Goal: Task Accomplishment & Management: Complete application form

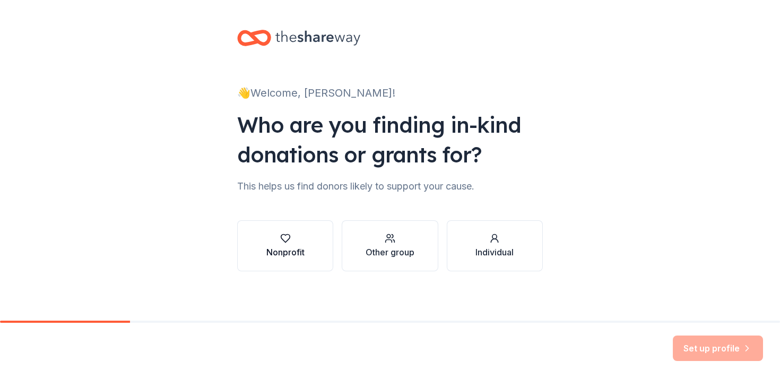
click at [272, 261] on button "Nonprofit" at bounding box center [285, 245] width 96 height 51
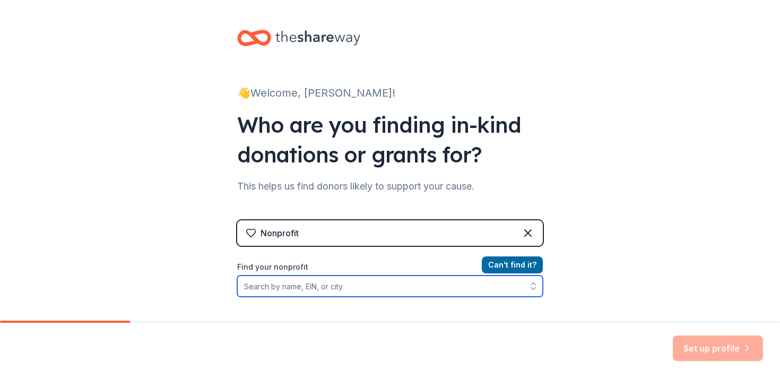
click at [279, 286] on input "Find your nonprofit" at bounding box center [390, 286] width 306 height 21
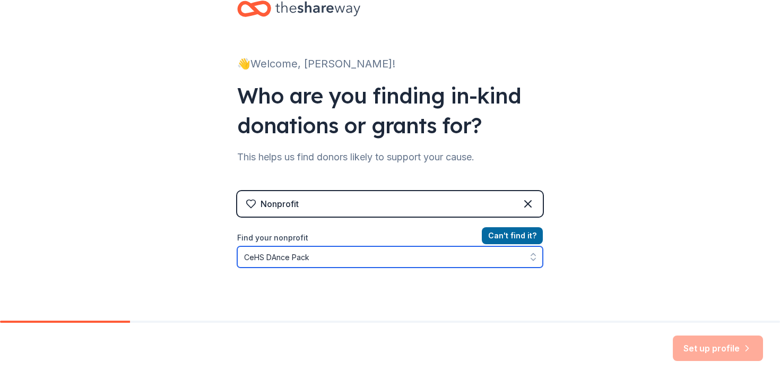
click at [277, 260] on input "CeHS DAnce Pack" at bounding box center [390, 256] width 306 height 21
type input "CeHS Dance Pack"
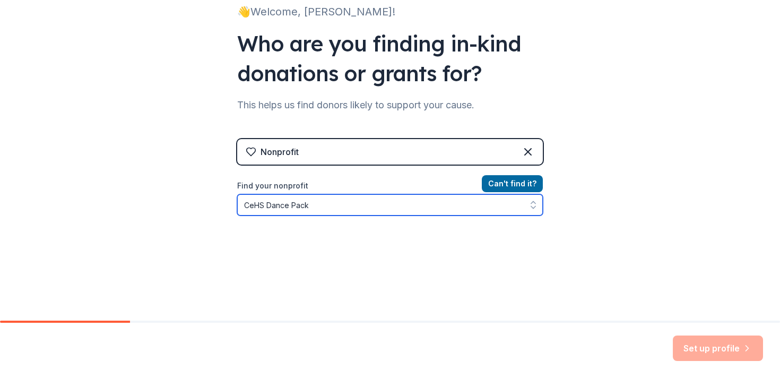
scroll to position [82, 0]
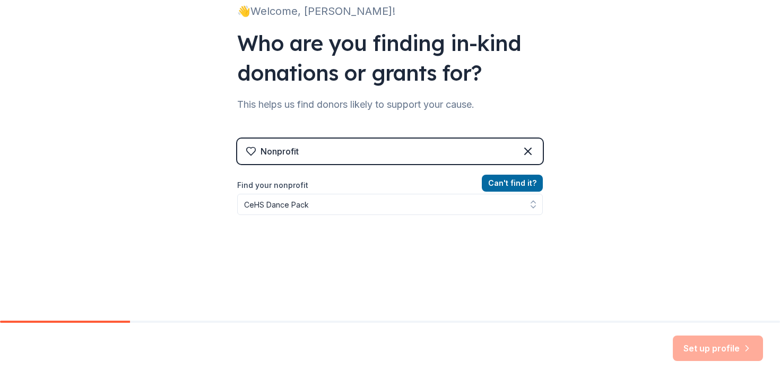
drag, startPoint x: 324, startPoint y: 204, endPoint x: 195, endPoint y: 203, distance: 128.5
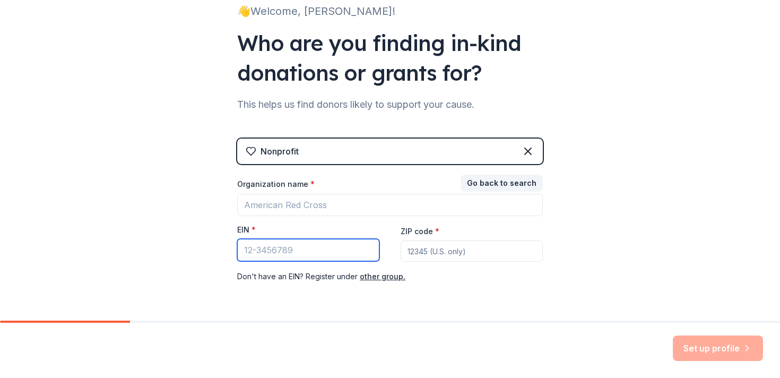
click at [258, 253] on input "EIN *" at bounding box center [308, 250] width 142 height 22
type input "39"
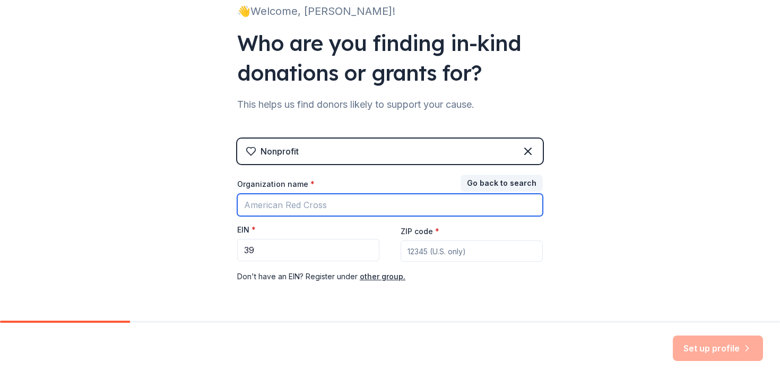
click at [261, 207] on input "Organization name *" at bounding box center [390, 205] width 306 height 22
type input "CeHS Dance Pack"
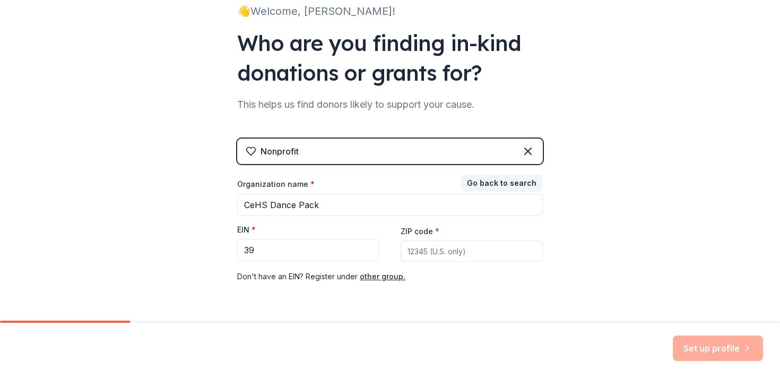
click at [185, 250] on div "👋 Welcome, Kelly! Who are you finding in-kind donations or grants for? This hel…" at bounding box center [390, 136] width 780 height 437
click at [269, 252] on input "39" at bounding box center [308, 250] width 142 height 22
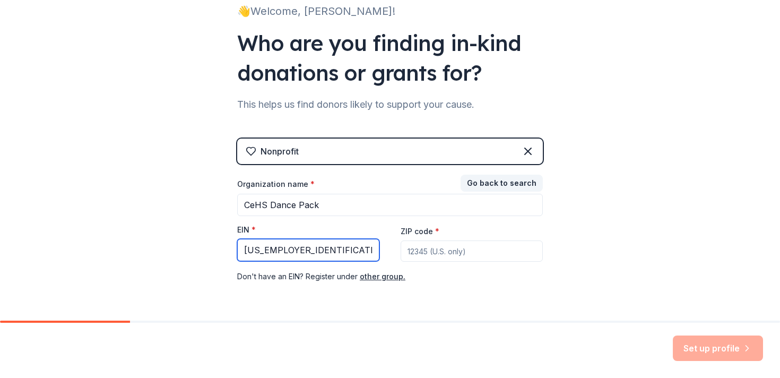
type input "[US_EMPLOYER_IDENTIFICATION_NUMBER]"
click at [420, 250] on input "ZIP code *" at bounding box center [472, 250] width 142 height 21
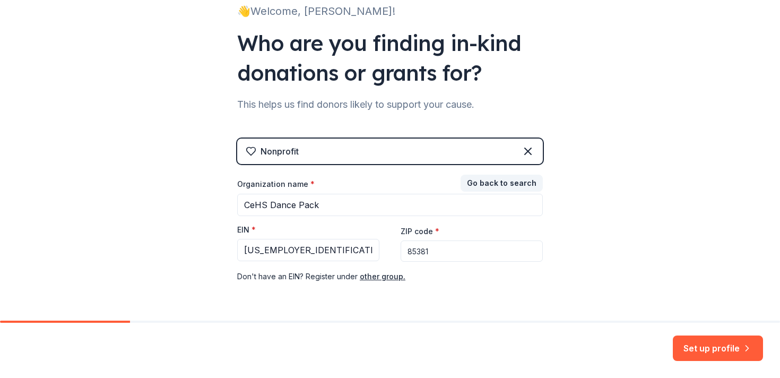
type input "85381"
click at [641, 222] on div "👋 Welcome, Kelly! Who are you finding in-kind donations or grants for? This hel…" at bounding box center [390, 136] width 780 height 437
click at [692, 350] on button "Set up profile" at bounding box center [718, 348] width 90 height 25
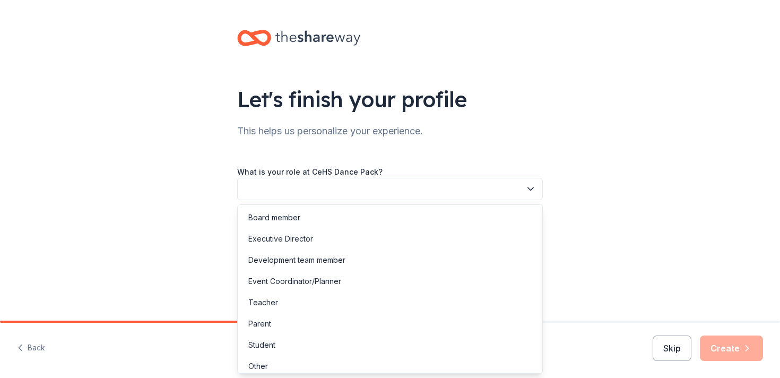
click at [262, 188] on button "button" at bounding box center [390, 189] width 306 height 22
click at [262, 213] on div "Board member" at bounding box center [274, 217] width 52 height 13
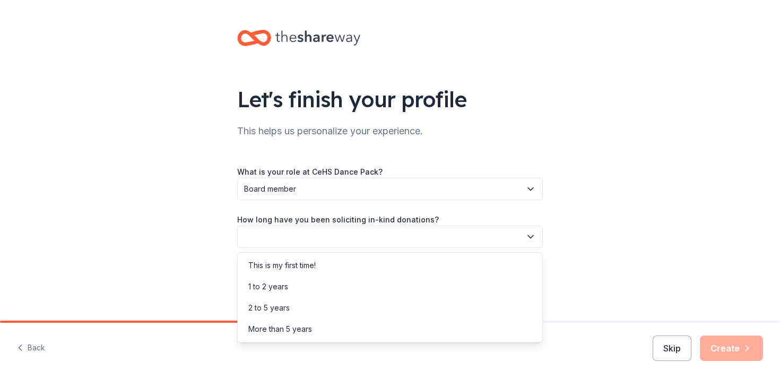
click at [261, 238] on button "button" at bounding box center [390, 237] width 306 height 22
click at [262, 285] on div "1 to 2 years" at bounding box center [268, 286] width 40 height 13
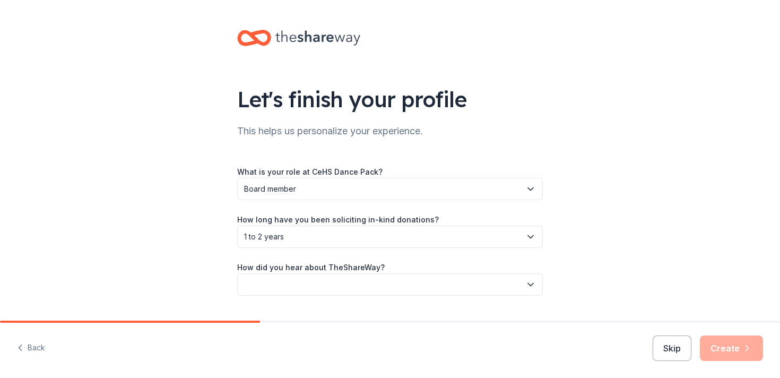
click at [263, 280] on button "button" at bounding box center [390, 284] width 306 height 22
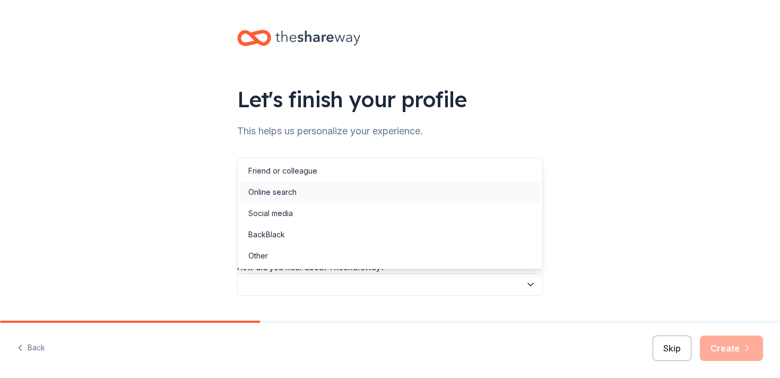
click at [293, 193] on div "Online search" at bounding box center [272, 192] width 48 height 13
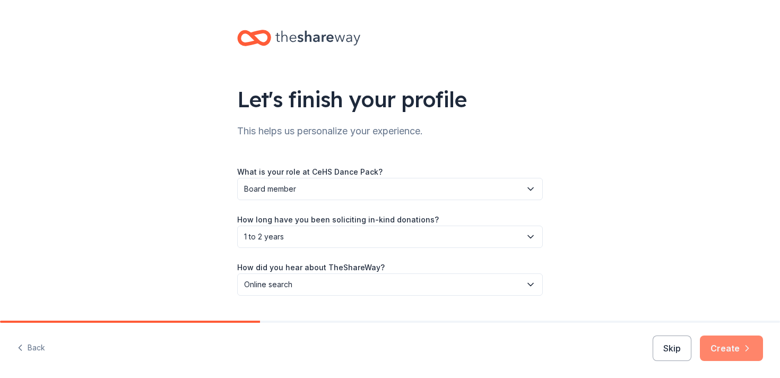
click at [726, 346] on button "Create" at bounding box center [731, 348] width 63 height 25
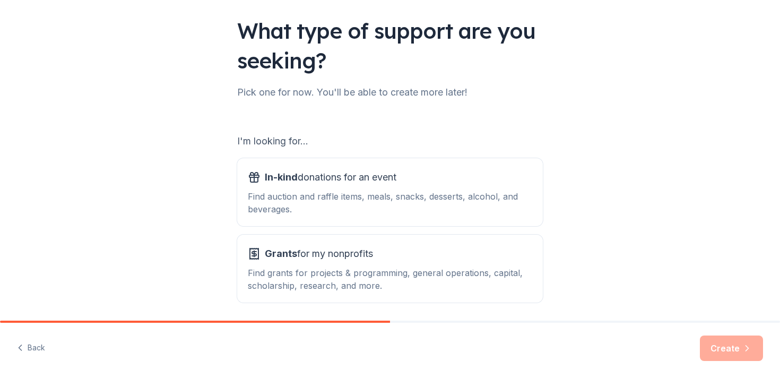
scroll to position [108, 0]
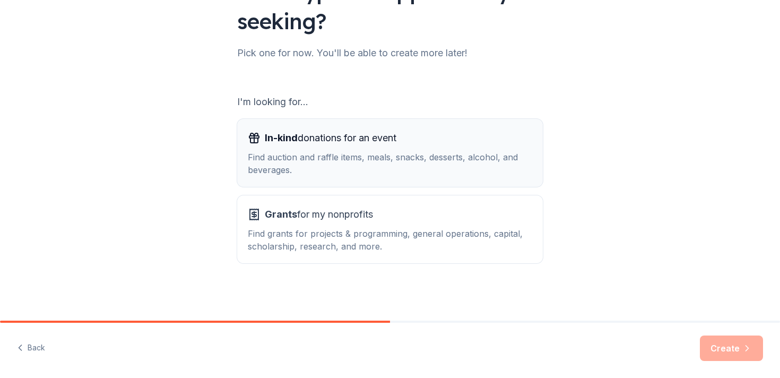
click at [298, 156] on div "Find auction and raffle items, meals, snacks, desserts, alcohol, and beverages." at bounding box center [390, 163] width 285 height 25
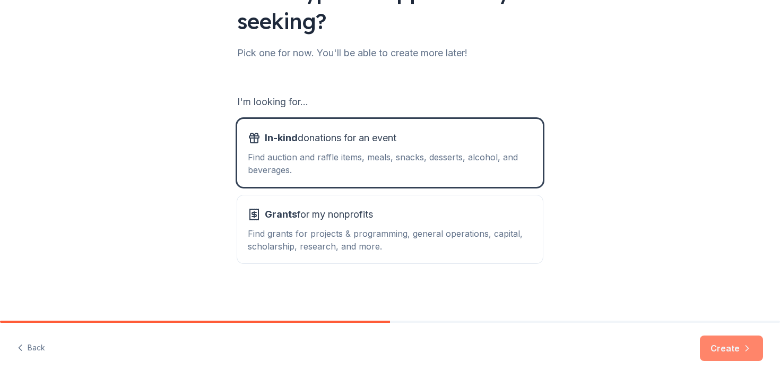
click at [738, 346] on button "Create" at bounding box center [731, 348] width 63 height 25
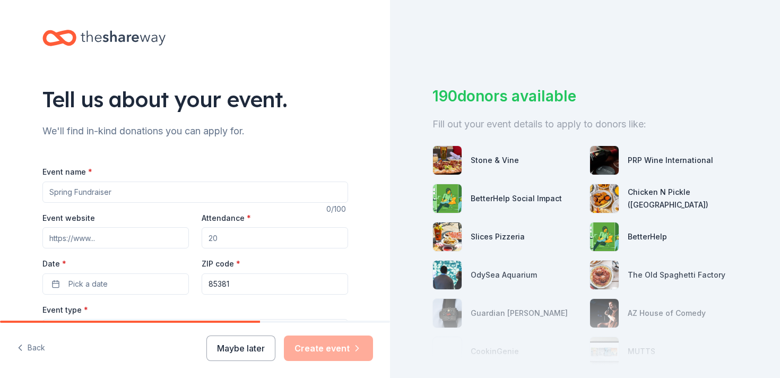
click at [113, 194] on input "Event name *" at bounding box center [195, 192] width 306 height 21
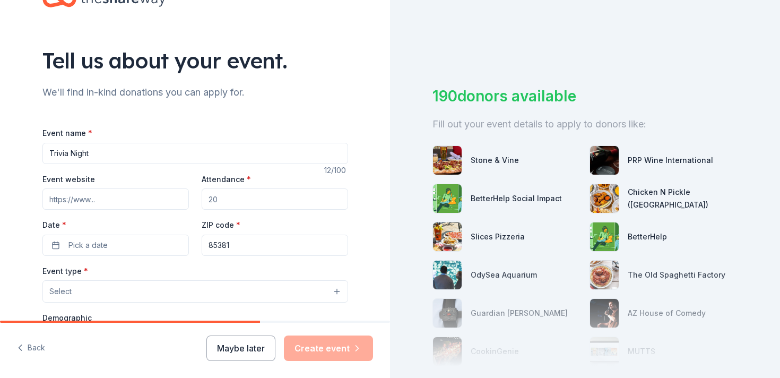
type input "Trivia Night"
click at [237, 211] on div "Event website Attendance * Date * Pick a date ZIP code * 85381" at bounding box center [195, 214] width 306 height 83
click at [236, 202] on input "Attendance *" at bounding box center [275, 198] width 147 height 21
type input "75"
click at [91, 243] on span "Pick a date" at bounding box center [87, 245] width 39 height 13
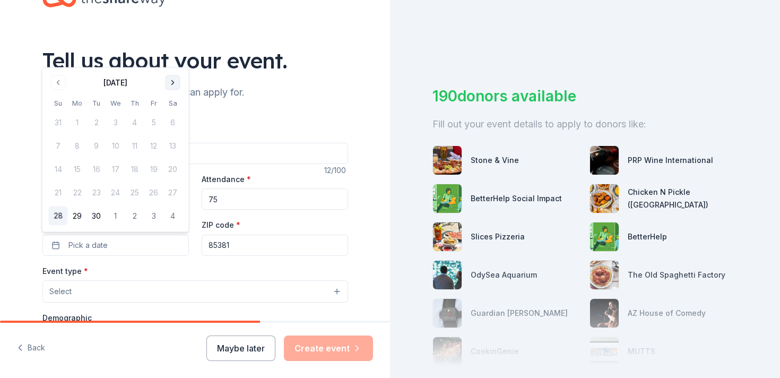
click at [169, 83] on button "Go to next month" at bounding box center [173, 82] width 15 height 15
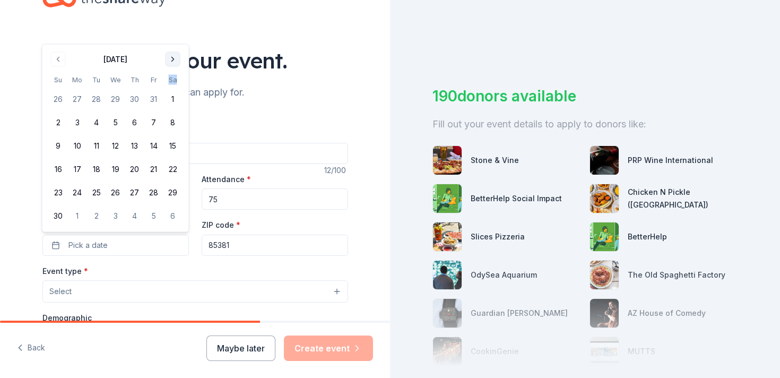
click at [169, 83] on th "Sa" at bounding box center [173, 79] width 19 height 11
click at [174, 62] on button "Go to next month" at bounding box center [173, 59] width 15 height 15
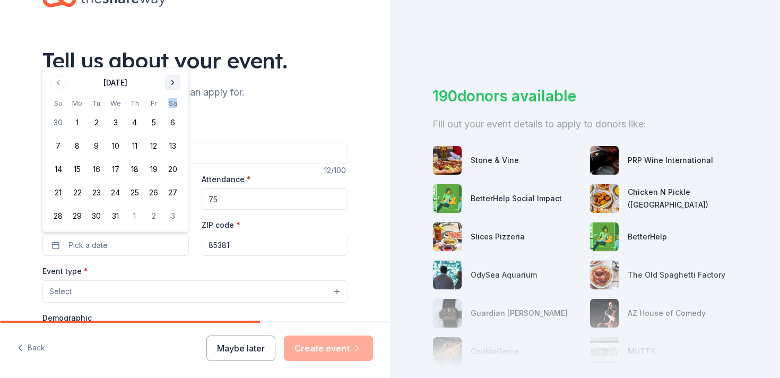
click at [174, 62] on div "Tell us about your event." at bounding box center [195, 61] width 306 height 30
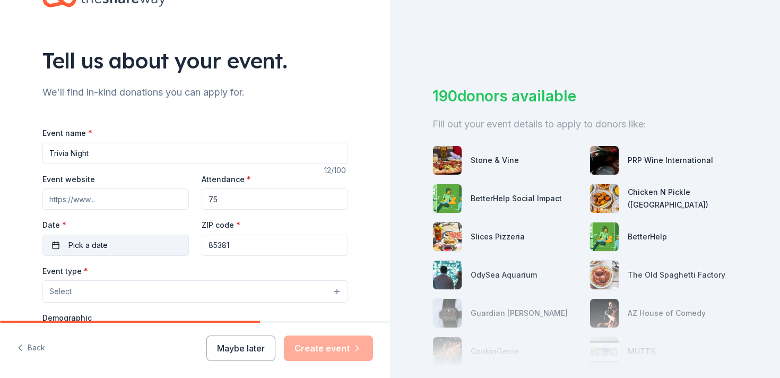
click at [119, 243] on button "Pick a date" at bounding box center [115, 245] width 147 height 21
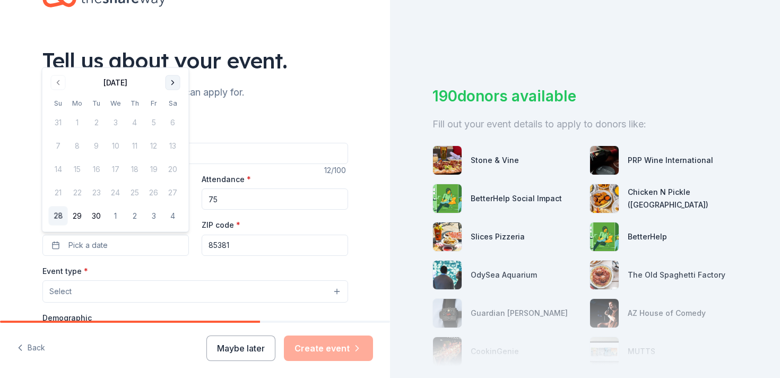
click at [172, 83] on button "Go to next month" at bounding box center [173, 82] width 15 height 15
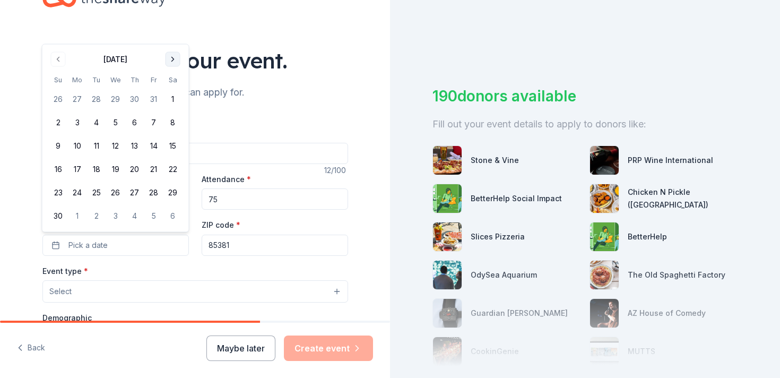
click at [175, 56] on button "Go to next month" at bounding box center [173, 59] width 15 height 15
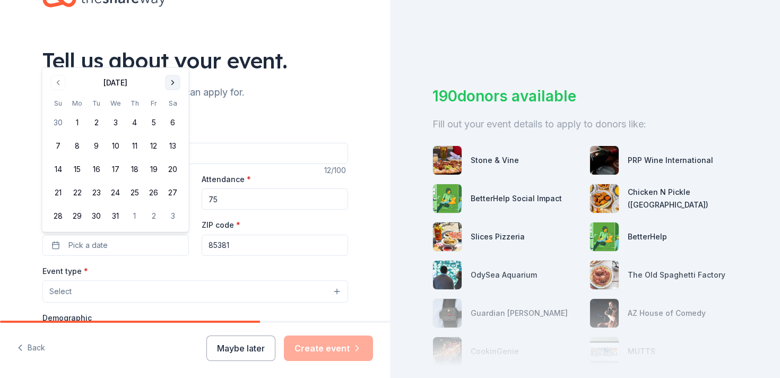
click at [172, 83] on button "Go to next month" at bounding box center [173, 82] width 15 height 15
click at [175, 110] on button "Go to next month" at bounding box center [173, 106] width 15 height 15
click at [95, 128] on button "3" at bounding box center [96, 122] width 19 height 19
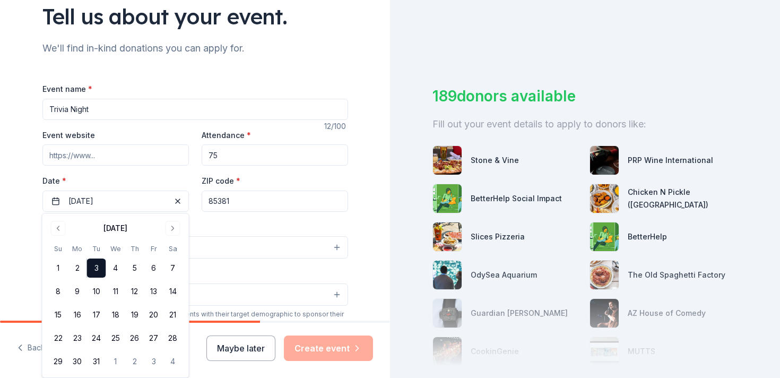
scroll to position [87, 0]
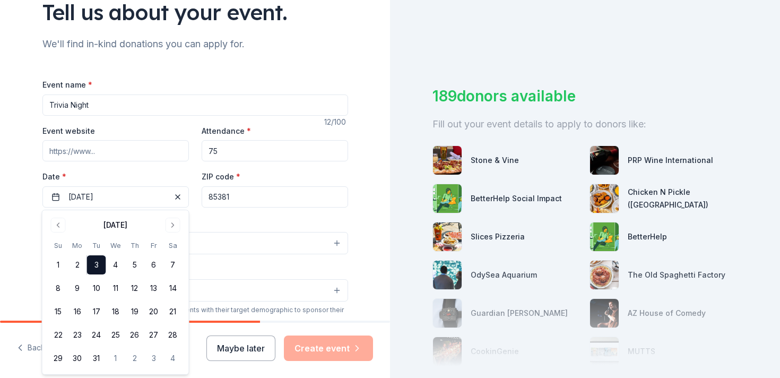
click at [233, 229] on div "Event type * Select" at bounding box center [195, 235] width 306 height 39
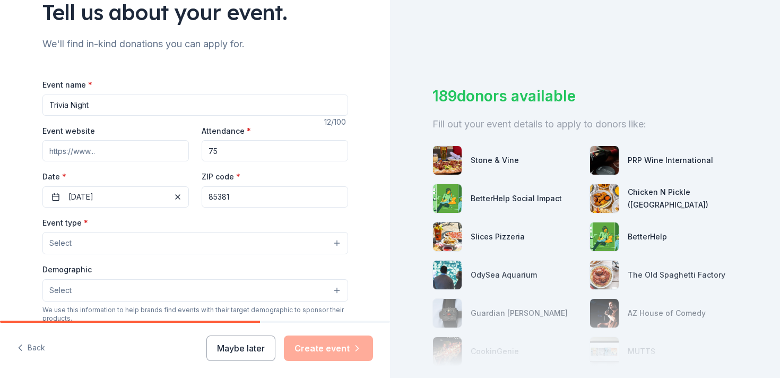
click at [58, 240] on span "Select" at bounding box center [60, 243] width 22 height 13
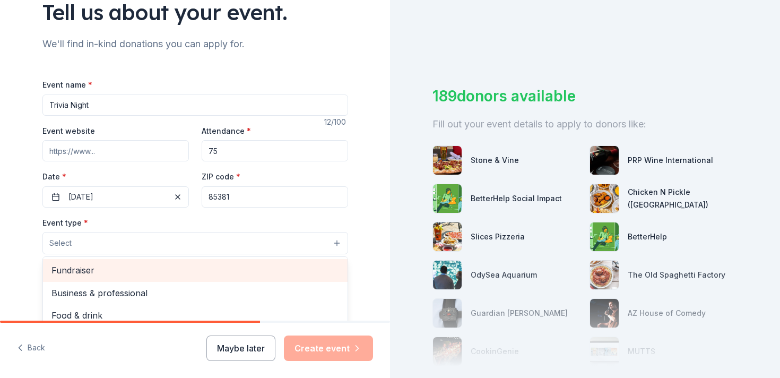
click at [64, 276] on span "Fundraiser" at bounding box center [195, 270] width 288 height 14
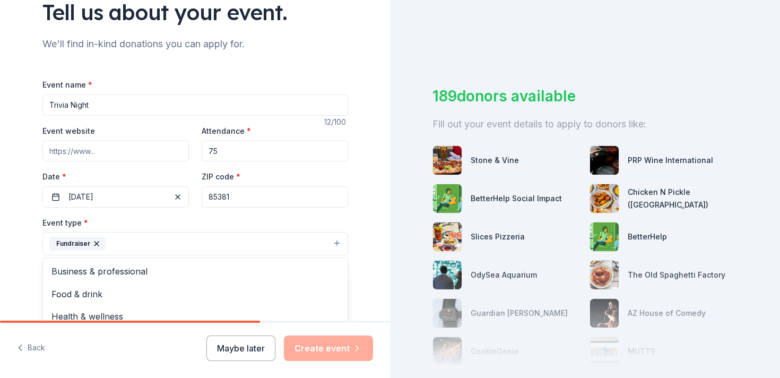
click at [23, 237] on div "Tell us about your event. We'll find in-kind donations you can apply for. Event…" at bounding box center [195, 267] width 390 height 708
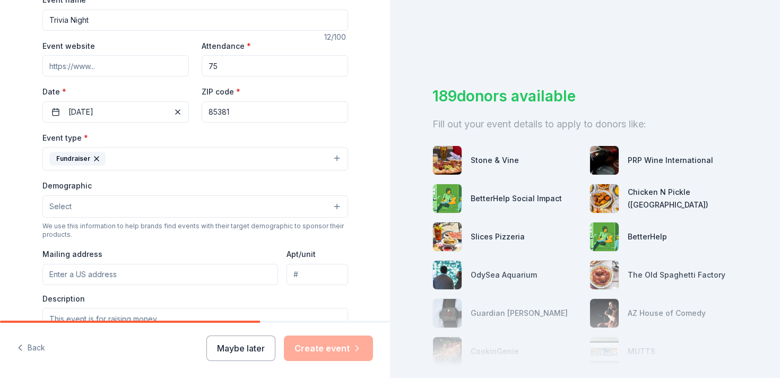
scroll to position [175, 0]
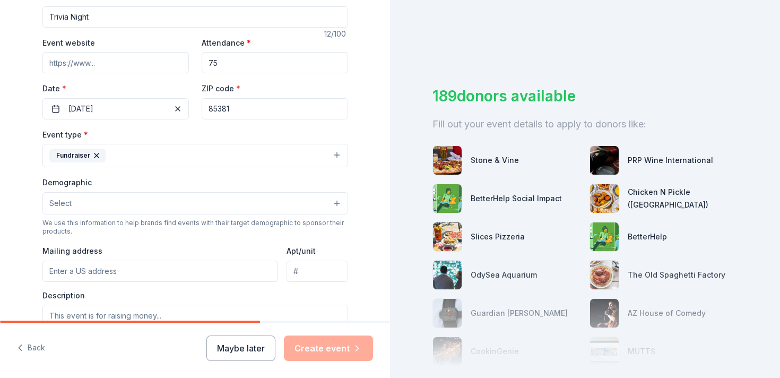
click at [151, 154] on button "Fundraiser" at bounding box center [195, 155] width 306 height 23
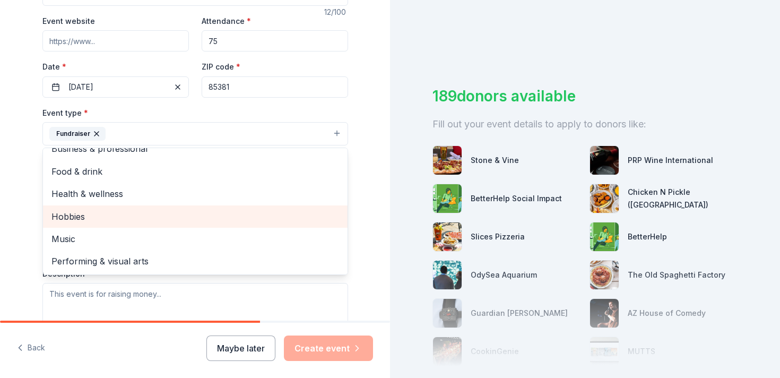
scroll to position [0, 0]
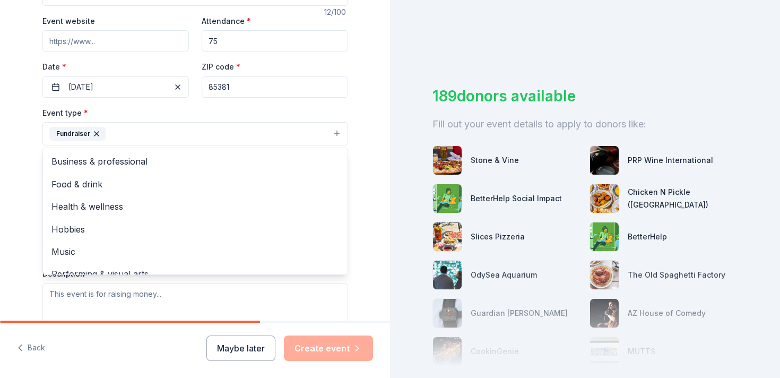
click at [13, 200] on div "Tell us about your event. We'll find in-kind donations you can apply for. Event…" at bounding box center [195, 157] width 390 height 708
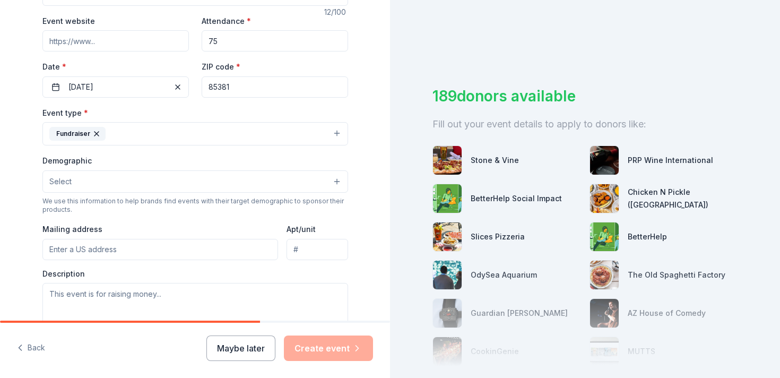
click at [65, 187] on span "Select" at bounding box center [60, 181] width 22 height 13
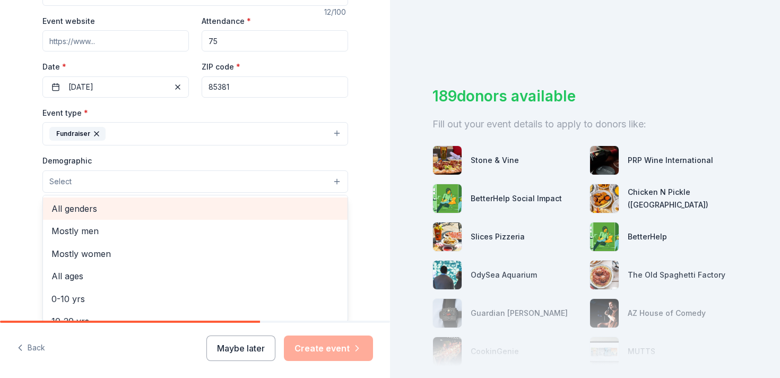
click at [59, 211] on span "All genders" at bounding box center [195, 209] width 288 height 14
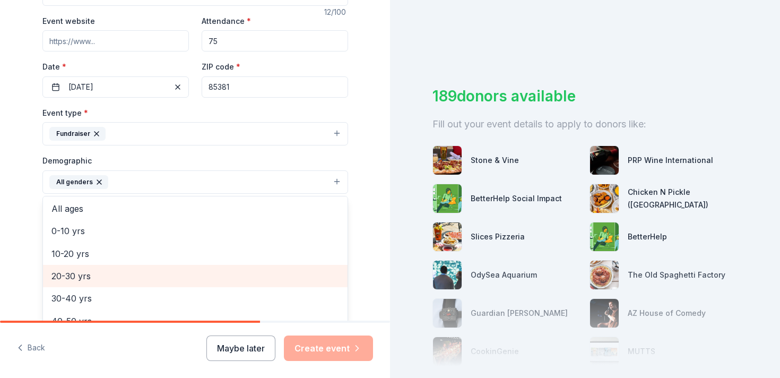
scroll to position [46, 0]
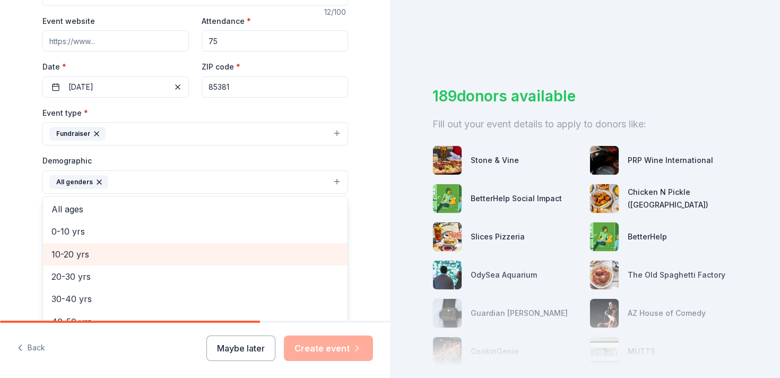
click at [75, 251] on span "10-20 yrs" at bounding box center [195, 254] width 288 height 14
click at [75, 251] on span "20-30 yrs" at bounding box center [195, 254] width 288 height 14
click at [75, 251] on span "30-40 yrs" at bounding box center [195, 254] width 288 height 14
click at [75, 251] on span "40-50 yrs" at bounding box center [195, 254] width 288 height 14
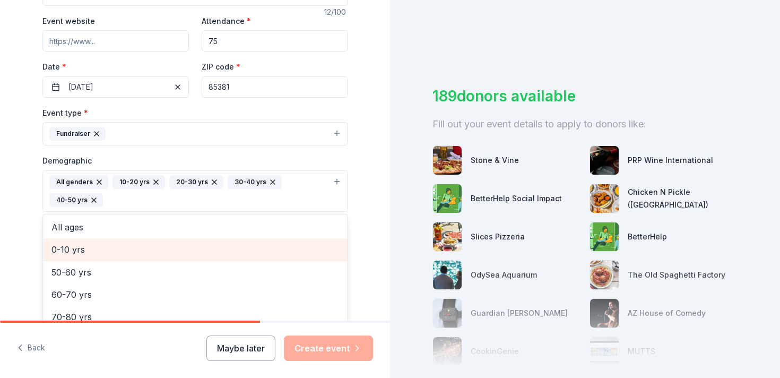
click at [75, 251] on span "0-10 yrs" at bounding box center [195, 250] width 288 height 14
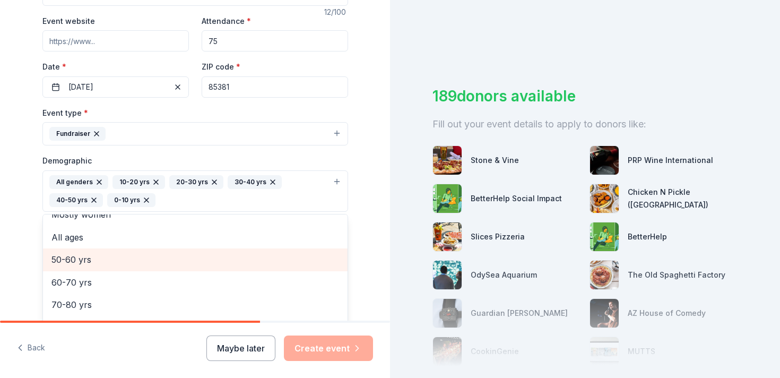
scroll to position [36, 0]
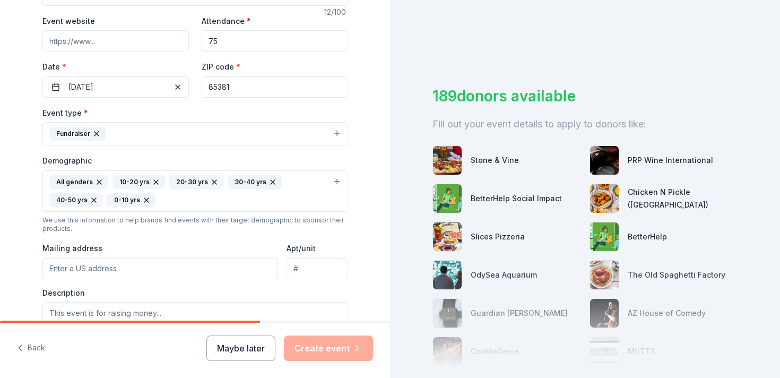
click at [146, 202] on icon "button" at bounding box center [146, 200] width 8 height 8
click at [149, 201] on div "All genders 10-20 yrs 20-30 yrs 30-40 yrs 40-50 yrs" at bounding box center [188, 191] width 279 height 32
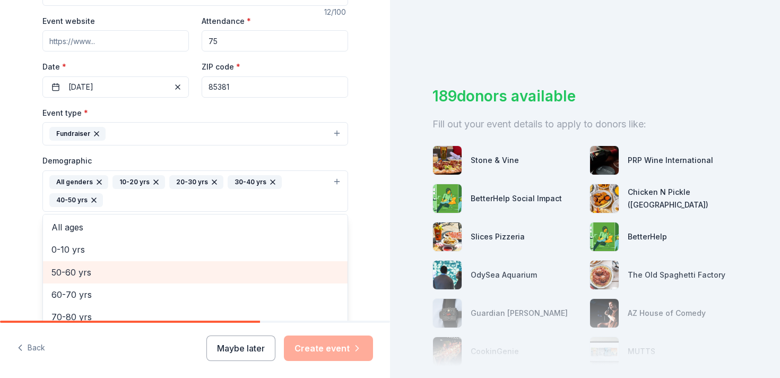
click at [91, 272] on span "50-60 yrs" at bounding box center [195, 272] width 288 height 14
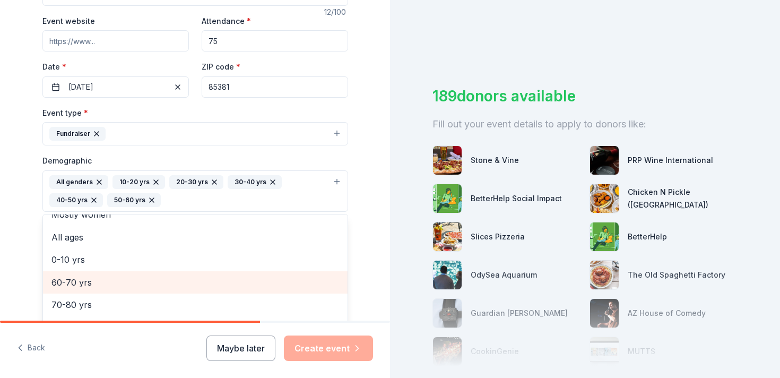
click at [89, 280] on span "60-70 yrs" at bounding box center [195, 283] width 288 height 14
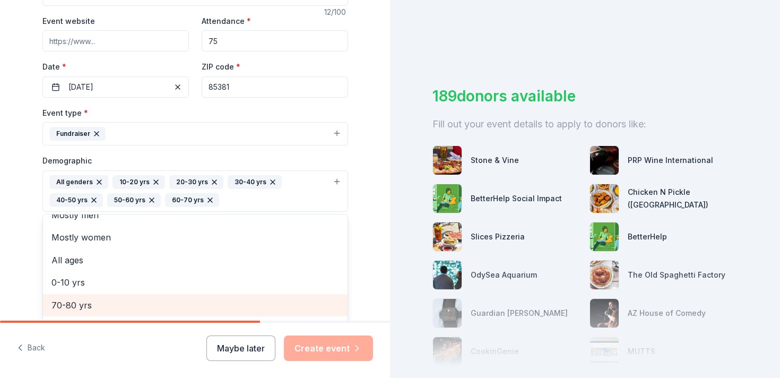
click at [85, 299] on span "70-80 yrs" at bounding box center [195, 305] width 288 height 14
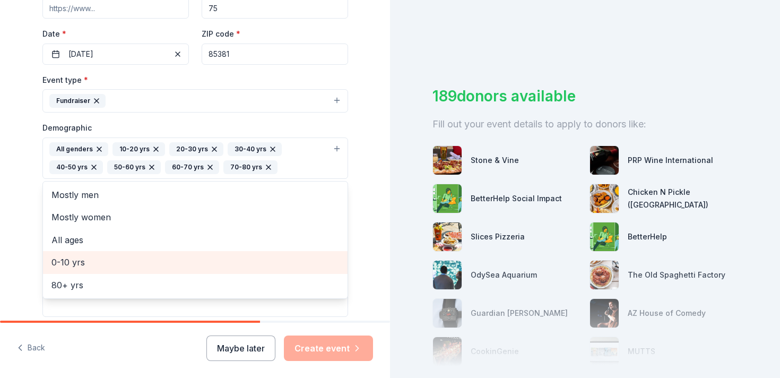
scroll to position [237, 0]
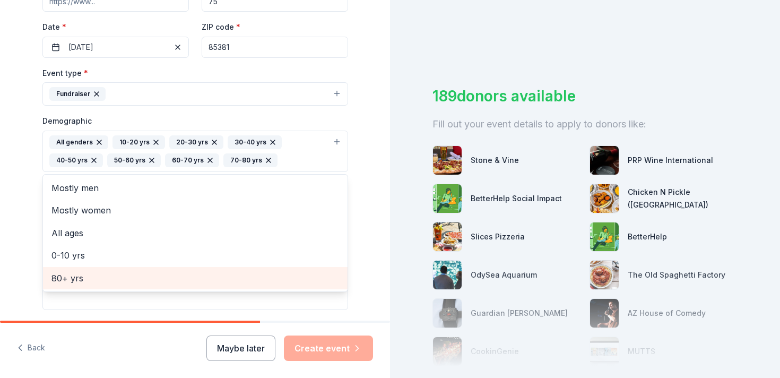
click at [83, 277] on span "80+ yrs" at bounding box center [195, 278] width 288 height 14
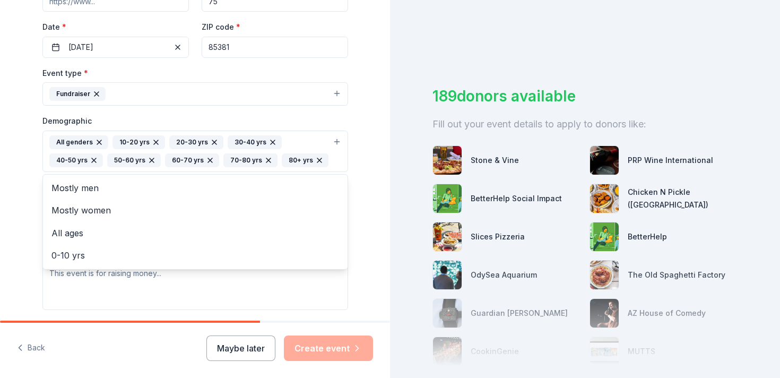
click at [11, 246] on div "Tell us about your event. We'll find in-kind donations you can apply for. Event…" at bounding box center [195, 126] width 390 height 727
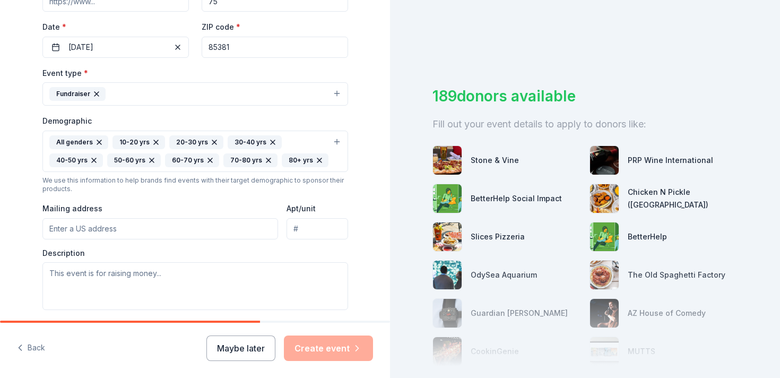
click at [68, 231] on input "Mailing address" at bounding box center [160, 228] width 236 height 21
type input "[STREET_ADDRESS][PERSON_NAME]"
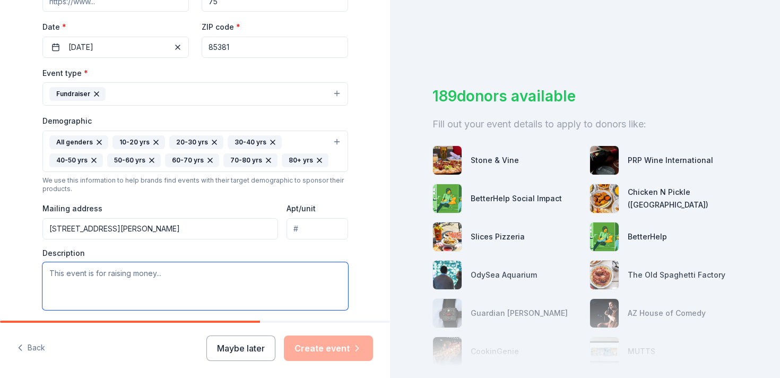
click at [62, 276] on textarea at bounding box center [195, 286] width 306 height 48
click at [117, 290] on textarea "This event is raising money for our performance dance team to go to [GEOGRAPHIC…" at bounding box center [195, 286] width 306 height 48
click at [266, 294] on textarea "This event is raising money for our performance dance team to go to [GEOGRAPHIC…" at bounding box center [195, 286] width 306 height 48
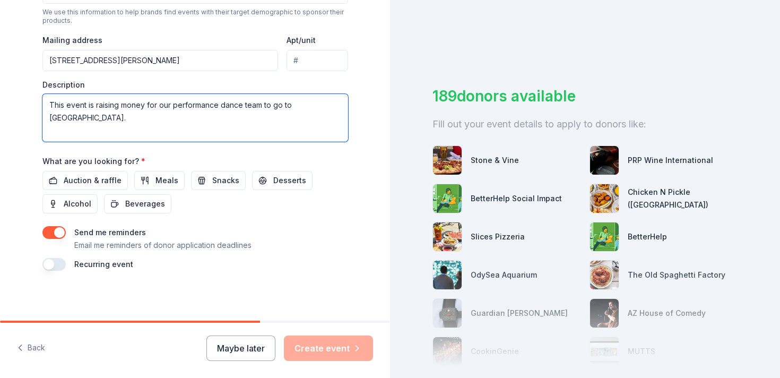
scroll to position [406, 0]
type textarea "This event is raising money for our performance dance team to go to [GEOGRAPHIC…"
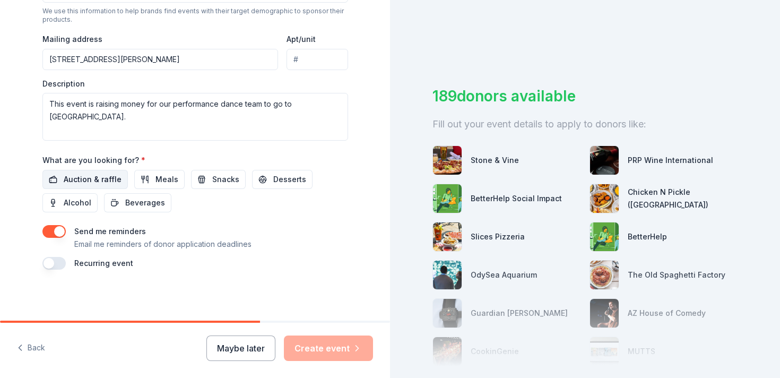
click at [76, 177] on span "Auction & raffle" at bounding box center [93, 179] width 58 height 13
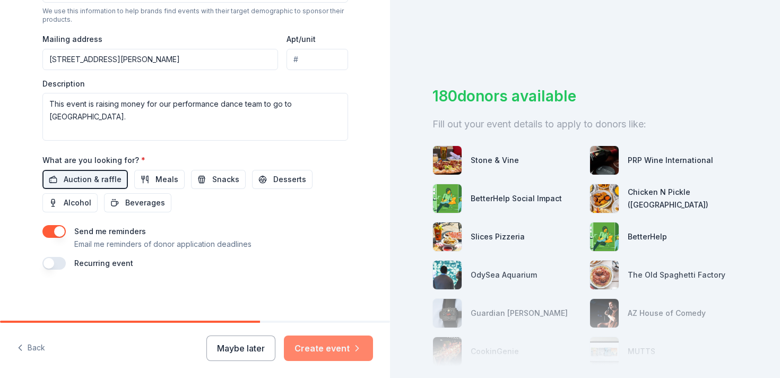
click at [319, 350] on button "Create event" at bounding box center [328, 348] width 89 height 25
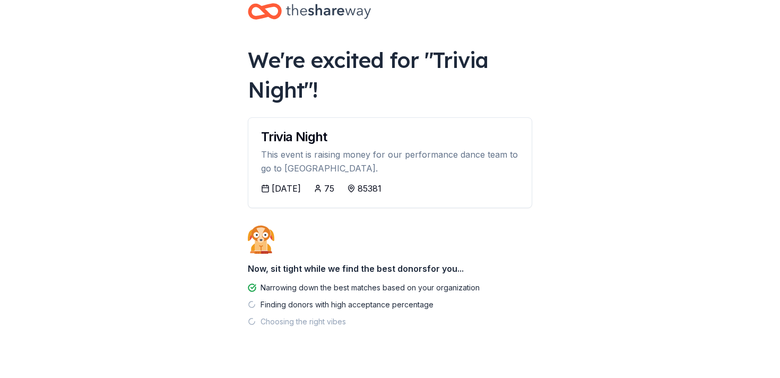
scroll to position [42, 0]
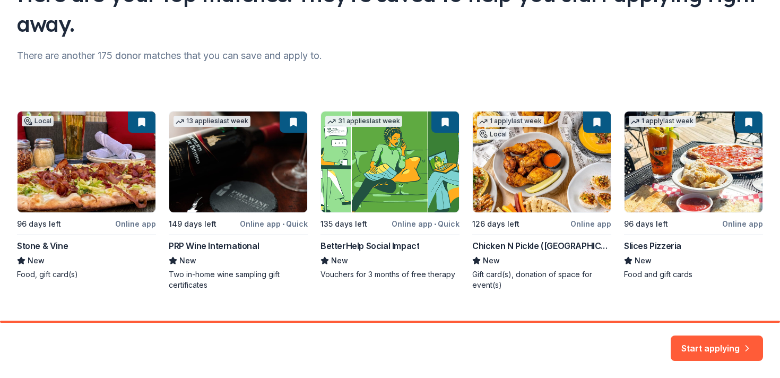
scroll to position [126, 0]
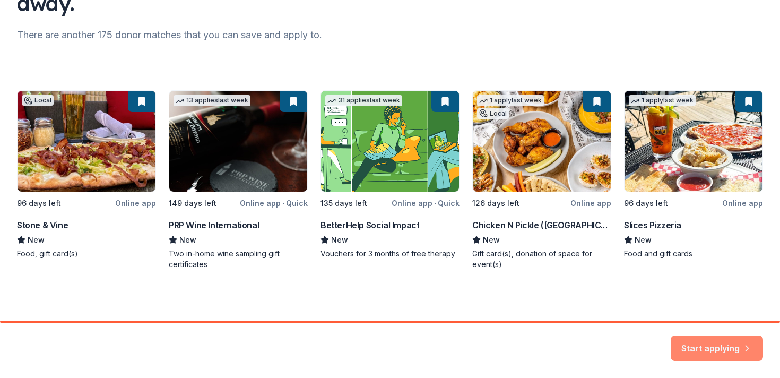
click at [710, 349] on button "Start applying" at bounding box center [717, 341] width 92 height 25
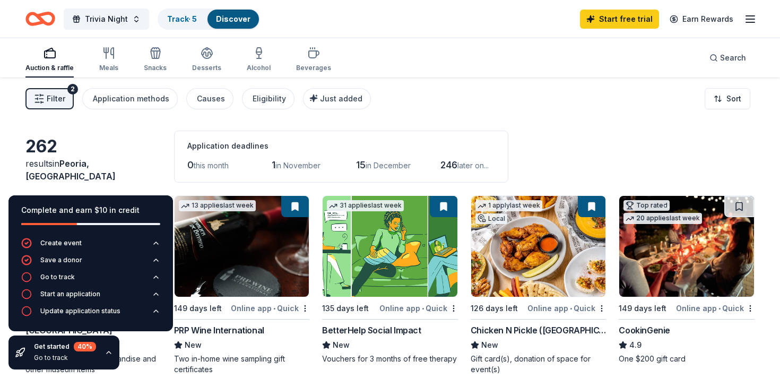
click at [478, 107] on div "Filter 2 Application methods Causes Eligibility Just added Sort" at bounding box center [390, 99] width 780 height 42
click at [107, 353] on icon "button" at bounding box center [109, 352] width 8 height 8
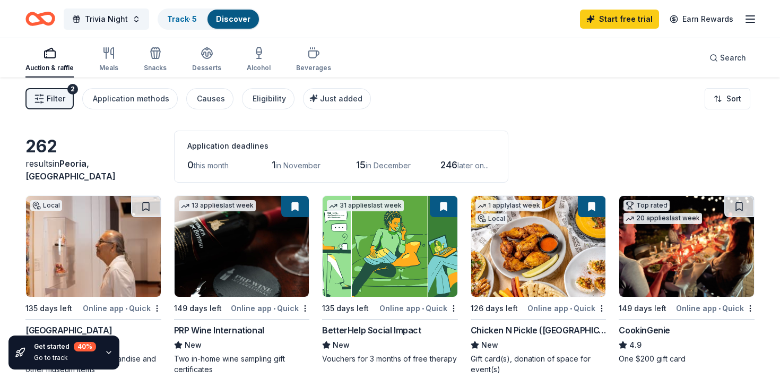
click at [107, 354] on icon "button" at bounding box center [109, 352] width 8 height 8
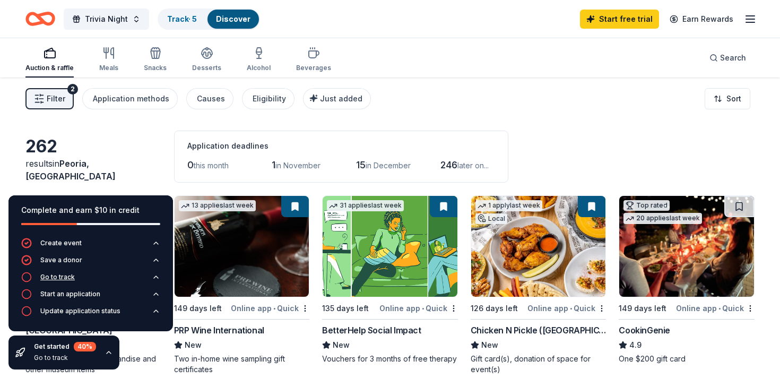
click at [58, 278] on div "Go to track" at bounding box center [57, 277] width 35 height 8
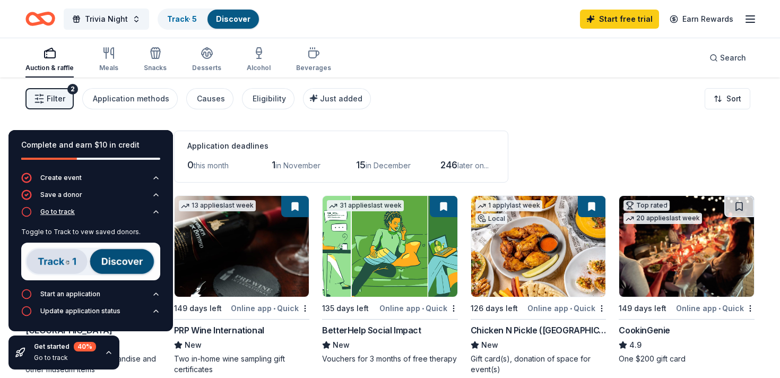
click at [154, 213] on icon "button" at bounding box center [156, 212] width 8 height 8
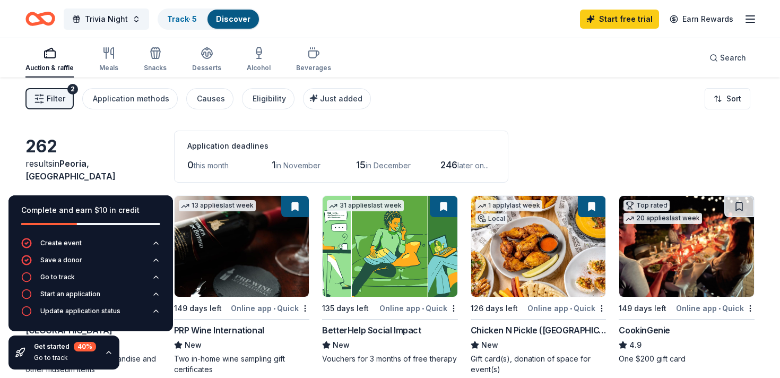
click at [517, 119] on div "Filter 2 Application methods Causes Eligibility Just added Sort" at bounding box center [390, 99] width 780 height 42
click at [109, 356] on icon "button" at bounding box center [109, 352] width 8 height 8
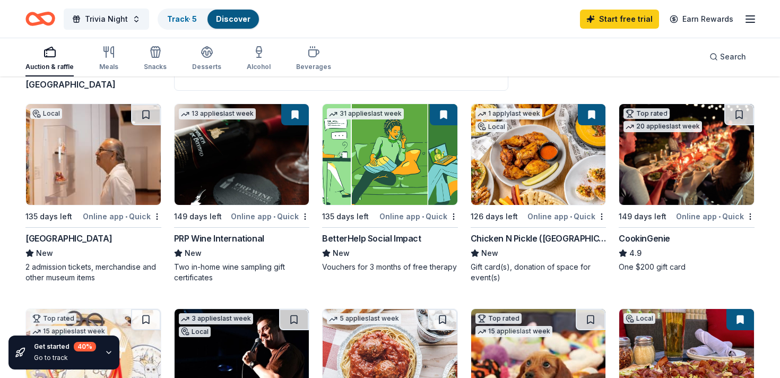
scroll to position [90, 0]
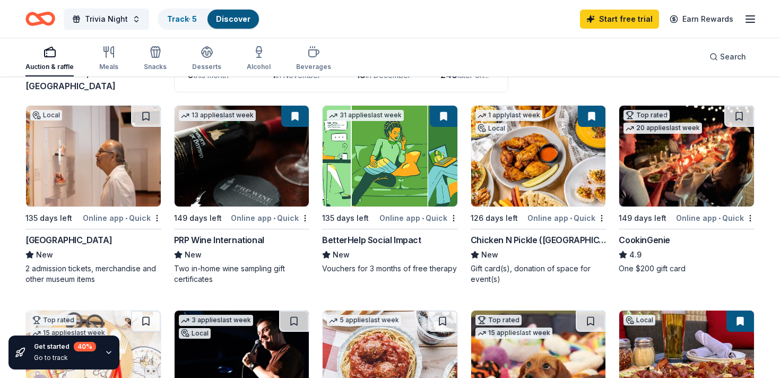
click at [644, 238] on div "CookinGenie" at bounding box center [644, 240] width 51 height 13
click at [124, 21] on span "Trivia Night" at bounding box center [106, 19] width 43 height 13
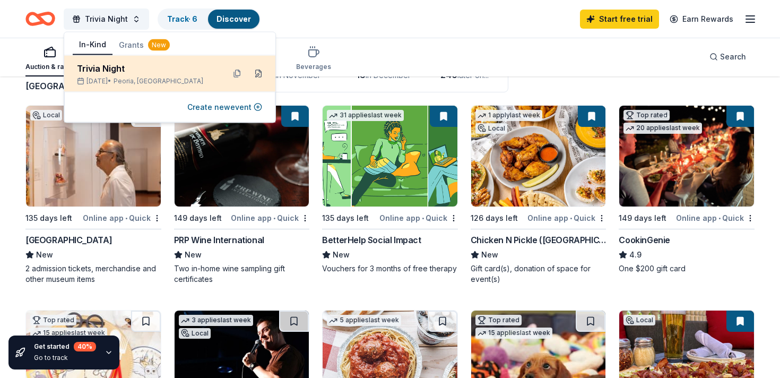
click at [257, 75] on button at bounding box center [258, 73] width 17 height 17
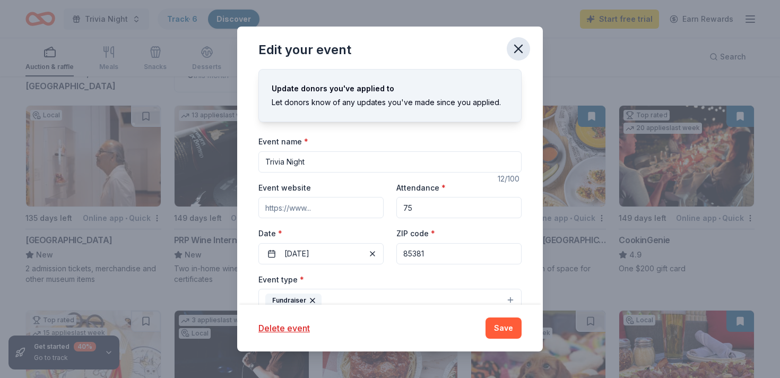
click at [519, 49] on icon "button" at bounding box center [518, 48] width 7 height 7
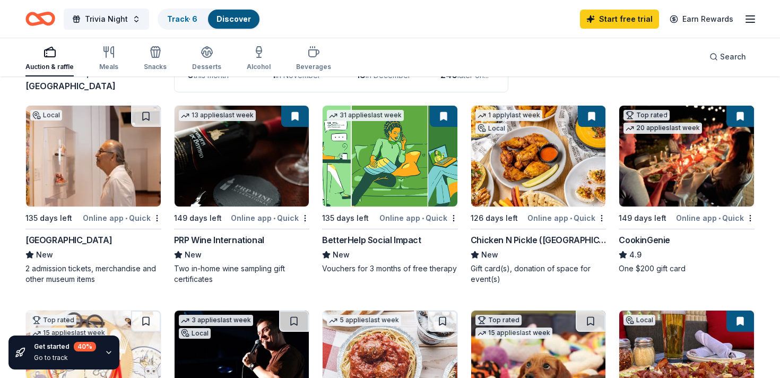
click at [626, 242] on div "CookinGenie" at bounding box center [644, 240] width 51 height 13
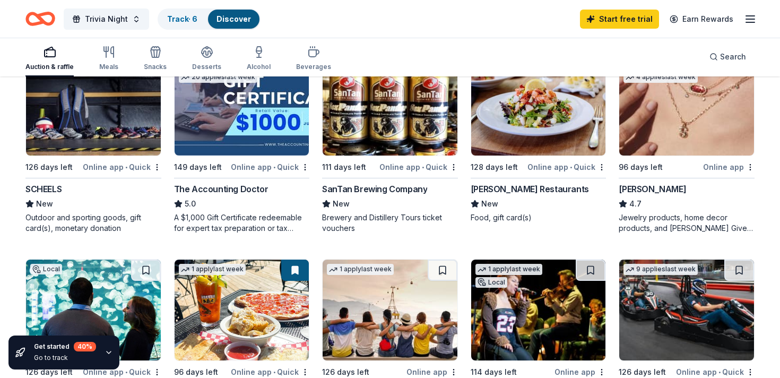
scroll to position [543, 0]
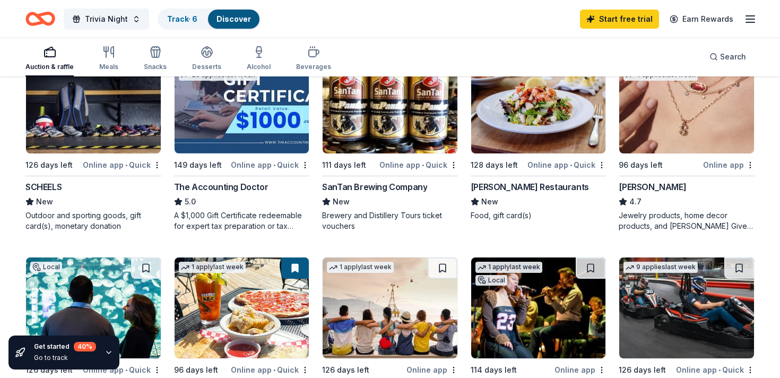
click at [342, 190] on div "SanTan Brewing Company" at bounding box center [374, 186] width 105 height 13
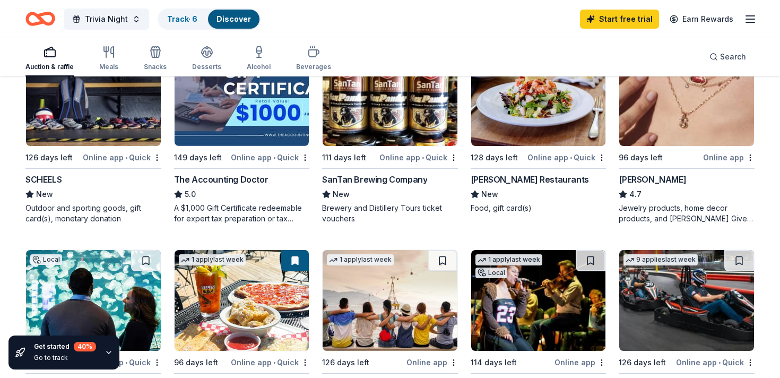
scroll to position [548, 0]
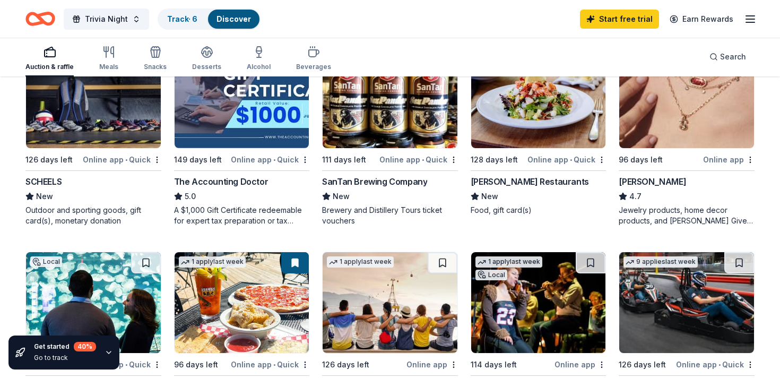
click at [483, 179] on div "[PERSON_NAME] Restaurants" at bounding box center [530, 181] width 118 height 13
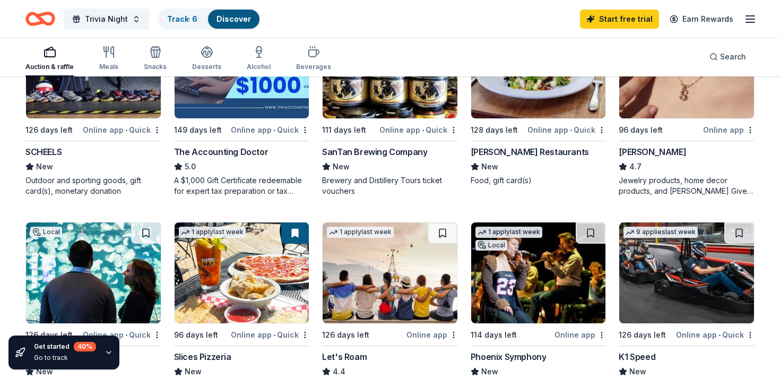
scroll to position [576, 0]
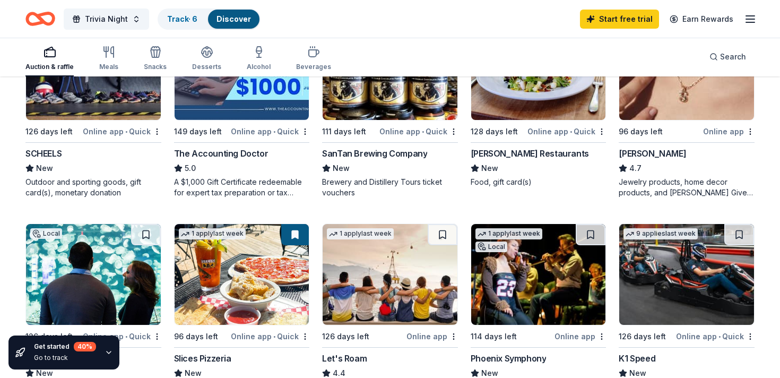
click at [644, 153] on div "[PERSON_NAME]" at bounding box center [652, 153] width 67 height 13
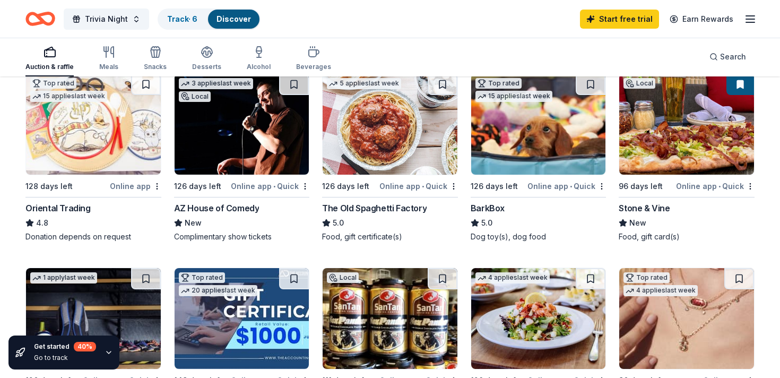
scroll to position [328, 0]
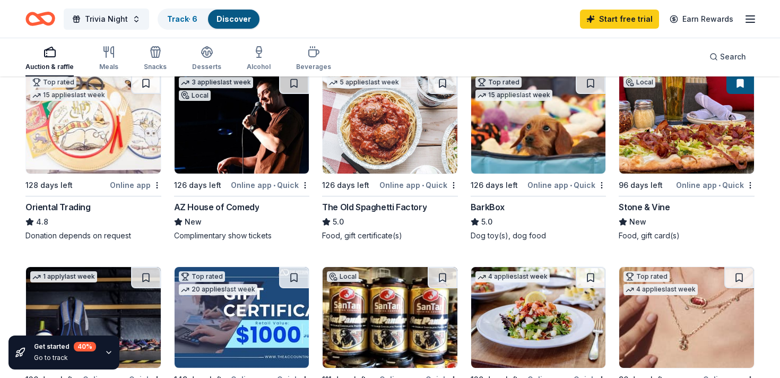
click at [641, 202] on div "Stone & Vine" at bounding box center [644, 207] width 51 height 13
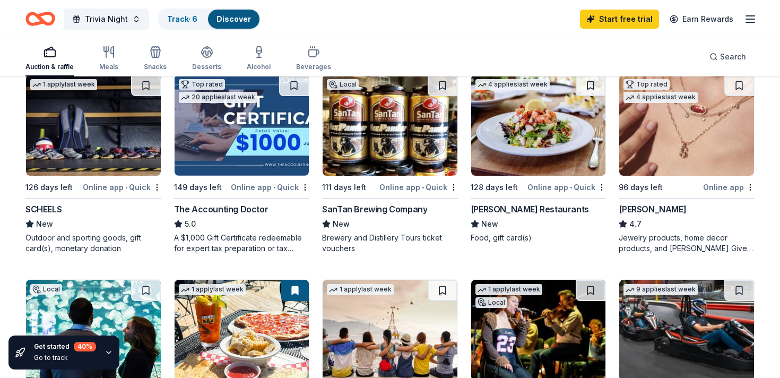
scroll to position [521, 0]
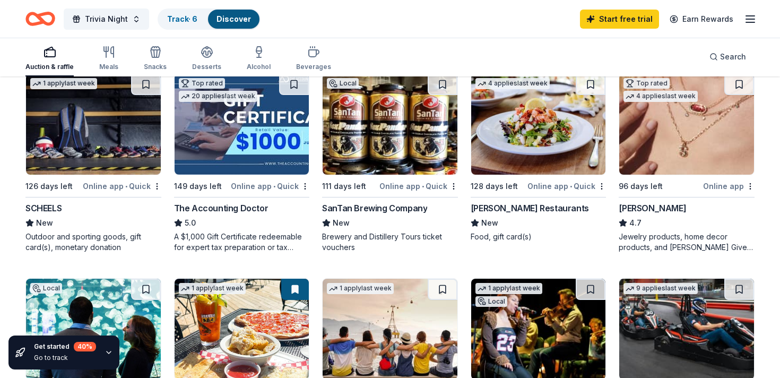
click at [48, 208] on div "SCHEELS" at bounding box center [43, 208] width 36 height 13
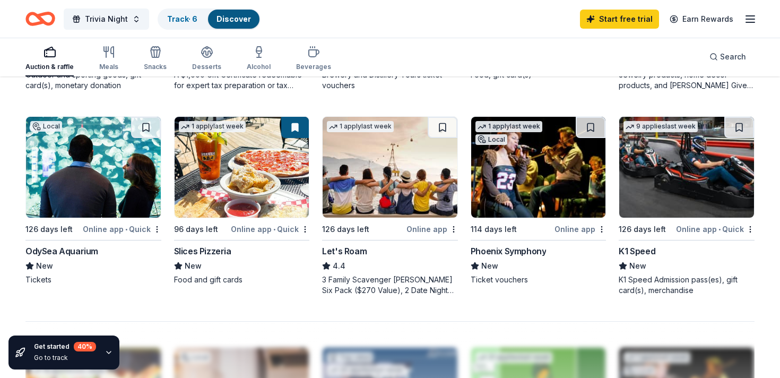
scroll to position [703, 0]
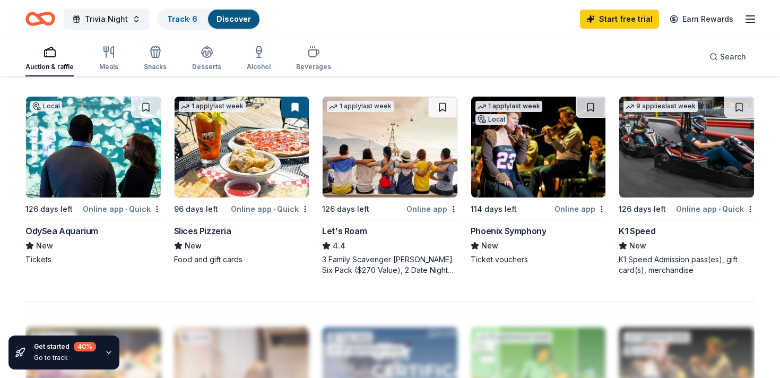
click at [221, 229] on div "Slices Pizzeria" at bounding box center [202, 231] width 57 height 13
click at [208, 231] on div "Slices Pizzeria" at bounding box center [202, 231] width 57 height 13
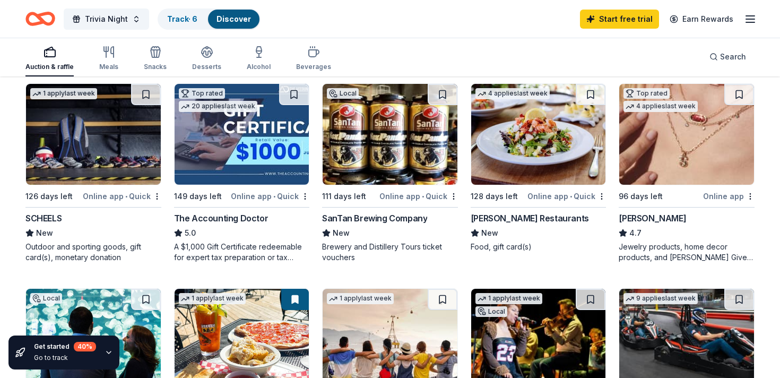
scroll to position [512, 0]
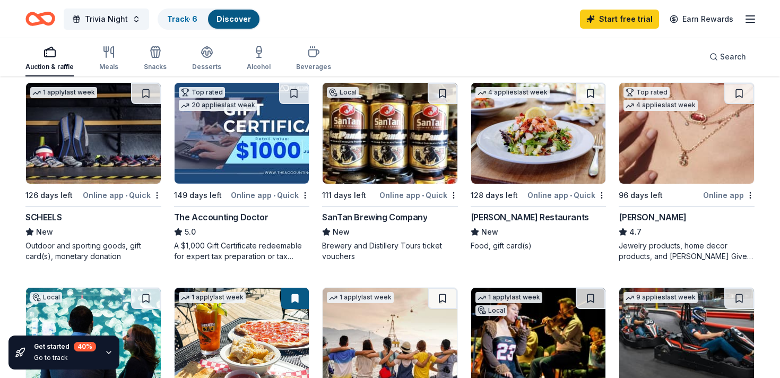
click at [640, 216] on div "[PERSON_NAME]" at bounding box center [652, 217] width 67 height 13
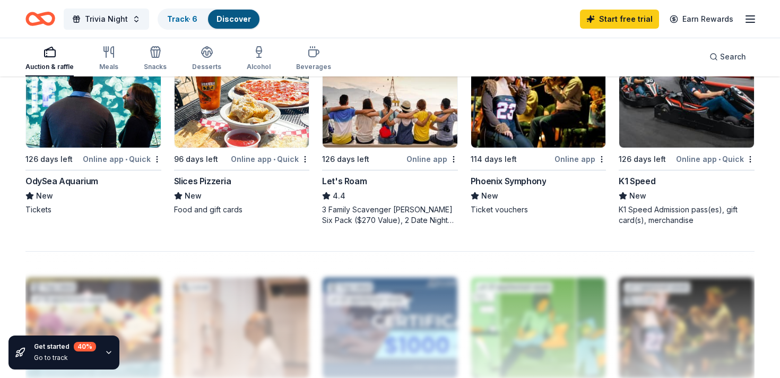
scroll to position [763, 0]
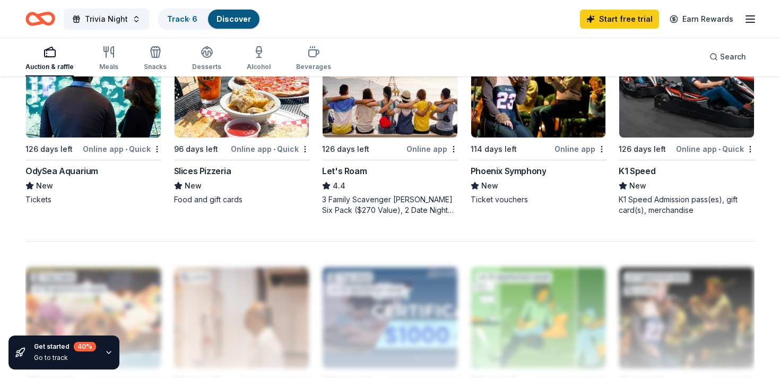
click at [336, 174] on div "Let's Roam" at bounding box center [344, 171] width 45 height 13
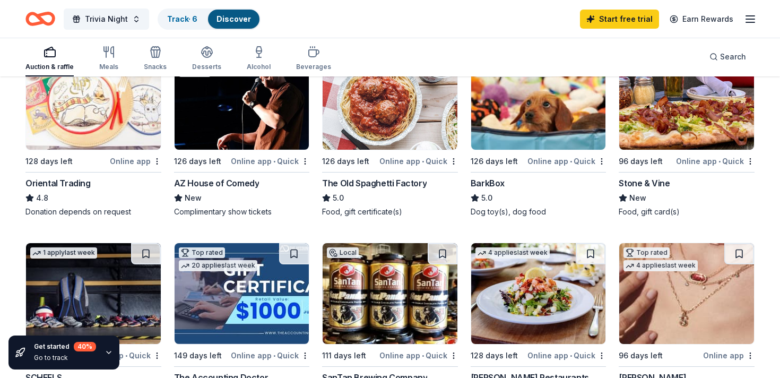
scroll to position [353, 0]
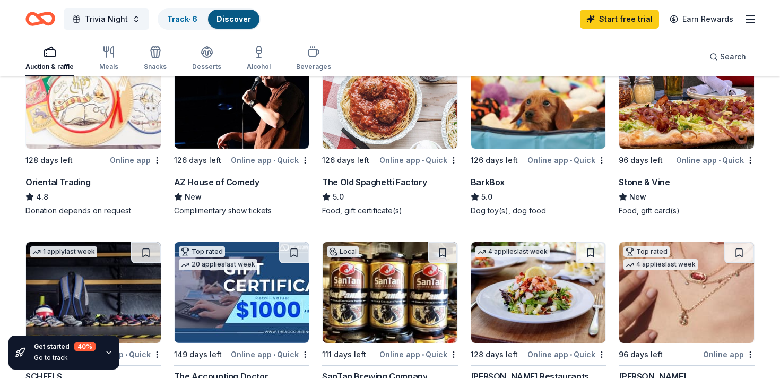
click at [74, 184] on div "Oriental Trading" at bounding box center [57, 182] width 65 height 13
click at [314, 25] on div "Trivia Night Track · 6 Discover Start free trial Earn Rewards" at bounding box center [389, 18] width 729 height 25
click at [180, 20] on link "Track · 6" at bounding box center [182, 18] width 30 height 9
click at [190, 15] on div "Track · 6" at bounding box center [182, 19] width 47 height 19
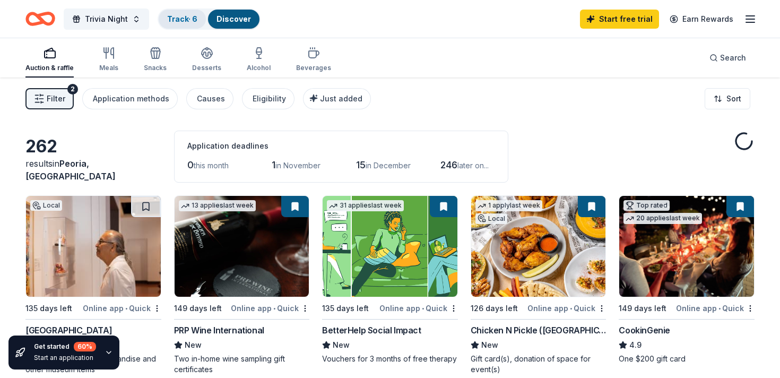
click at [183, 18] on link "Track · 6" at bounding box center [182, 18] width 30 height 9
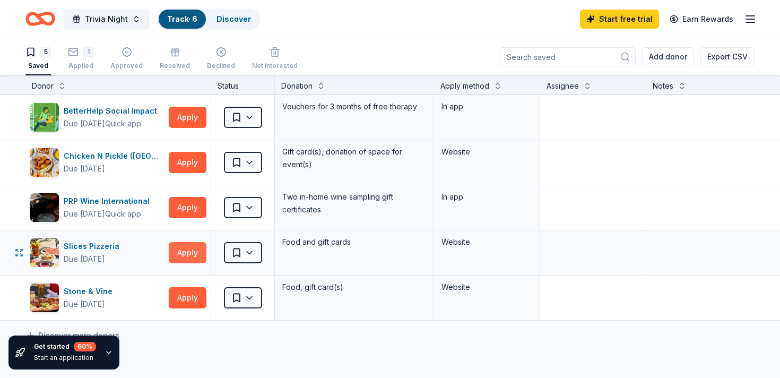
click at [186, 255] on button "Apply" at bounding box center [188, 252] width 38 height 21
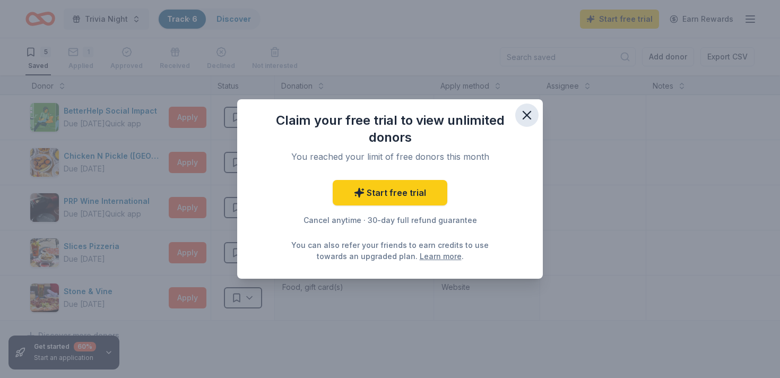
click at [528, 111] on icon "button" at bounding box center [527, 115] width 15 height 15
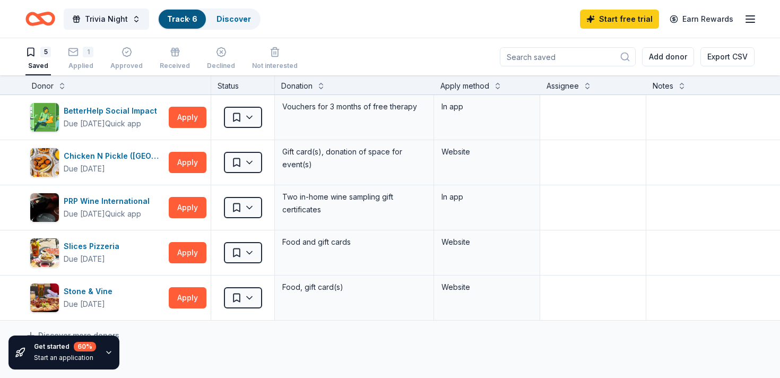
click at [378, 42] on div "5 Saved 1 Applied Approved Received Declined Not interested Add donor Export CSV" at bounding box center [389, 56] width 729 height 37
click at [362, 18] on div "Trivia Night Track · 6 Discover Start free trial Earn Rewards" at bounding box center [389, 18] width 729 height 25
click at [108, 351] on icon "button" at bounding box center [109, 352] width 8 height 8
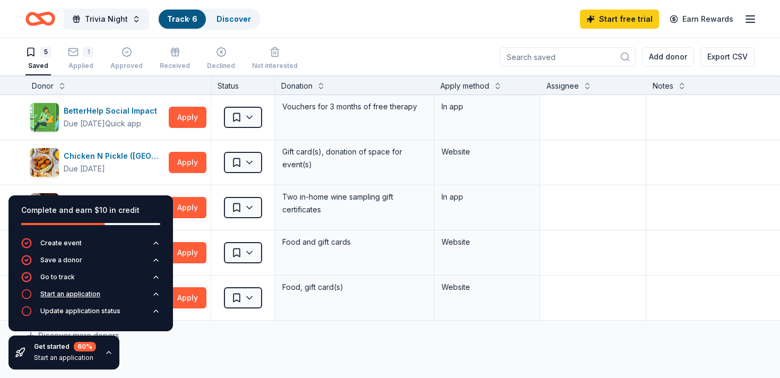
click at [64, 292] on div "Start an application" at bounding box center [70, 294] width 60 height 8
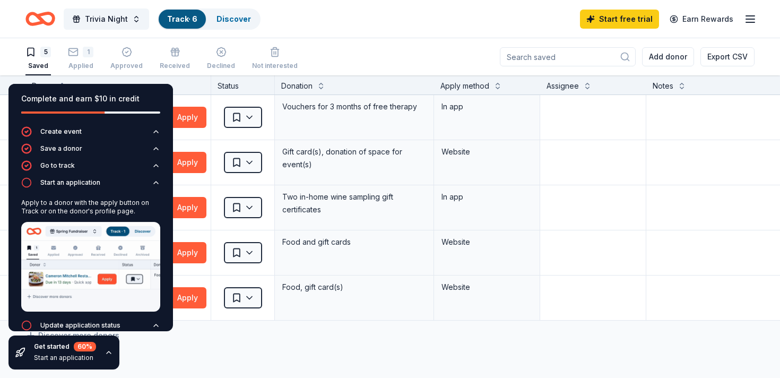
click at [403, 48] on div "5 Saved 1 Applied Approved Received Declined Not interested Add donor Export CSV" at bounding box center [389, 56] width 729 height 37
click at [238, 19] on link "Discover" at bounding box center [234, 18] width 35 height 9
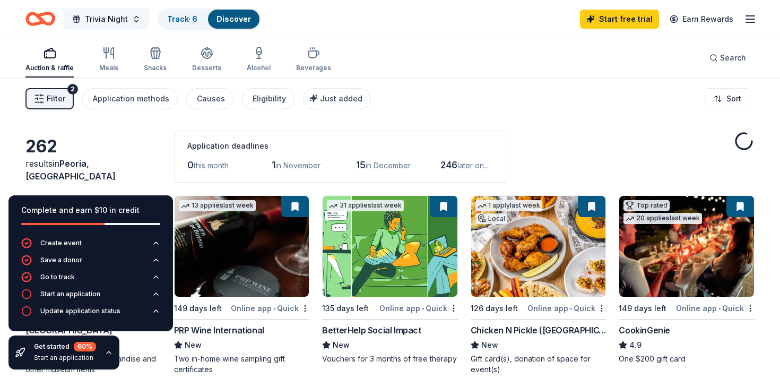
click at [100, 18] on span "Trivia Night" at bounding box center [106, 19] width 43 height 13
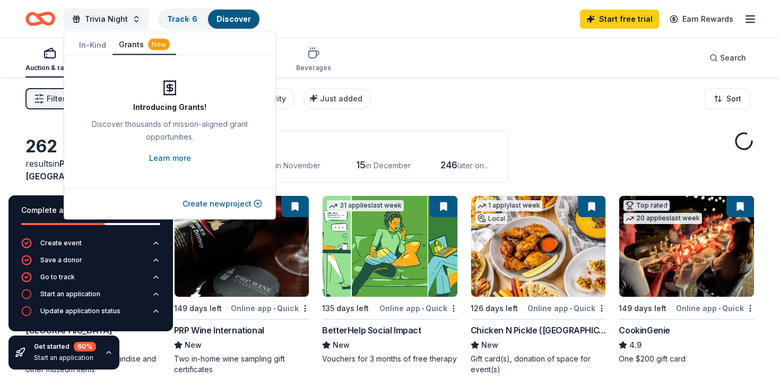
click at [127, 47] on button "Grants New" at bounding box center [145, 45] width 64 height 20
click at [201, 205] on button "Create new project" at bounding box center [223, 203] width 80 height 13
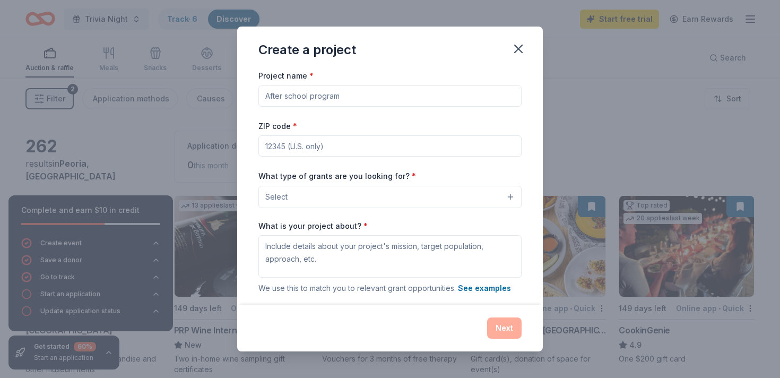
click at [305, 99] on input "Project name *" at bounding box center [390, 95] width 263 height 21
drag, startPoint x: 356, startPoint y: 101, endPoint x: 287, endPoint y: 97, distance: 69.1
click at [287, 97] on input "CeHS Dance Pack" at bounding box center [390, 95] width 263 height 21
type input "CeHS Performance Dance Team"
click at [306, 145] on input "ZIP code *" at bounding box center [390, 145] width 263 height 21
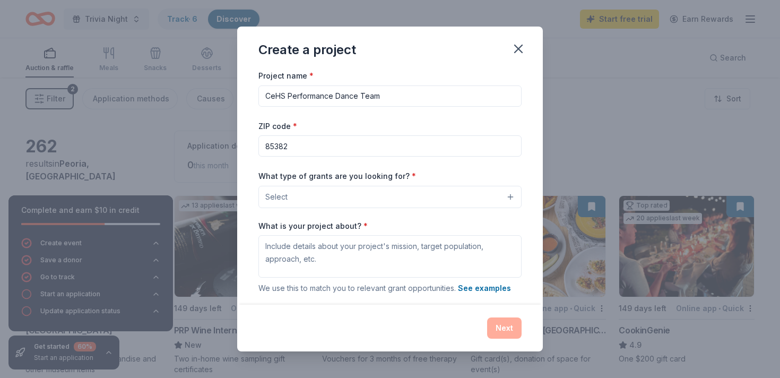
type input "85382"
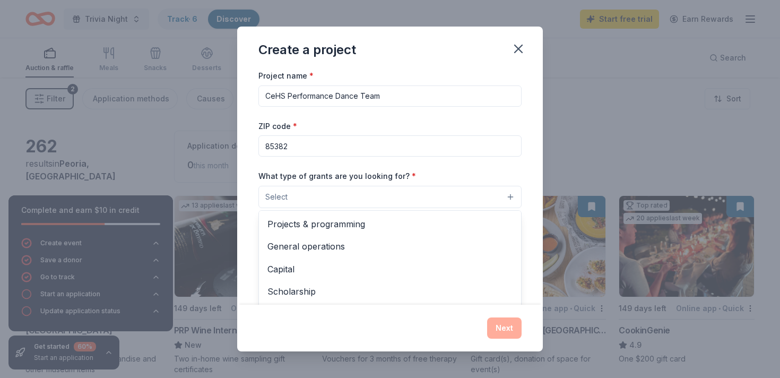
click at [312, 200] on button "Select" at bounding box center [390, 197] width 263 height 22
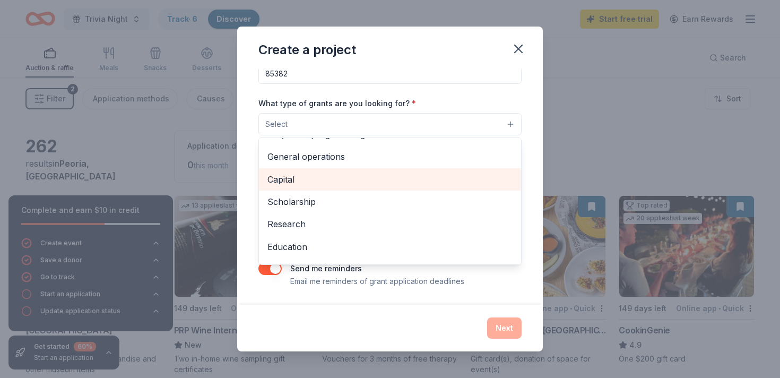
scroll to position [18, 0]
click at [280, 179] on span "Capital" at bounding box center [390, 178] width 245 height 14
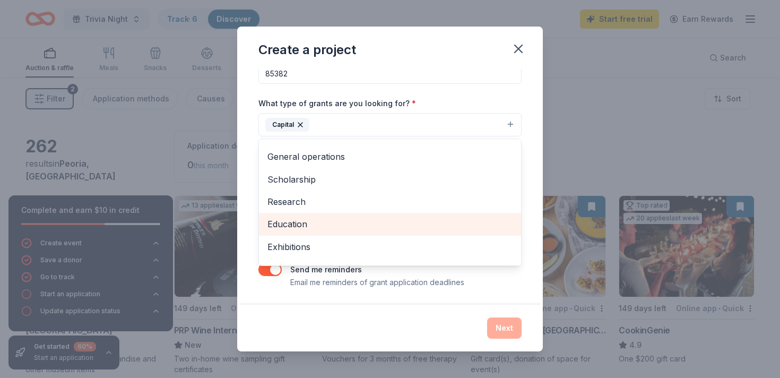
click at [279, 226] on span "Education" at bounding box center [390, 224] width 245 height 14
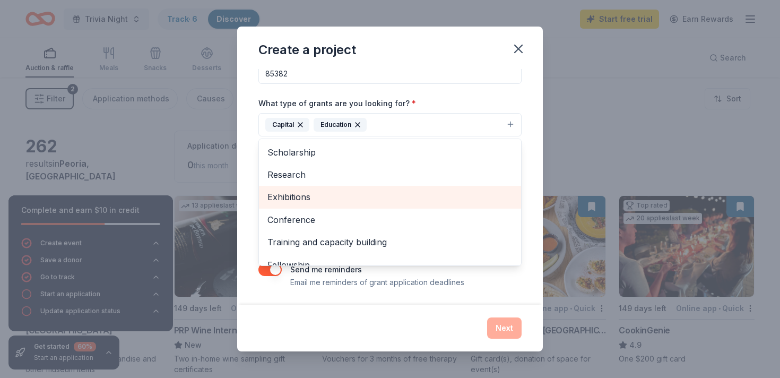
scroll to position [50, 0]
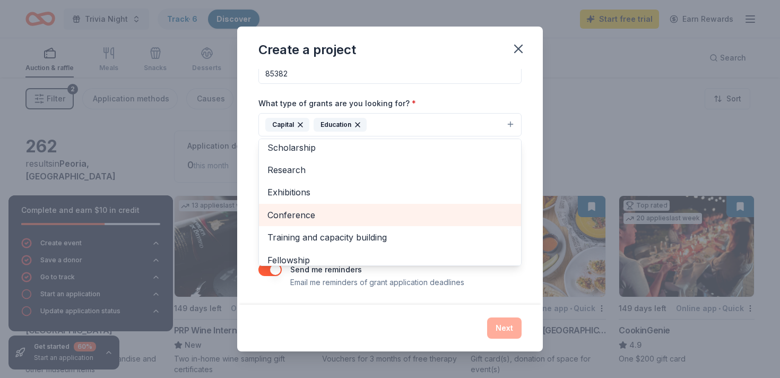
click at [277, 214] on span "Conference" at bounding box center [390, 215] width 245 height 14
click at [277, 214] on span "Training and capacity building" at bounding box center [390, 215] width 245 height 14
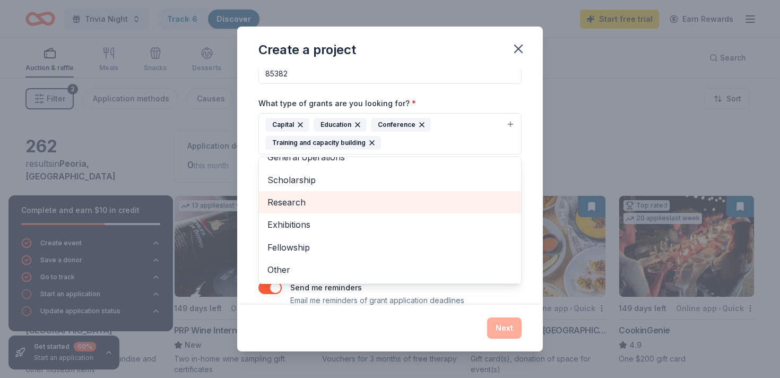
scroll to position [35, 0]
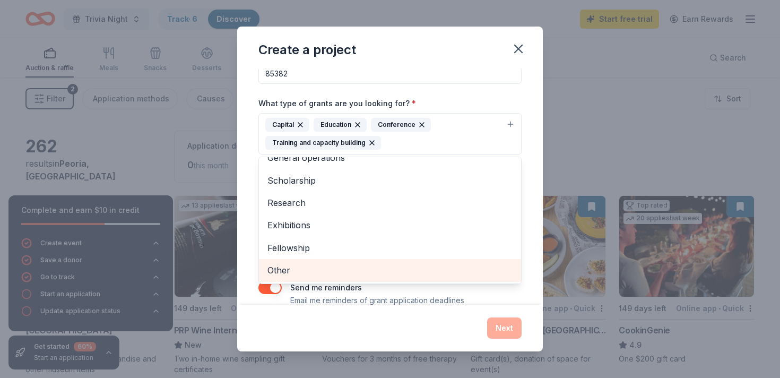
click at [279, 271] on span "Other" at bounding box center [390, 270] width 245 height 14
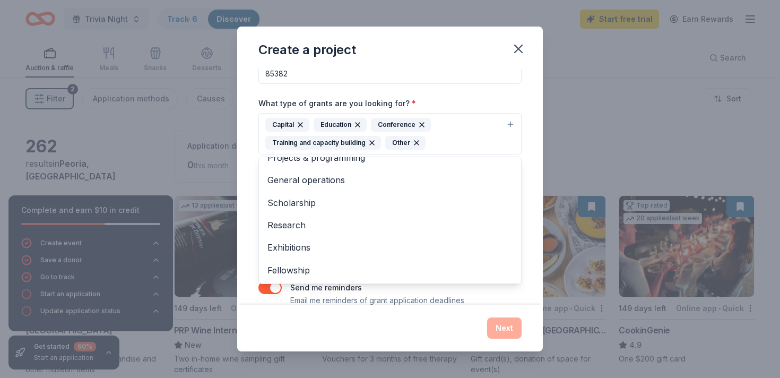
click at [246, 198] on div "Project name * CeHS Performance Dance Team ZIP code * 85382 What type of grants…" at bounding box center [390, 187] width 306 height 236
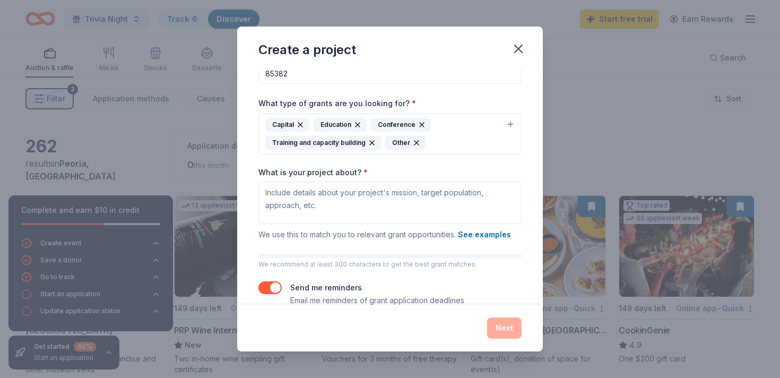
scroll to position [92, 0]
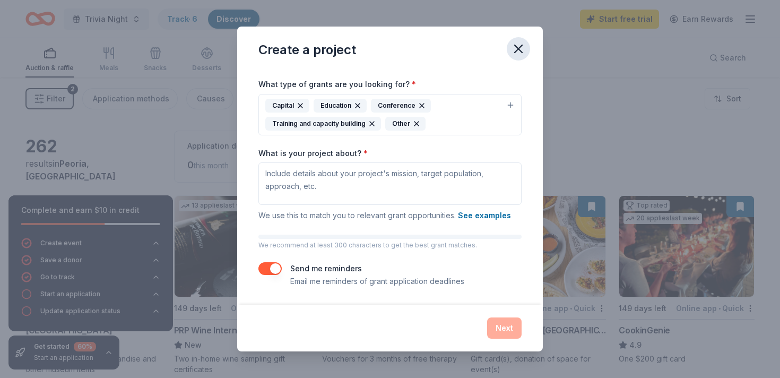
click at [520, 49] on icon "button" at bounding box center [518, 48] width 15 height 15
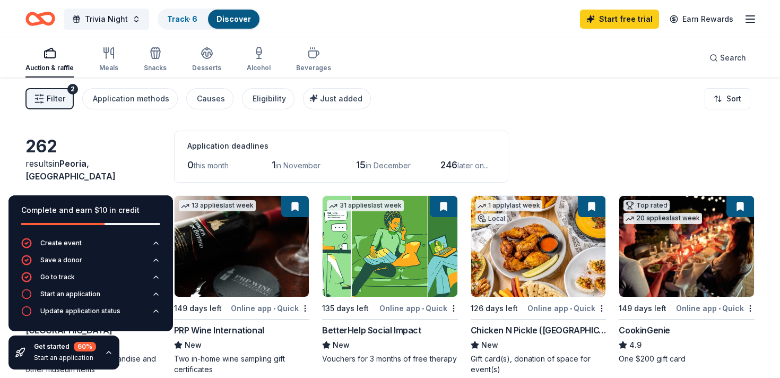
click at [751, 16] on line "button" at bounding box center [750, 16] width 8 height 0
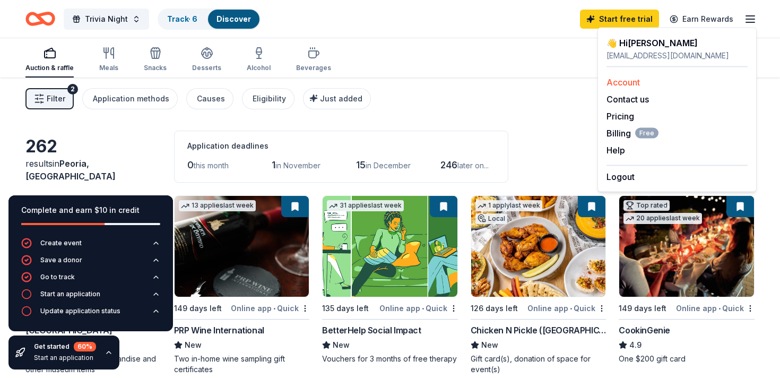
click at [617, 81] on link "Account" at bounding box center [623, 82] width 33 height 11
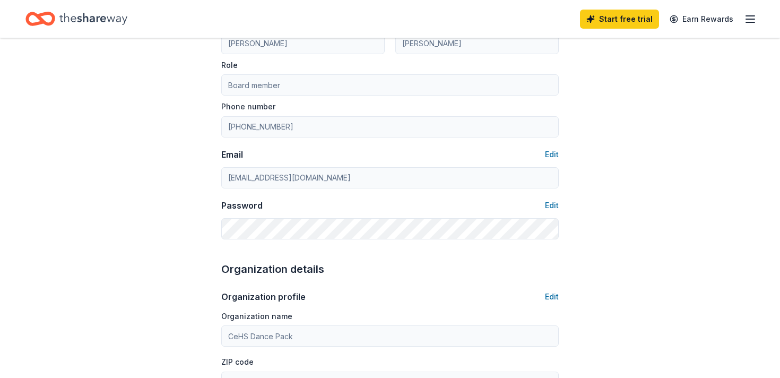
scroll to position [27, 0]
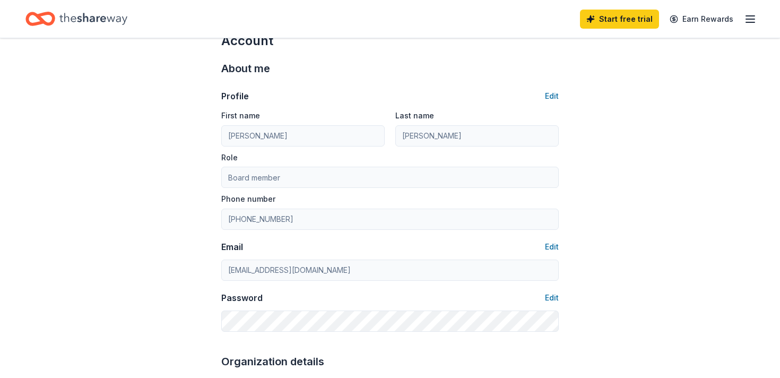
click at [37, 13] on icon "Home" at bounding box center [40, 18] width 30 height 25
click at [77, 18] on icon "Home" at bounding box center [93, 19] width 68 height 22
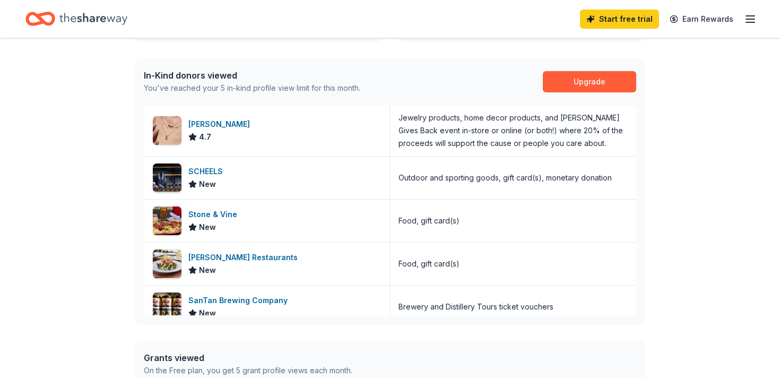
click at [106, 208] on div "👋 Hi Kelly In-Kind Create new event Trivia Night Mar 03, 2026 • Peoria, AZ View…" at bounding box center [390, 148] width 780 height 741
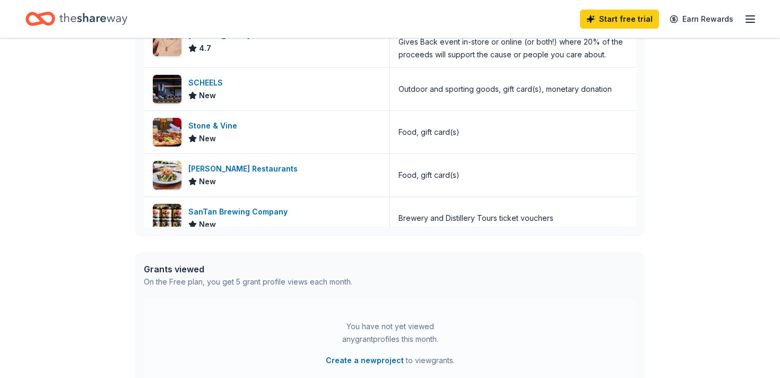
scroll to position [352, 0]
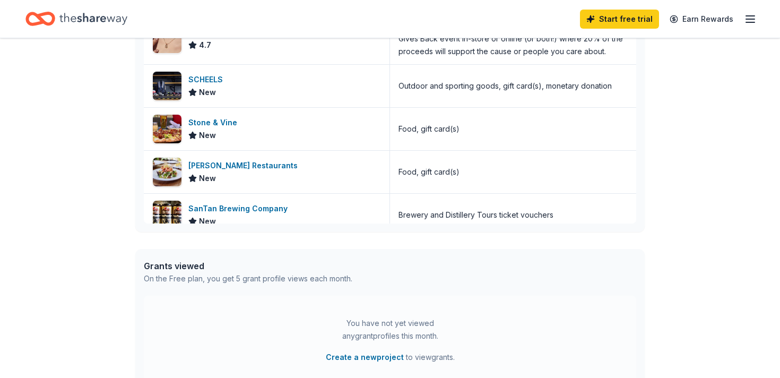
click at [88, 229] on div "👋 Hi Kelly In-Kind Create new event Trivia Night Mar 03, 2026 • Peoria, AZ View…" at bounding box center [390, 56] width 780 height 741
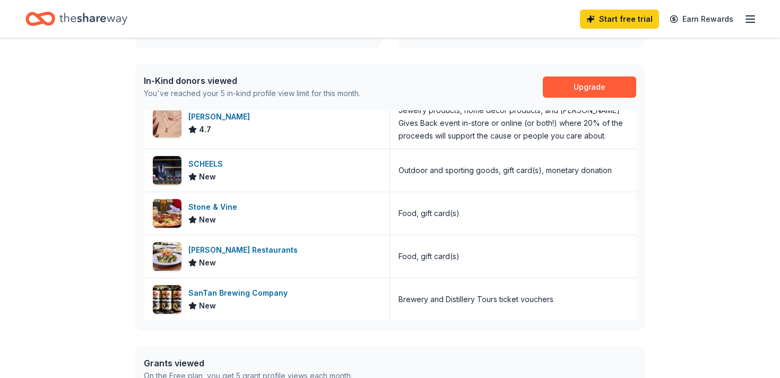
scroll to position [263, 0]
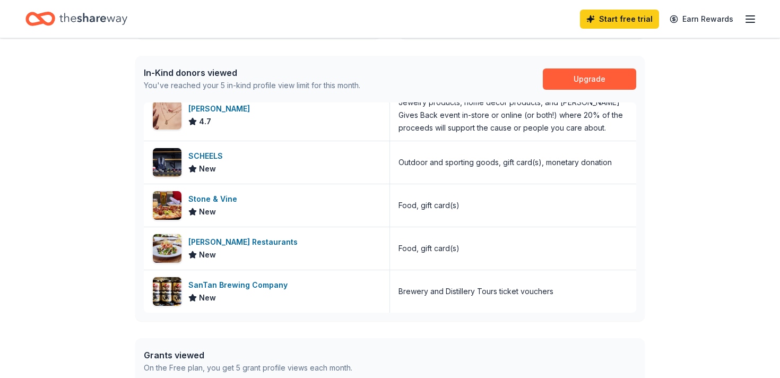
click at [84, 238] on div "👋 Hi Kelly In-Kind Create new event Trivia Night Mar 03, 2026 • Peoria, AZ View…" at bounding box center [390, 145] width 780 height 741
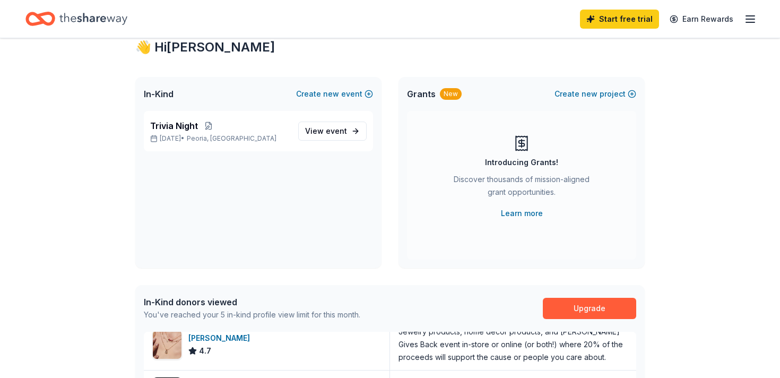
scroll to position [0, 0]
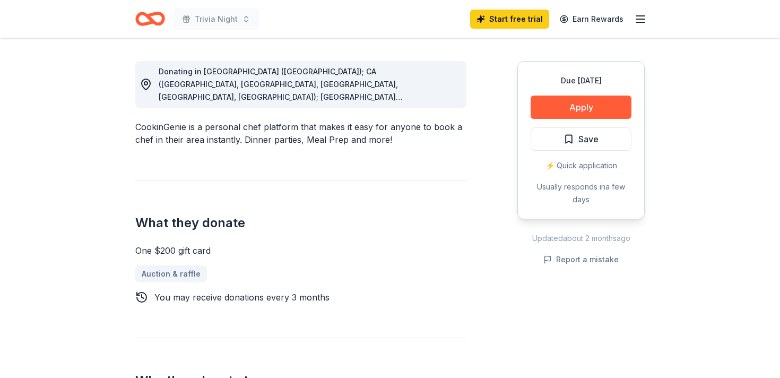
scroll to position [182, 0]
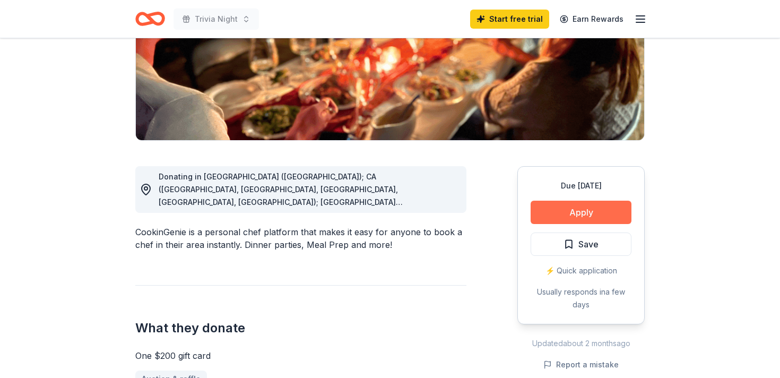
click at [566, 210] on button "Apply" at bounding box center [581, 212] width 101 height 23
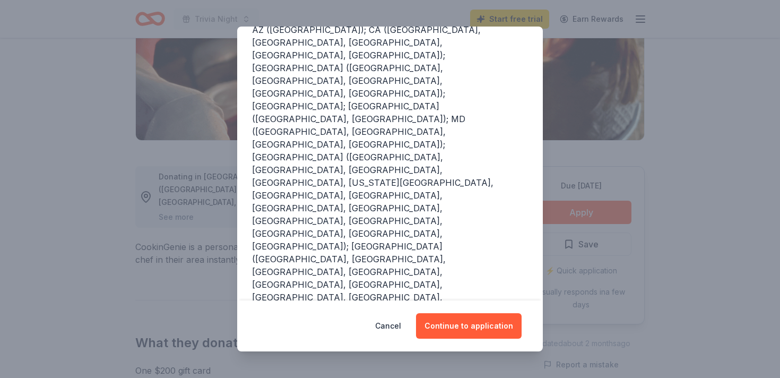
scroll to position [201, 0]
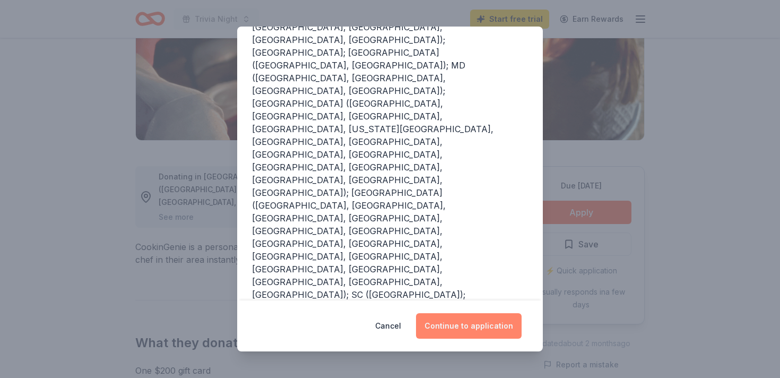
click at [456, 327] on button "Continue to application" at bounding box center [469, 325] width 106 height 25
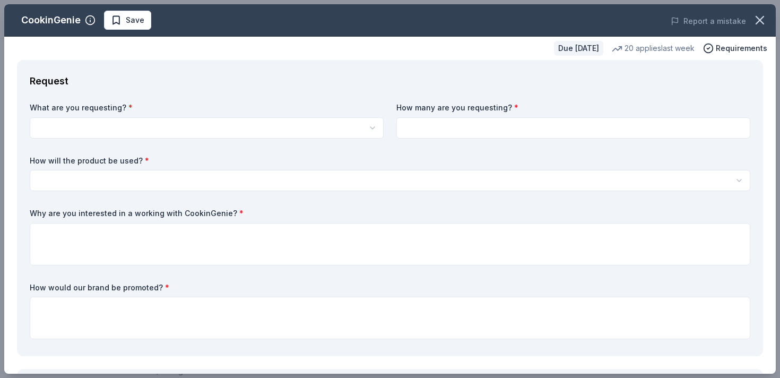
scroll to position [0, 0]
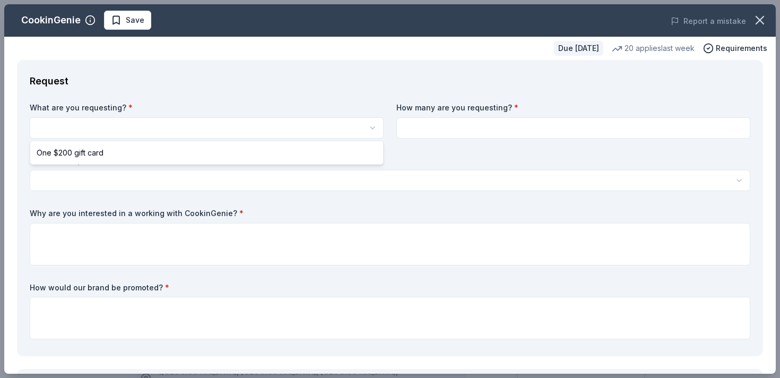
click at [78, 124] on html "Trivia Night Save Apply Due in 149 days Share CookinGenie 4.9 • 8 reviews 20 ap…" at bounding box center [390, 189] width 780 height 378
select select "One $200 gift card"
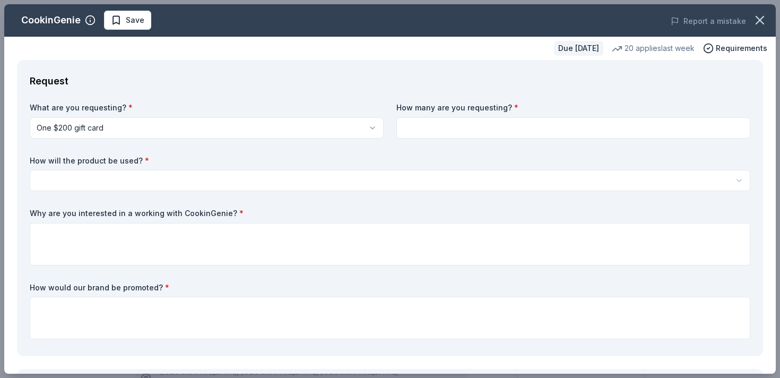
click at [417, 127] on input at bounding box center [574, 127] width 354 height 21
type input "1"
click at [93, 184] on html "Trivia Night Save Apply Due in 149 days Share CookinGenie 4.9 • 8 reviews 20 ap…" at bounding box center [390, 189] width 780 height 378
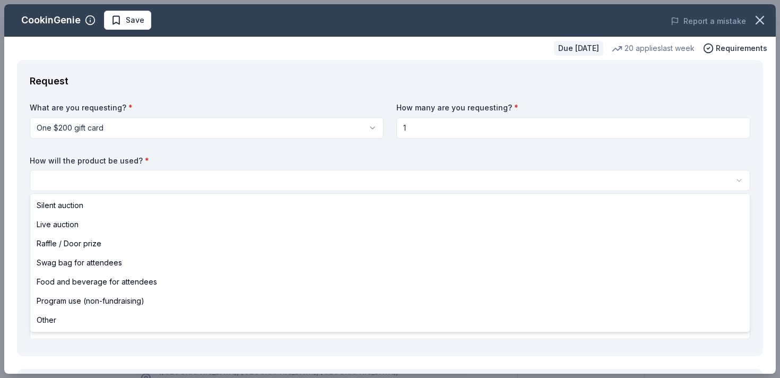
select select "raffleDoorPrize"
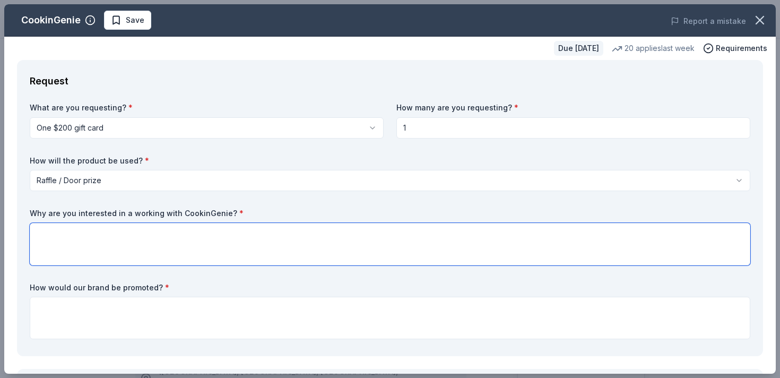
click at [75, 244] on textarea at bounding box center [390, 244] width 721 height 42
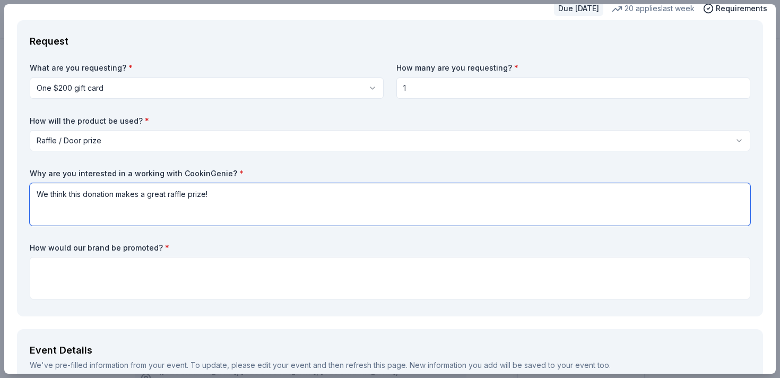
scroll to position [41, 0]
type textarea "We think this donation makes a great raffle prize!"
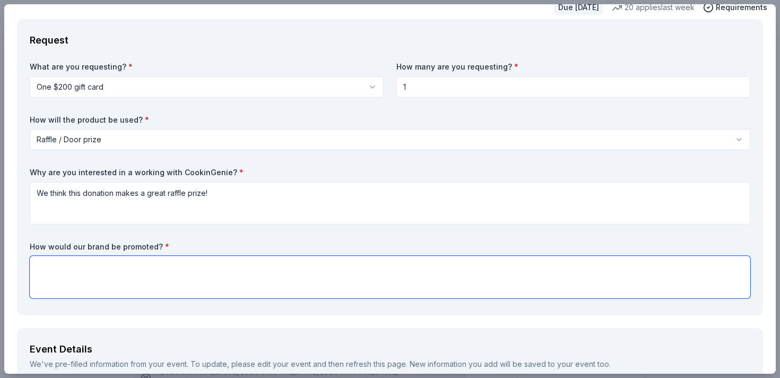
click at [76, 279] on textarea at bounding box center [390, 277] width 721 height 42
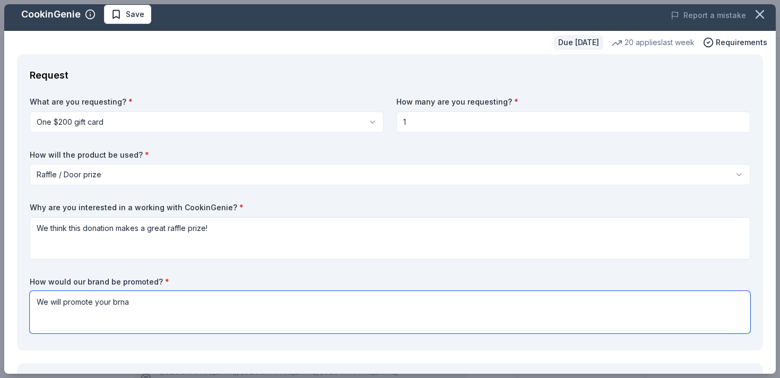
scroll to position [7, 0]
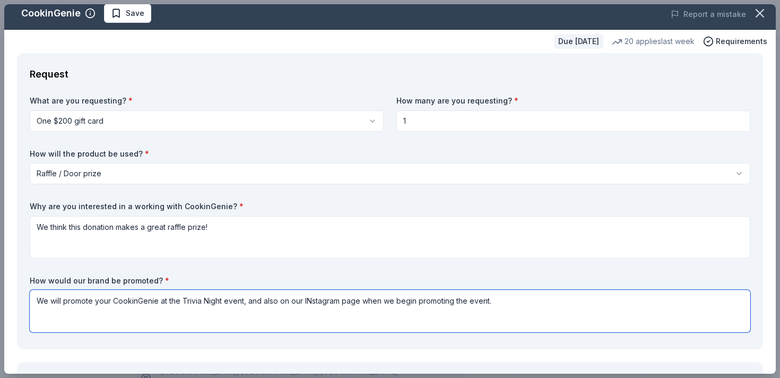
click at [312, 300] on textarea "We will promote your CookinGenie at the Trivia Night event, and also on our INs…" at bounding box center [390, 311] width 721 height 42
click at [519, 303] on textarea "We will promote your CookinGenie at the Trivia Night event, and also on our Ins…" at bounding box center [390, 311] width 721 height 42
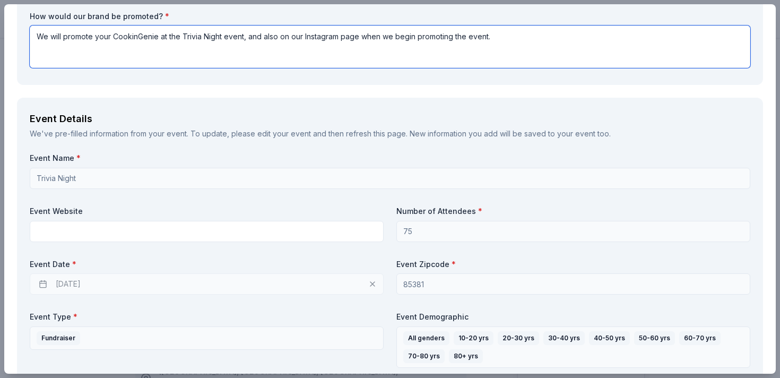
scroll to position [314, 0]
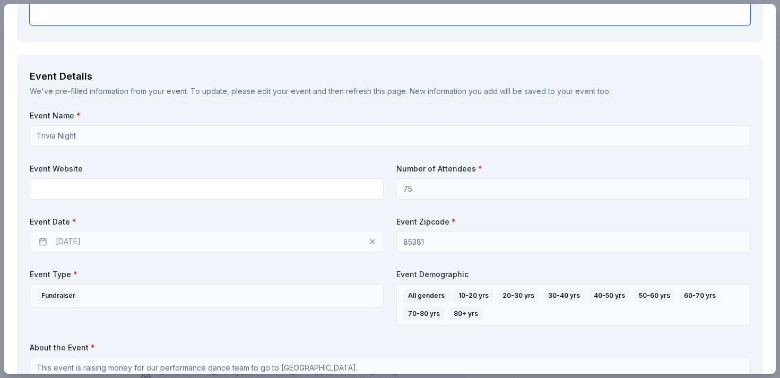
type textarea "We will promote your CookinGenie at the Trivia Night event, and also on our Ins…"
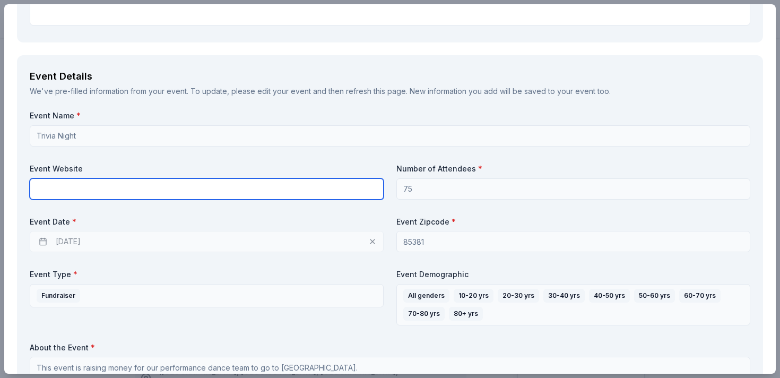
click at [118, 191] on input "text" at bounding box center [207, 188] width 354 height 21
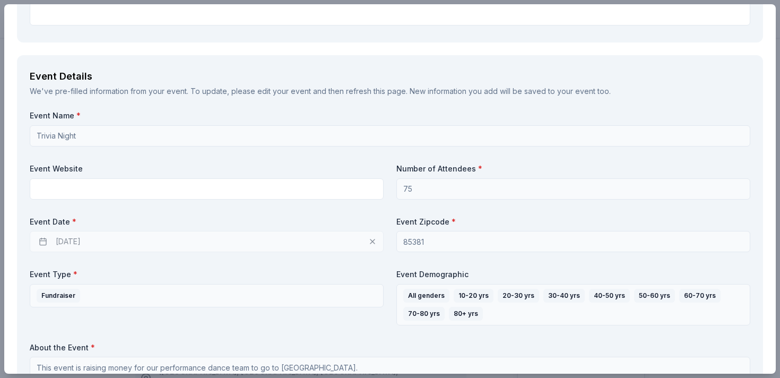
click at [201, 212] on div "Event Name * Trivia Night Event Website Number of Attendees * 75 Event Date * 0…" at bounding box center [390, 256] width 721 height 293
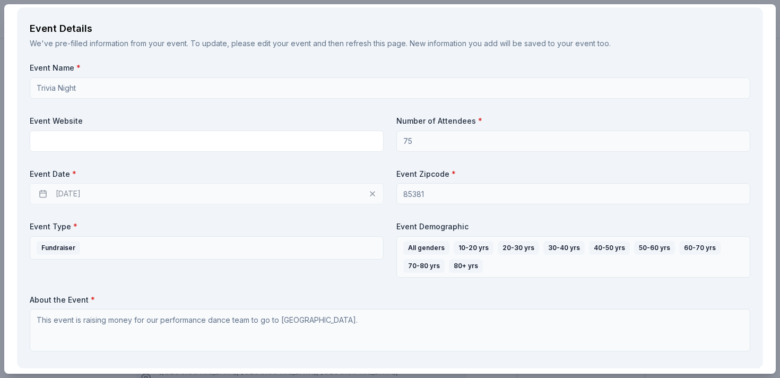
scroll to position [365, 0]
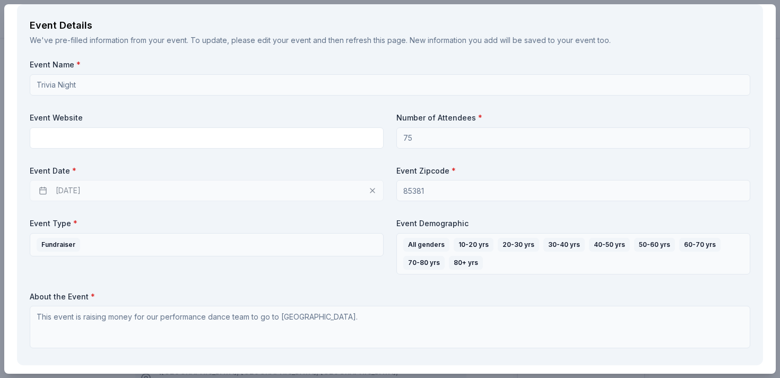
click at [156, 193] on div "03/02/2026" at bounding box center [207, 190] width 354 height 21
click at [373, 192] on div "03/02/2026" at bounding box center [207, 190] width 354 height 21
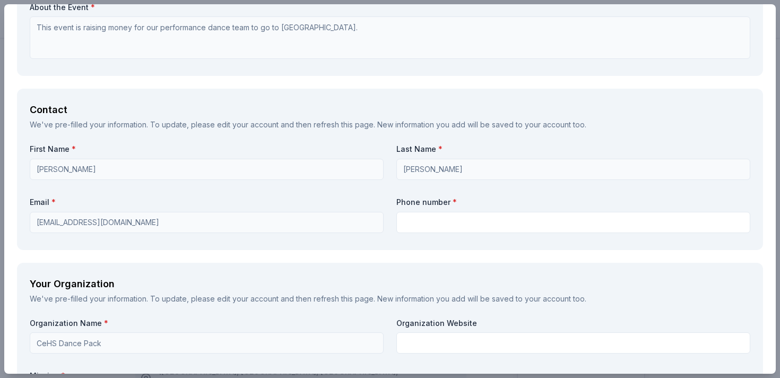
scroll to position [655, 0]
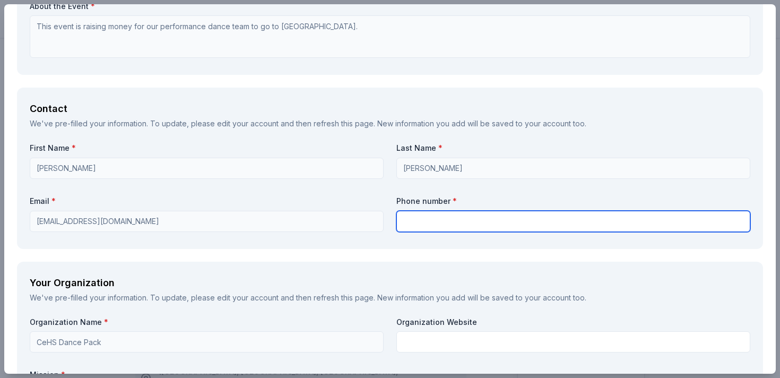
click at [418, 217] on input "text" at bounding box center [574, 221] width 354 height 21
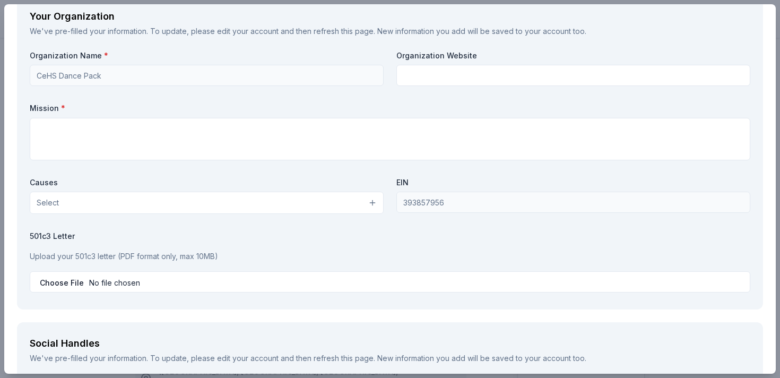
scroll to position [924, 0]
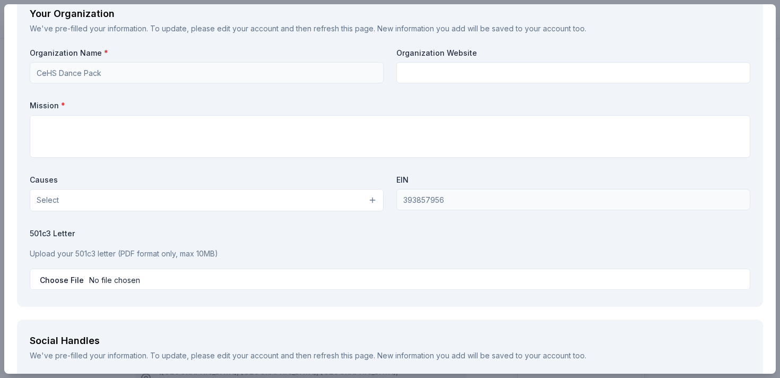
type input "602-421-0556"
click at [259, 199] on button "Select" at bounding box center [207, 200] width 354 height 22
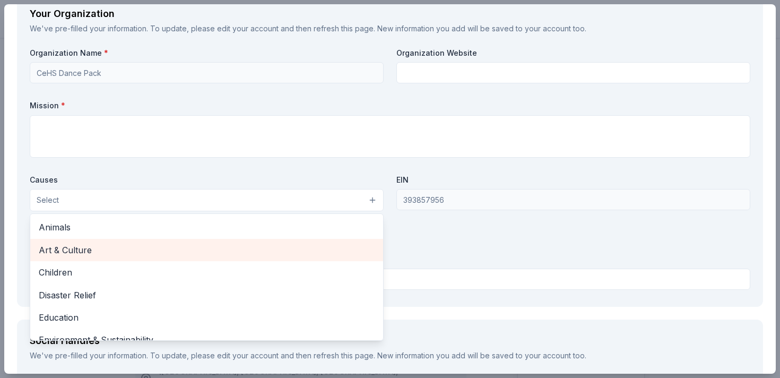
click at [218, 256] on span "Art & Culture" at bounding box center [207, 250] width 336 height 14
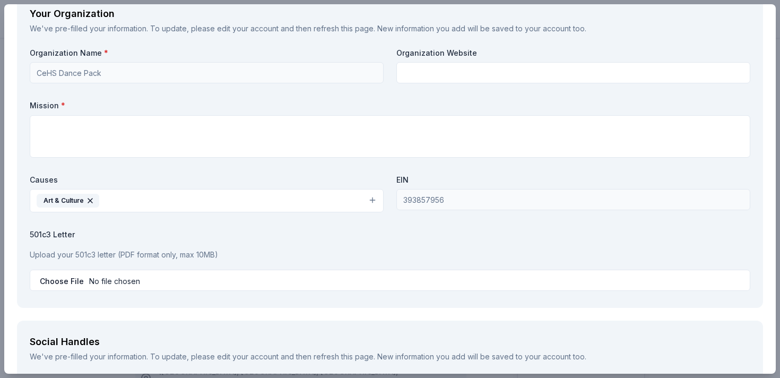
click at [193, 204] on button "Art & Culture" at bounding box center [207, 200] width 354 height 23
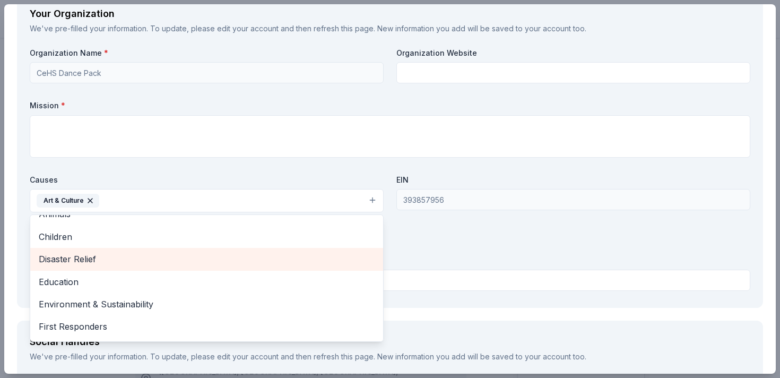
scroll to position [16, 0]
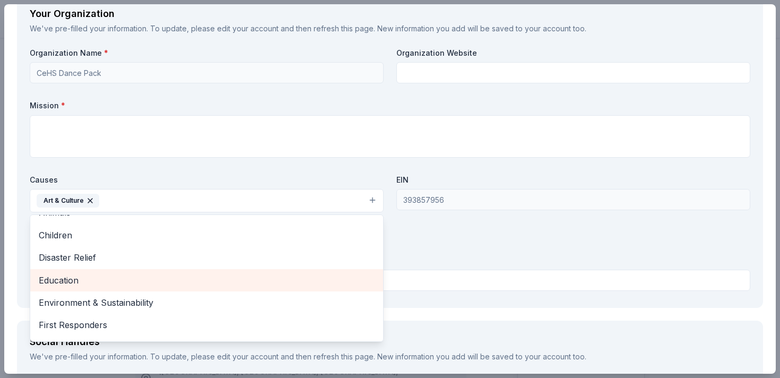
click at [174, 288] on div "Education" at bounding box center [206, 280] width 353 height 22
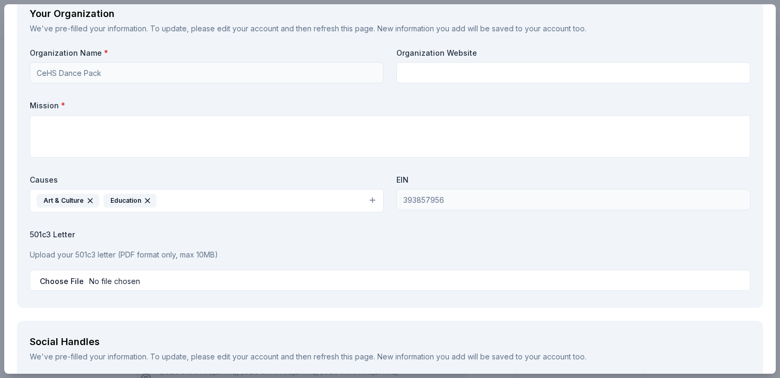
click at [197, 199] on button "Art & Culture Education" at bounding box center [207, 200] width 354 height 23
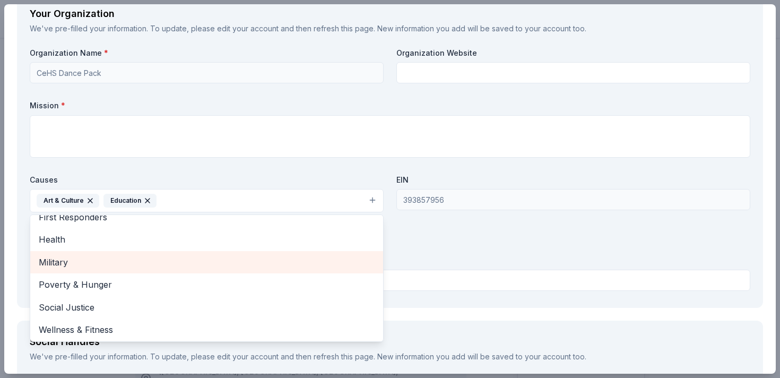
scroll to position [103, 0]
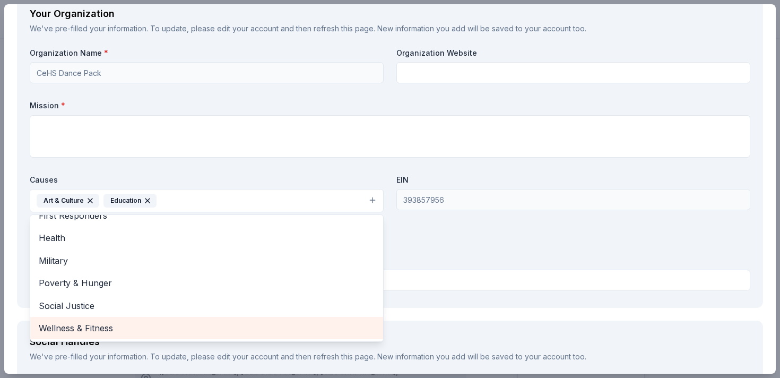
click at [156, 324] on span "Wellness & Fitness" at bounding box center [207, 328] width 336 height 14
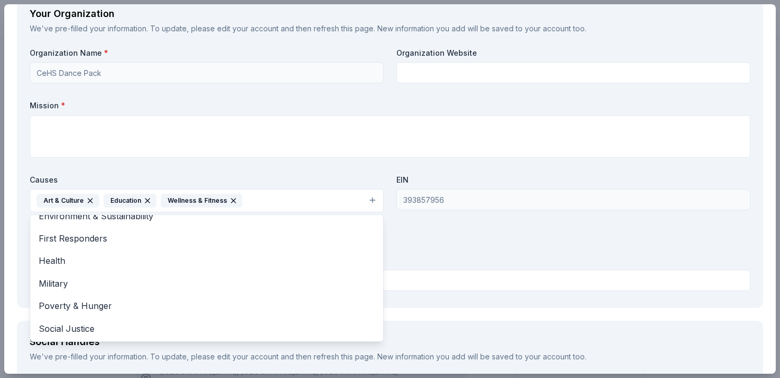
click at [239, 175] on div "Causes Art & Culture Education Wellness & Fitness Animals Children Disaster Rel…" at bounding box center [207, 194] width 354 height 38
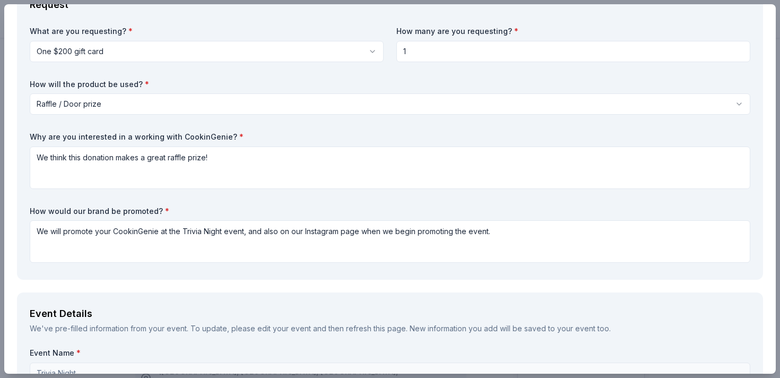
scroll to position [0, 0]
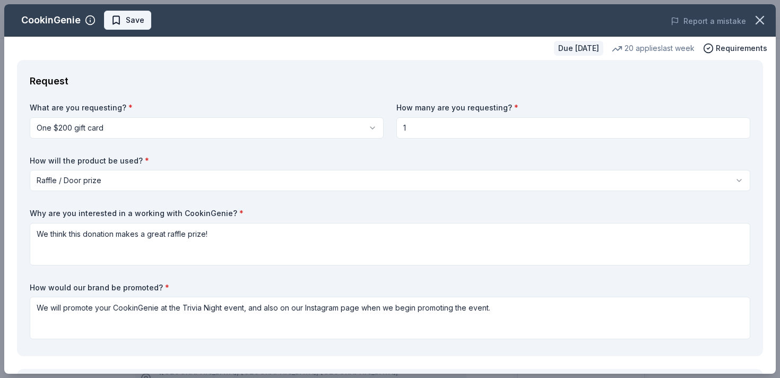
click at [127, 20] on span "Save" at bounding box center [135, 20] width 19 height 13
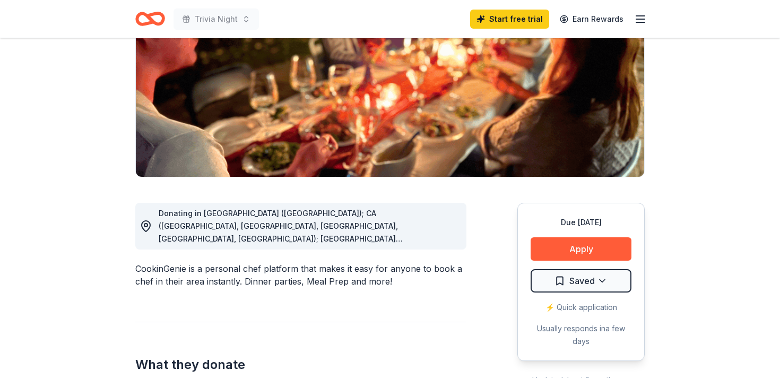
scroll to position [204, 0]
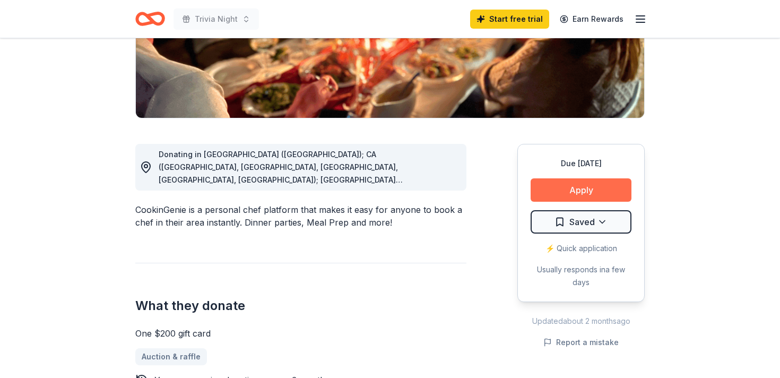
click at [558, 192] on button "Apply" at bounding box center [581, 189] width 101 height 23
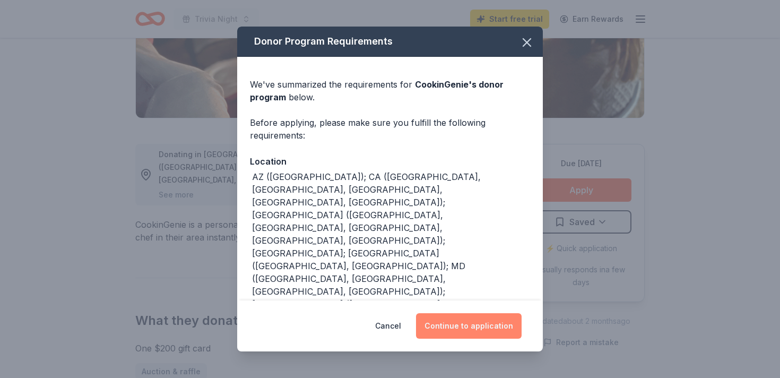
click at [477, 325] on button "Continue to application" at bounding box center [469, 325] width 106 height 25
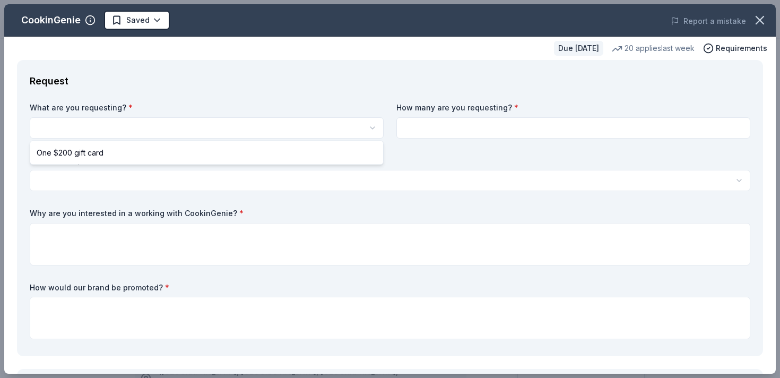
select select "One $200 gift card"
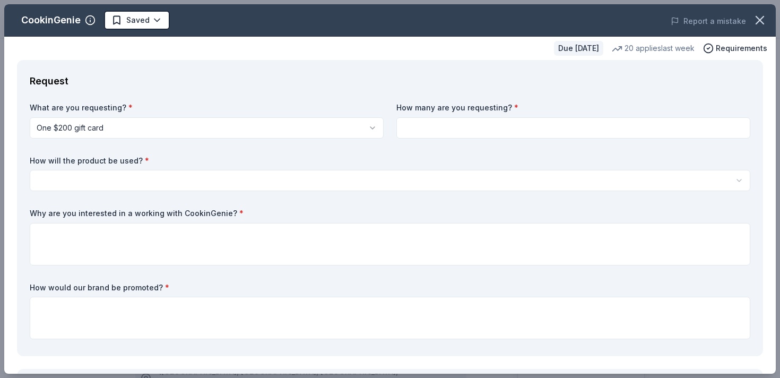
click at [411, 129] on input at bounding box center [574, 127] width 354 height 21
type input "1"
click at [113, 176] on html "Trivia Night Saved Apply Due in 149 days Share CookinGenie 4.9 • 8 reviews 20 a…" at bounding box center [390, 189] width 780 height 378
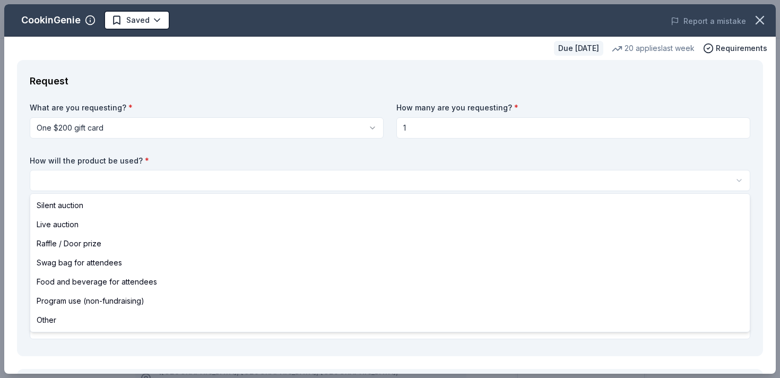
select select "raffleDoorPrize"
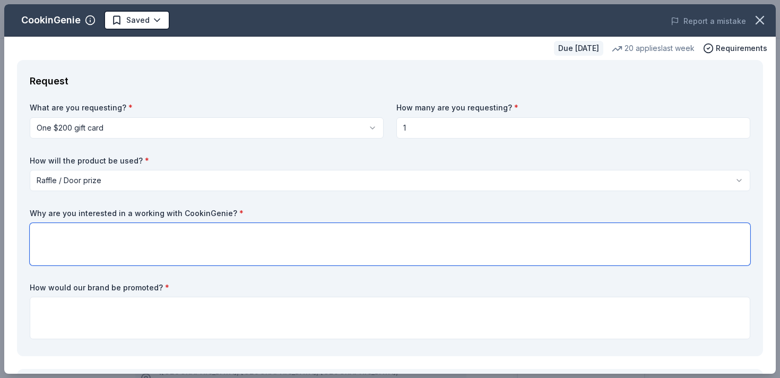
click at [94, 232] on textarea at bounding box center [390, 244] width 721 height 42
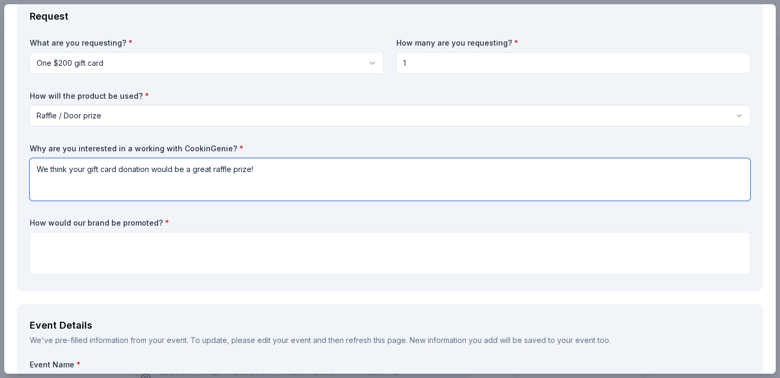
scroll to position [66, 0]
type textarea "We think your gift card donation would be a great raffle prize for our event!"
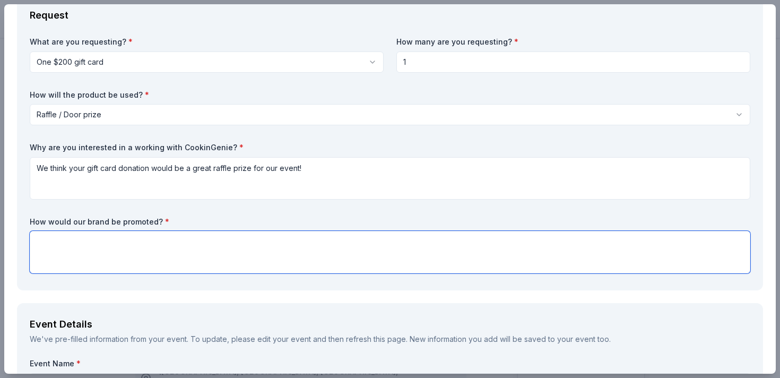
click at [69, 234] on textarea at bounding box center [390, 252] width 721 height 42
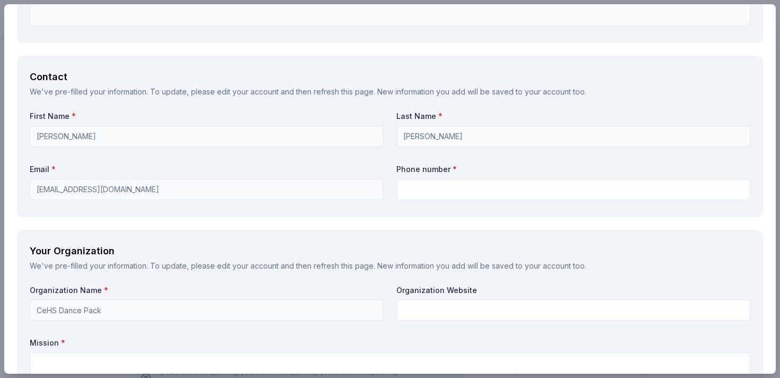
scroll to position [698, 0]
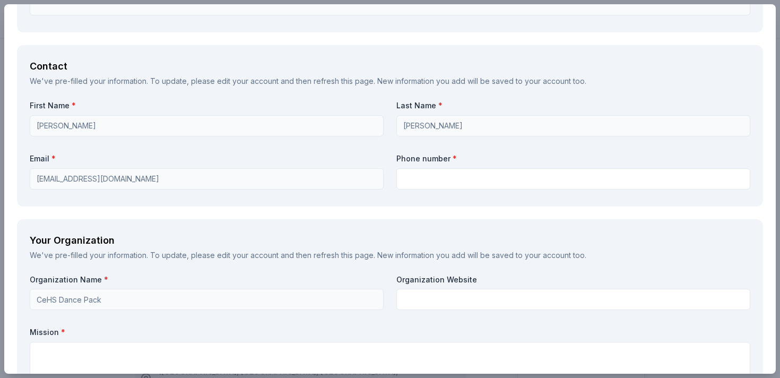
type textarea "We would promote CookinGenie at the event and also on our instagram page once w…"
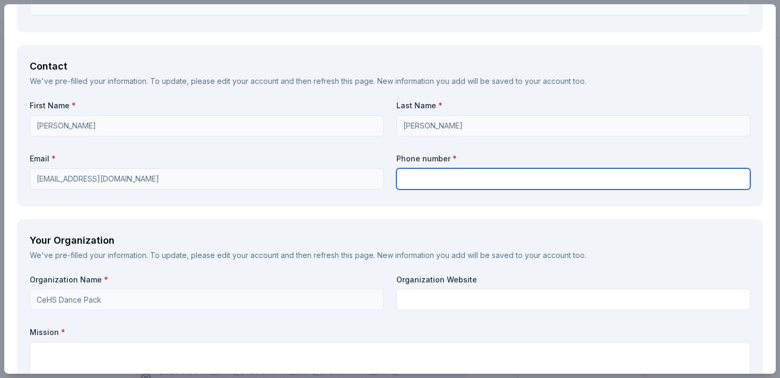
click at [445, 178] on input "text" at bounding box center [574, 178] width 354 height 21
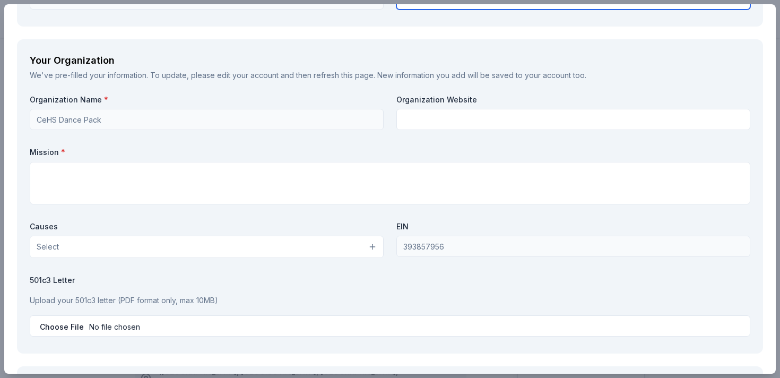
scroll to position [878, 0]
type input "602-421-0556"
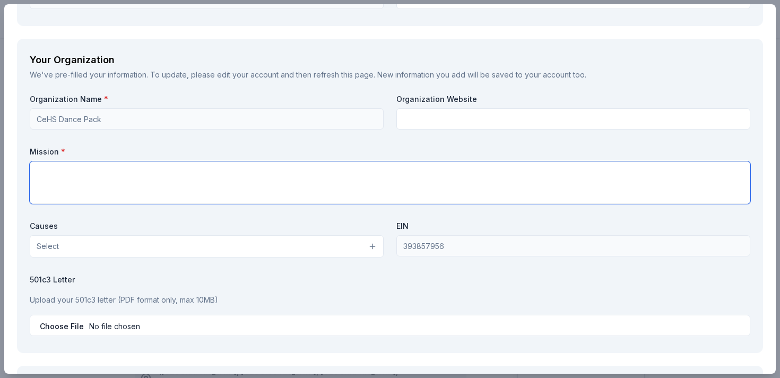
click at [183, 181] on textarea at bounding box center [390, 182] width 721 height 42
paste textarea "The Booster Club supports the Centennial High School Performance Dance Program …"
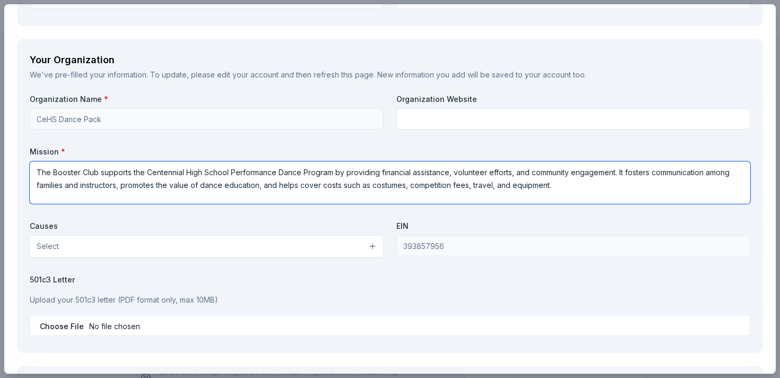
click at [54, 170] on textarea "The Booster Club supports the Centennial High School Performance Dance Program …" at bounding box center [390, 182] width 721 height 42
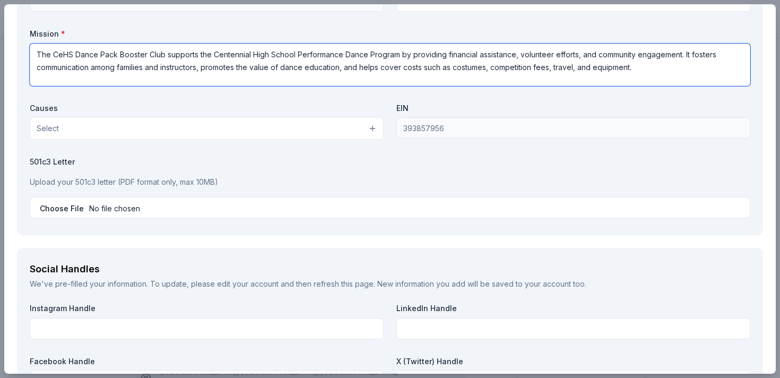
scroll to position [997, 0]
type textarea "The CeHS Dance Pack Booster Club supports the Centennial High School Performanc…"
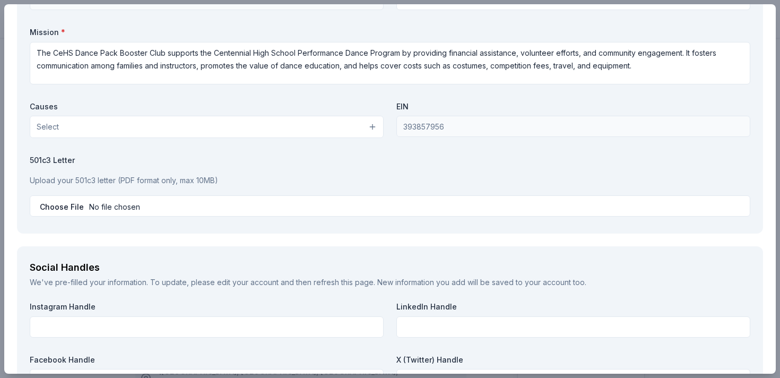
click at [200, 131] on button "Select" at bounding box center [207, 127] width 354 height 22
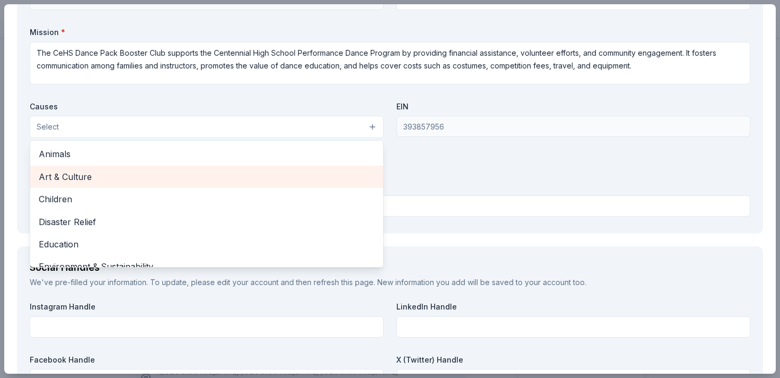
click at [76, 176] on span "Art & Culture" at bounding box center [207, 177] width 336 height 14
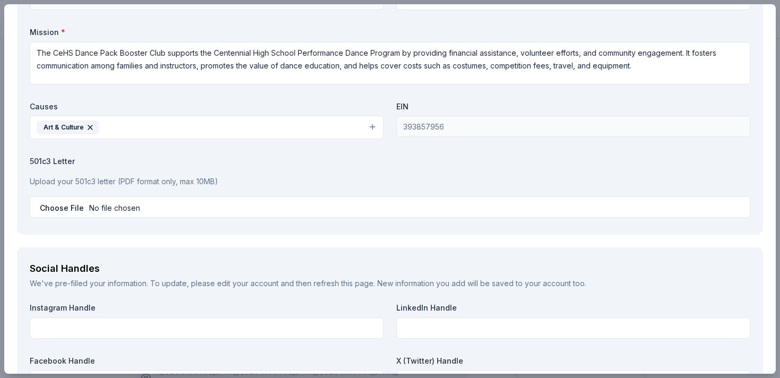
click at [131, 125] on button "Art & Culture" at bounding box center [207, 127] width 354 height 23
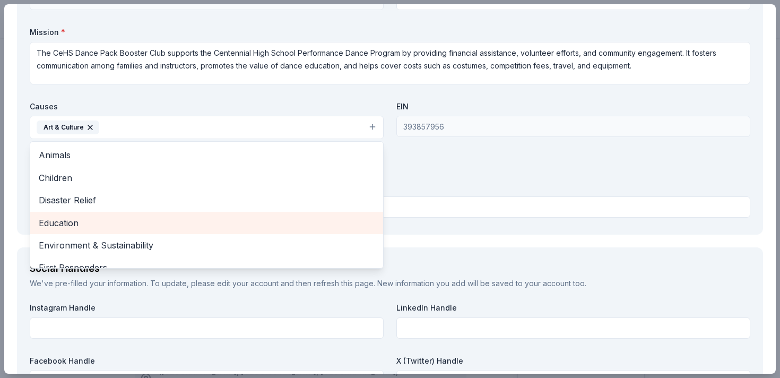
click at [102, 226] on span "Education" at bounding box center [207, 223] width 336 height 14
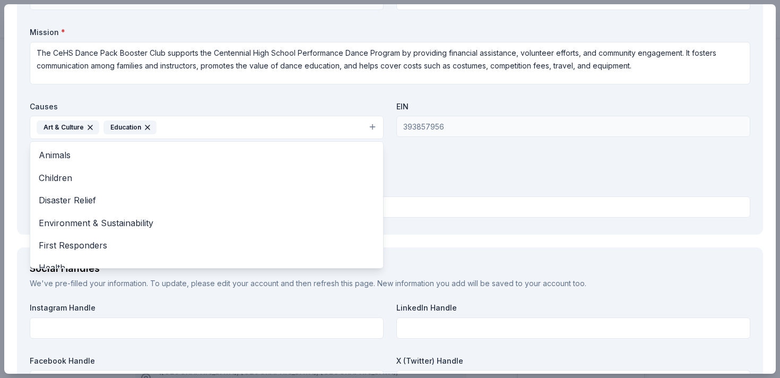
click at [191, 129] on button "Art & Culture Education" at bounding box center [207, 127] width 354 height 23
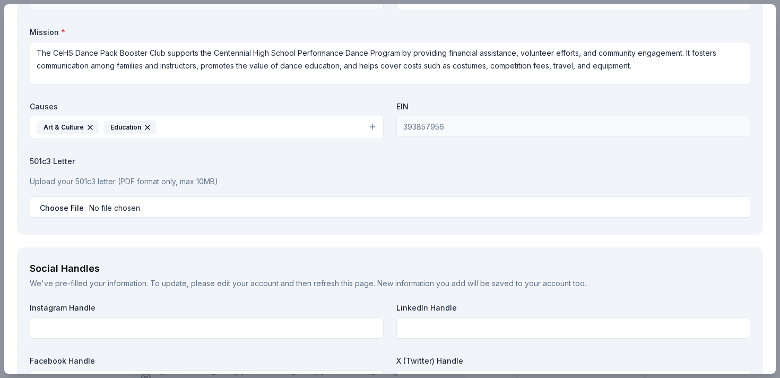
click at [193, 121] on button "Art & Culture Education" at bounding box center [207, 127] width 354 height 23
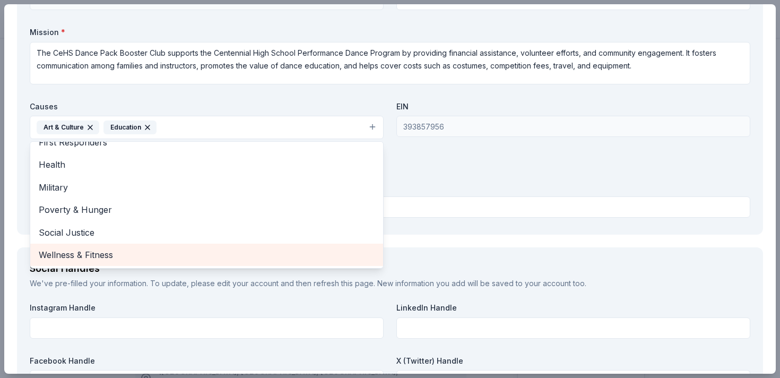
click at [114, 257] on span "Wellness & Fitness" at bounding box center [207, 255] width 336 height 14
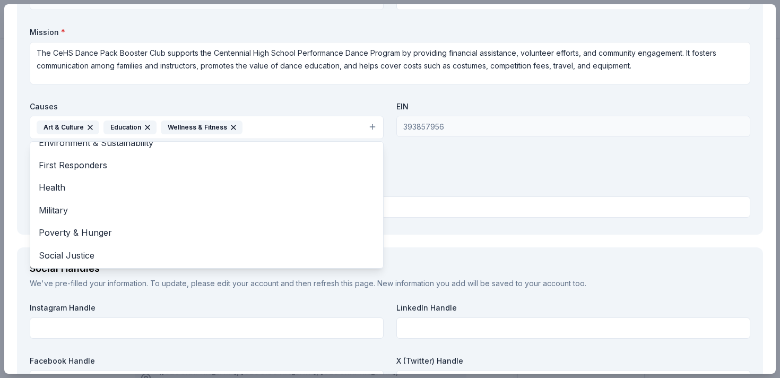
click at [439, 161] on div "Organization Name * CeHS Dance Pack Organization Website Mission * The CeHS Dan…" at bounding box center [390, 98] width 721 height 247
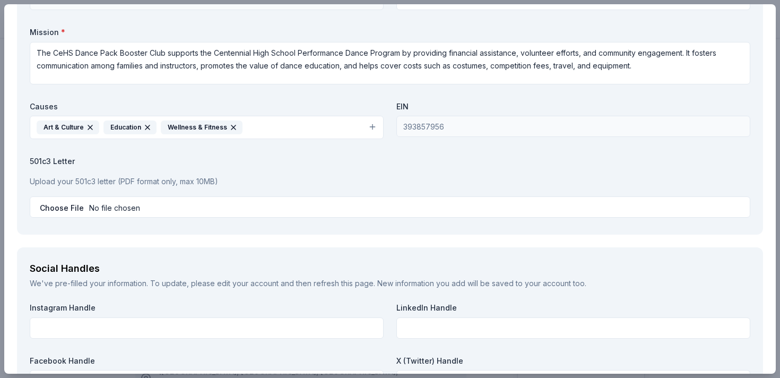
scroll to position [1017, 0]
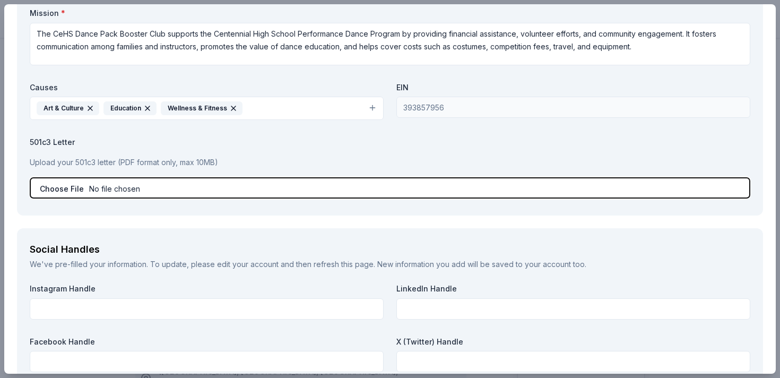
click at [63, 192] on input "file" at bounding box center [390, 187] width 721 height 21
type input "C:\fakepath\Dance Pack 501c3 letter.pdf"
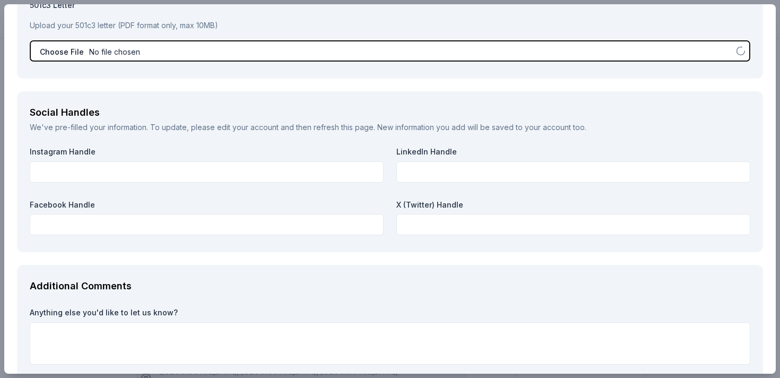
scroll to position [1156, 0]
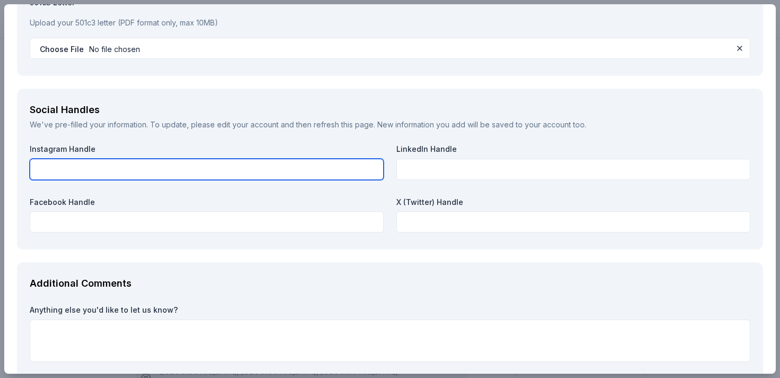
click at [213, 173] on input "text" at bounding box center [207, 169] width 354 height 21
type input "d"
click at [102, 170] on input "cehs_dance_pack-Booster" at bounding box center [207, 169] width 354 height 21
type input "cehs_dance_pack_Booster"
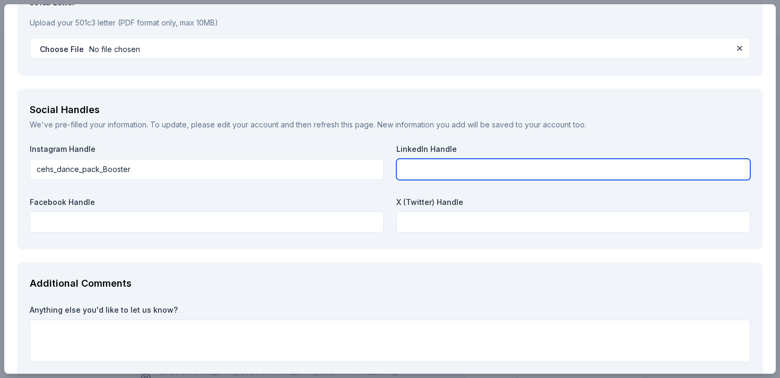
click at [444, 175] on input "text" at bounding box center [574, 169] width 354 height 21
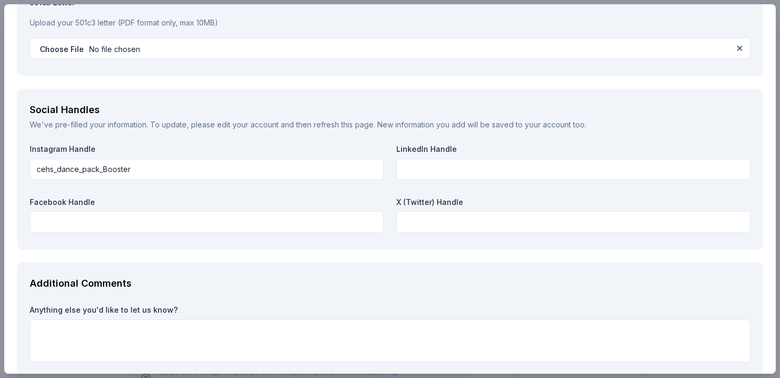
click at [160, 210] on div "Facebook Handle" at bounding box center [207, 215] width 354 height 36
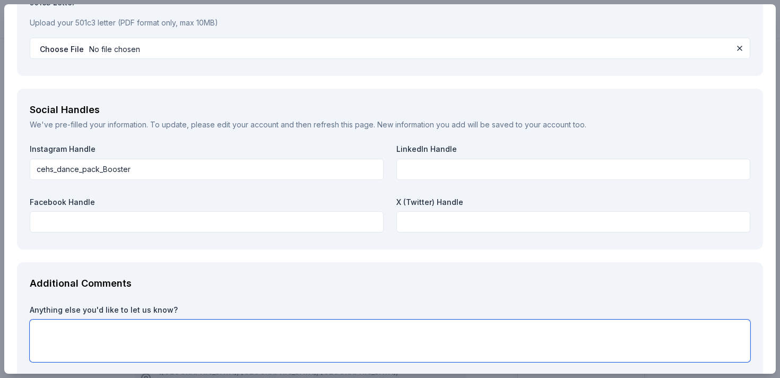
click at [222, 321] on textarea at bounding box center [390, 341] width 721 height 42
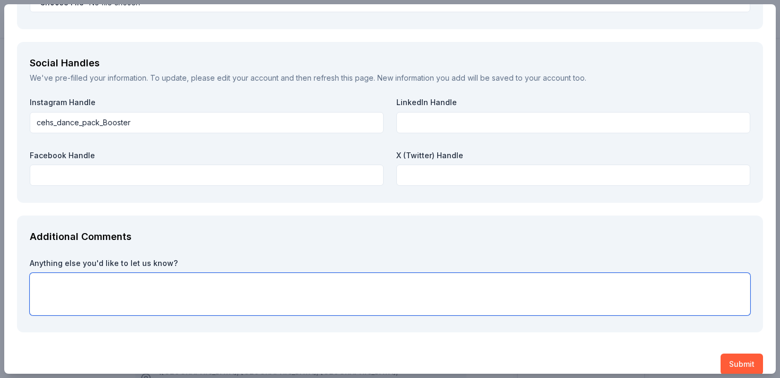
scroll to position [1216, 0]
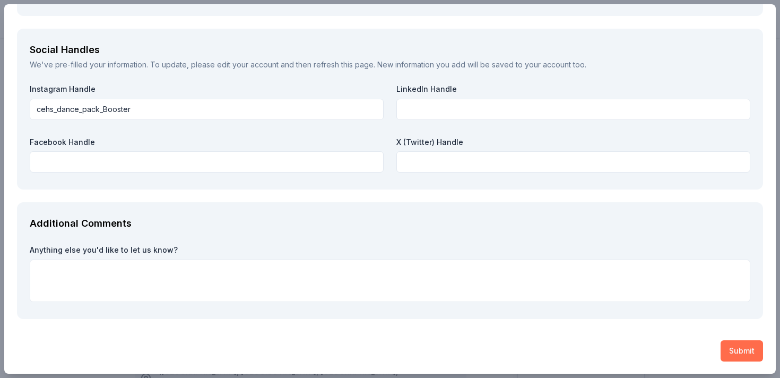
click at [731, 349] on button "Submit" at bounding box center [742, 350] width 42 height 21
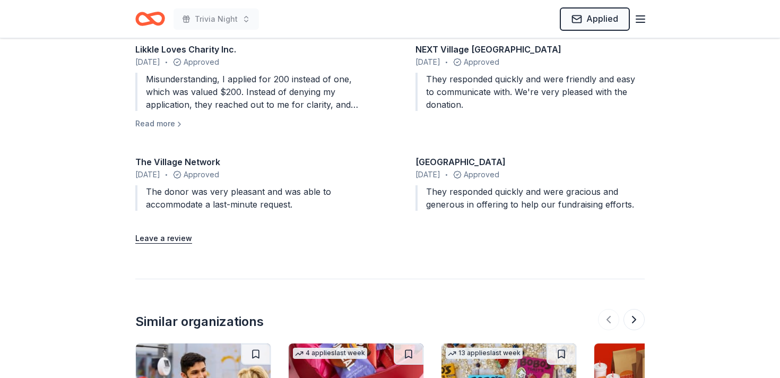
scroll to position [1131, 0]
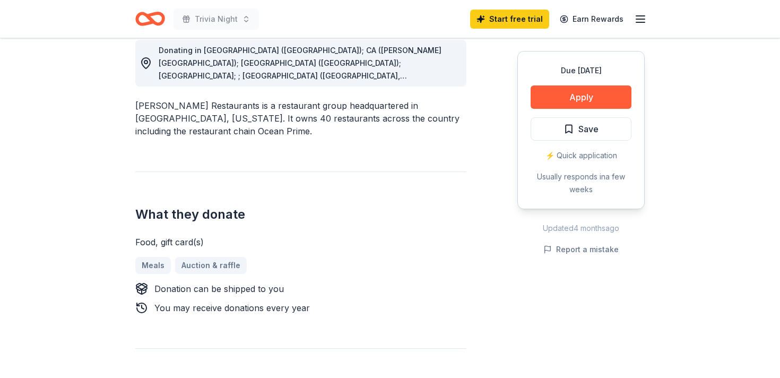
scroll to position [312, 0]
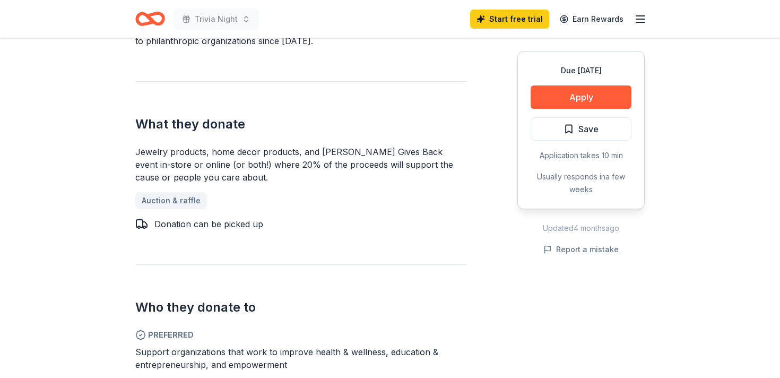
scroll to position [418, 0]
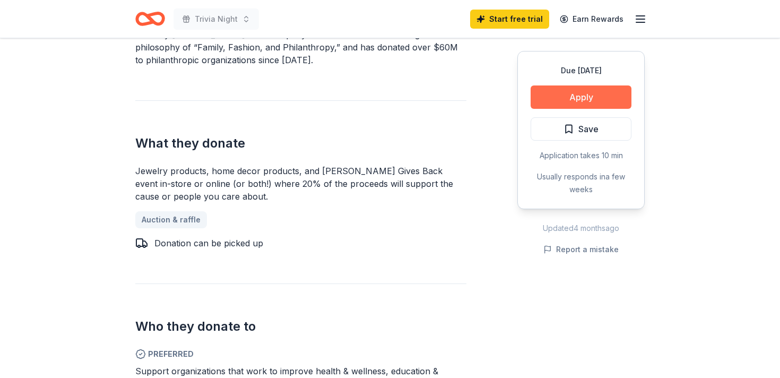
click at [551, 90] on button "Apply" at bounding box center [581, 96] width 101 height 23
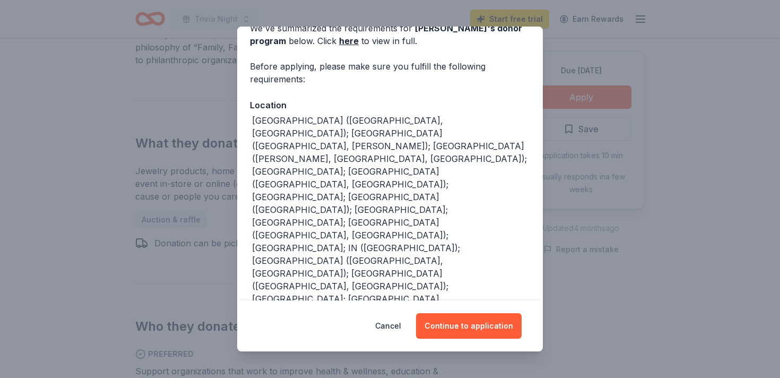
scroll to position [139, 0]
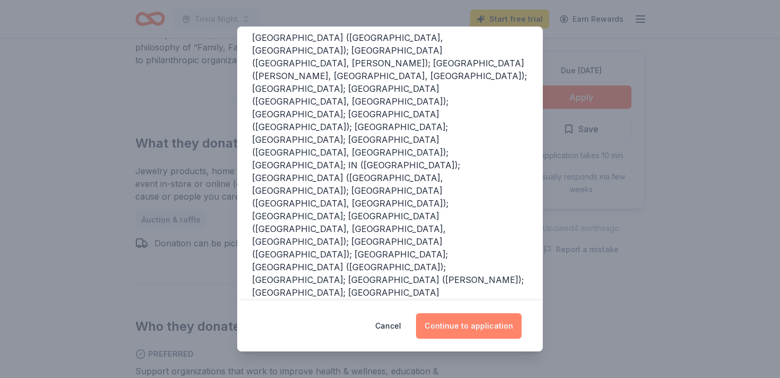
click at [454, 327] on button "Continue to application" at bounding box center [469, 325] width 106 height 25
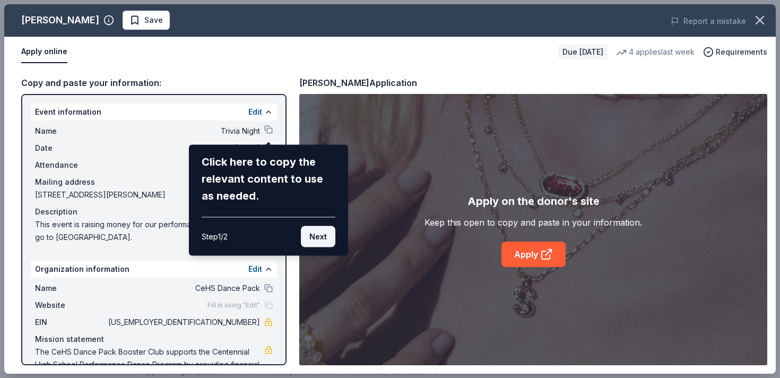
click at [315, 238] on button "Next" at bounding box center [318, 236] width 35 height 21
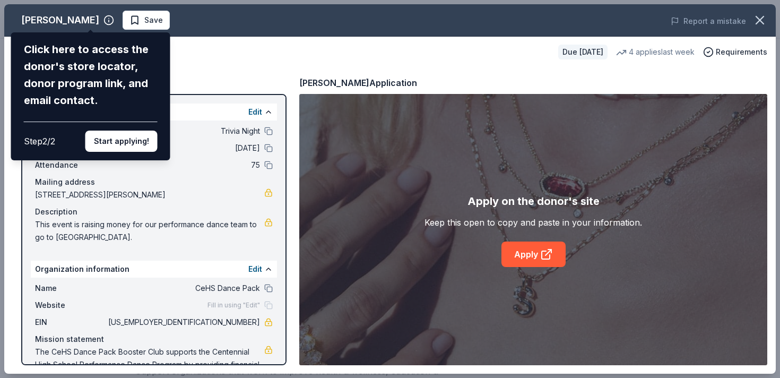
click at [237, 66] on div "[PERSON_NAME] Click here to access the donor's store locator, donor program lin…" at bounding box center [390, 188] width 772 height 369
click at [111, 143] on button "Start applying!" at bounding box center [121, 141] width 72 height 21
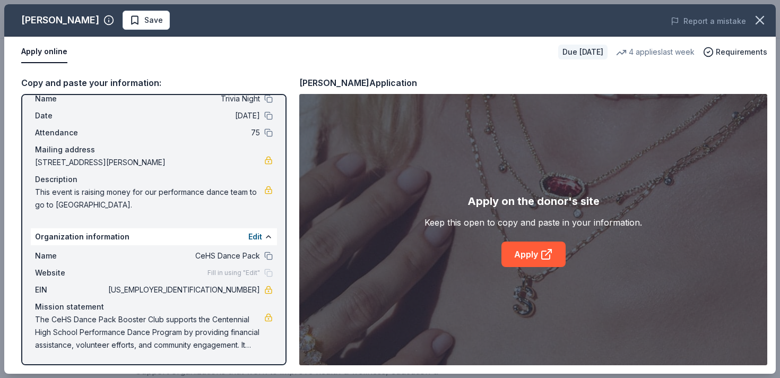
scroll to position [0, 0]
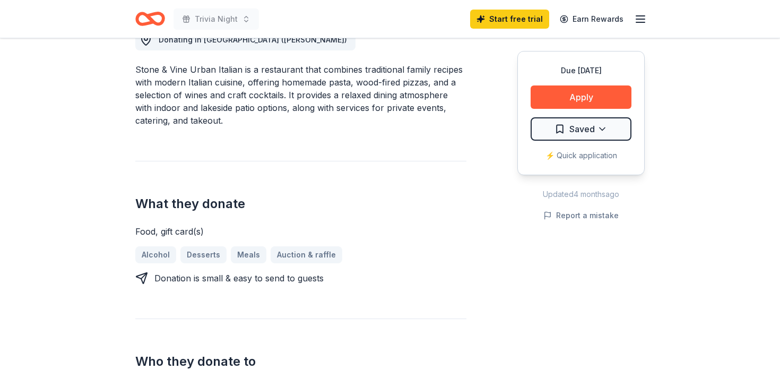
scroll to position [329, 0]
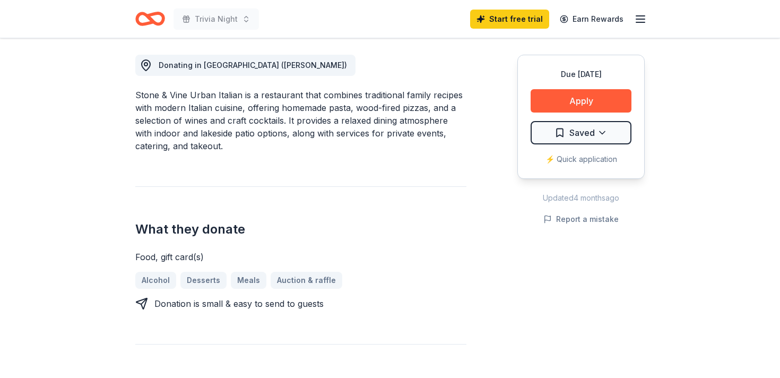
scroll to position [164, 0]
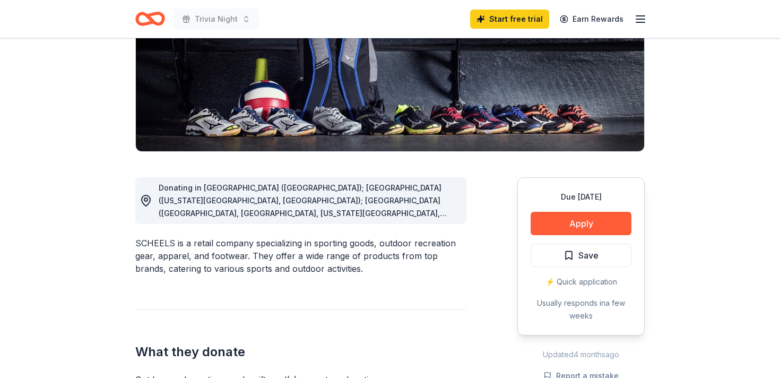
scroll to position [220, 0]
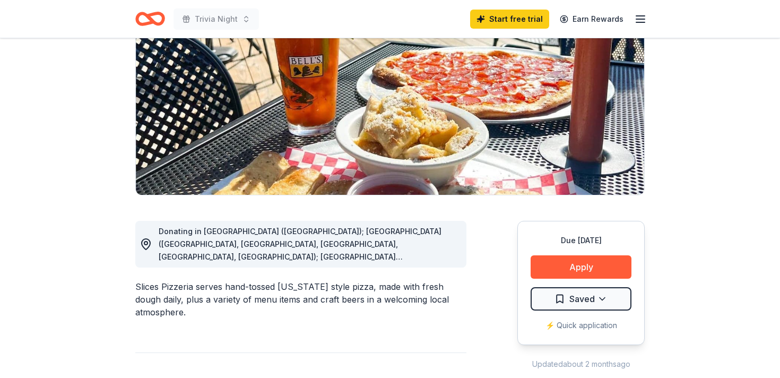
scroll to position [240, 0]
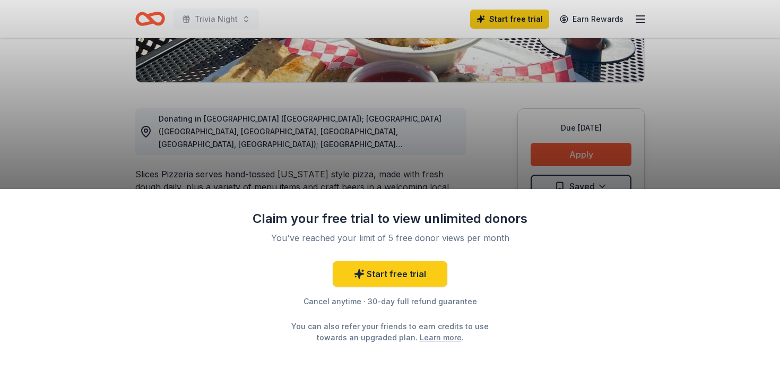
click at [68, 141] on div "Claim your free trial to view unlimited donors You've reached your limit of 5 f…" at bounding box center [390, 189] width 780 height 378
click at [383, 272] on link "Start free trial" at bounding box center [390, 273] width 115 height 25
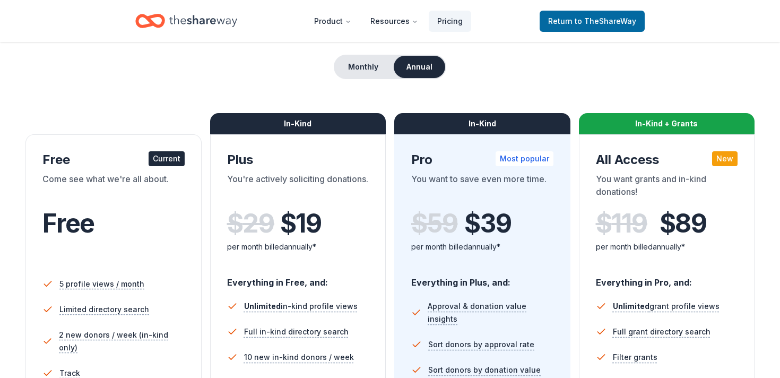
scroll to position [99, 0]
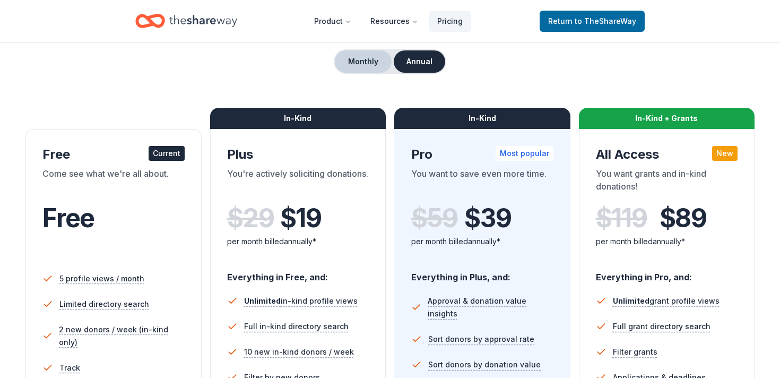
click at [352, 64] on button "Monthly" at bounding box center [363, 61] width 57 height 22
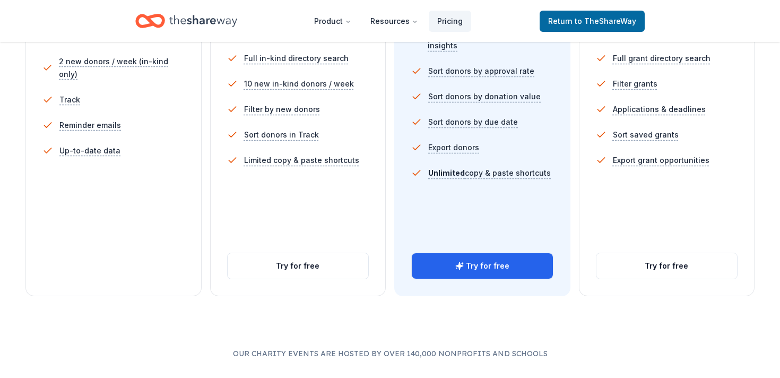
scroll to position [369, 0]
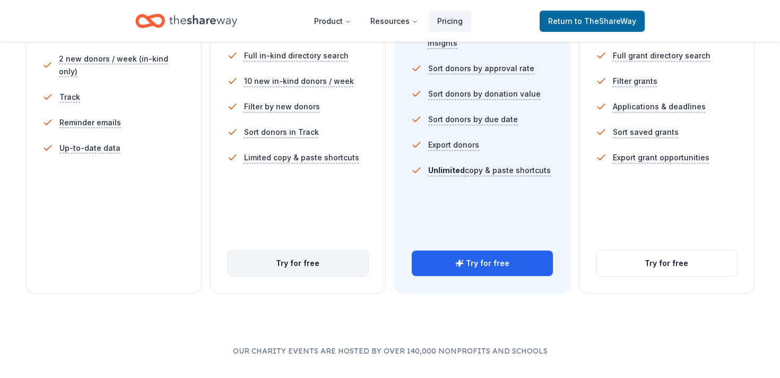
click at [254, 259] on button "Try for free" at bounding box center [298, 263] width 141 height 25
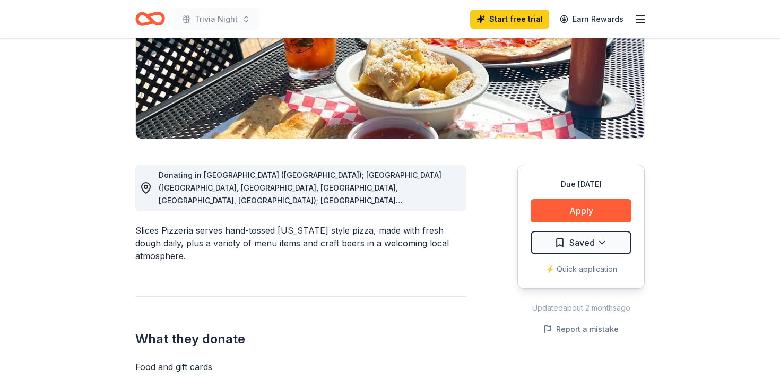
scroll to position [243, 0]
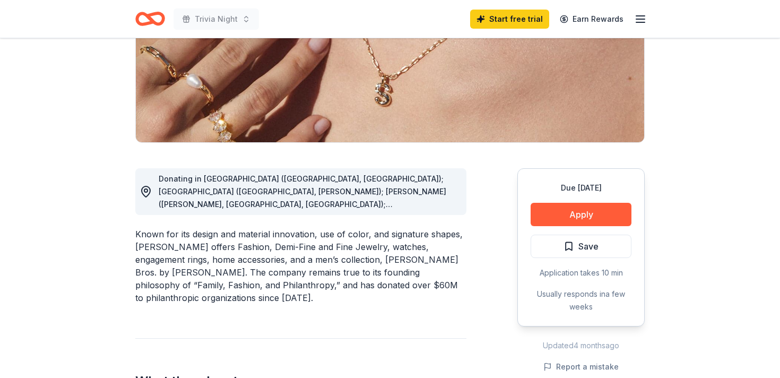
scroll to position [181, 0]
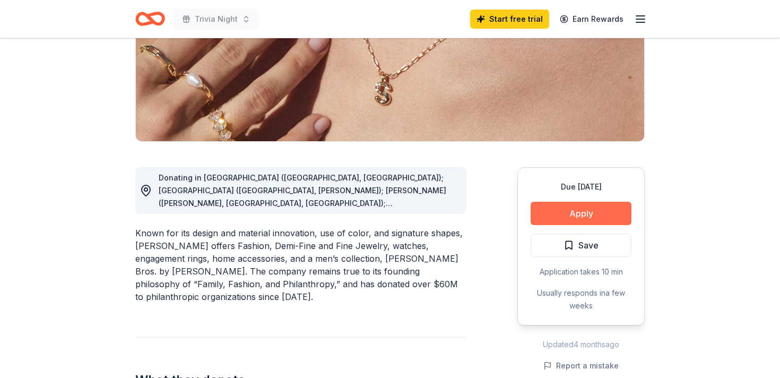
click at [582, 217] on button "Apply" at bounding box center [581, 213] width 101 height 23
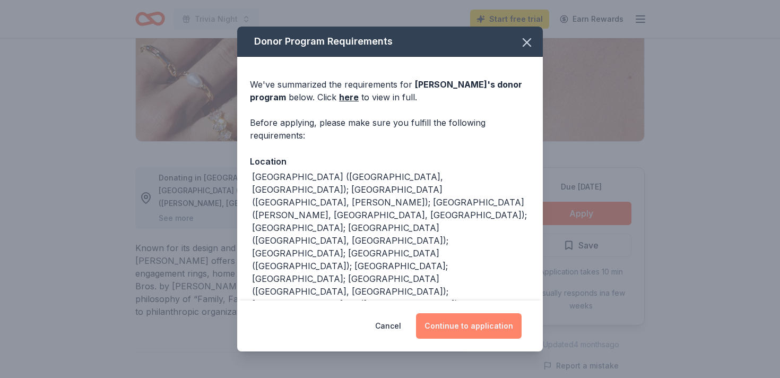
click at [459, 331] on button "Continue to application" at bounding box center [469, 325] width 106 height 25
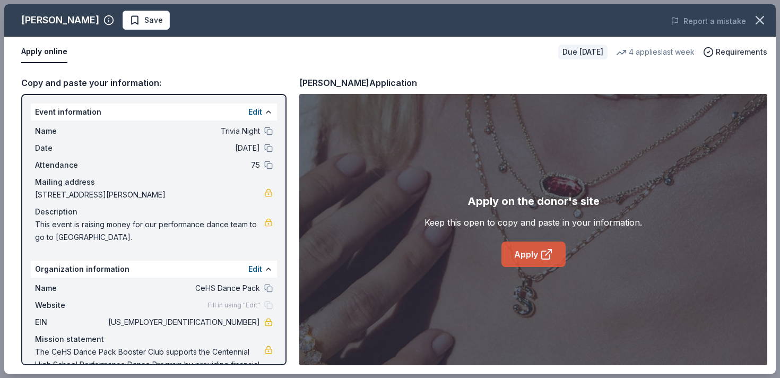
click at [525, 250] on link "Apply" at bounding box center [534, 254] width 64 height 25
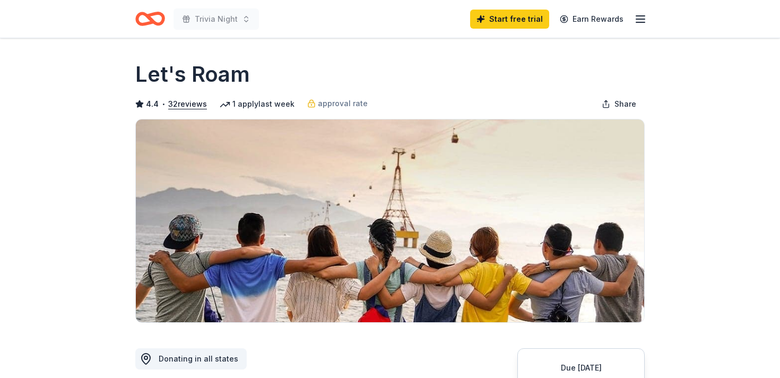
scroll to position [27, 0]
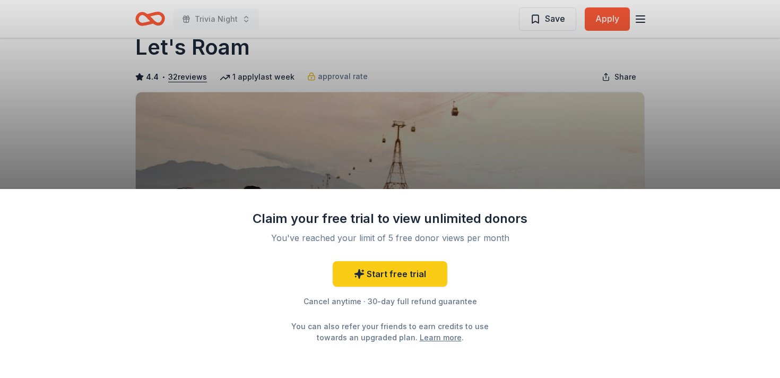
click at [701, 120] on div "Claim your free trial to view unlimited donors You've reached your limit of 5 f…" at bounding box center [390, 189] width 780 height 378
click at [261, 338] on div "Start free trial Cancel anytime · 30-day full refund guarantee You can also ref…" at bounding box center [390, 302] width 276 height 82
click at [84, 111] on div "Claim your free trial to view unlimited donors You've reached your limit of 5 f…" at bounding box center [390, 189] width 780 height 378
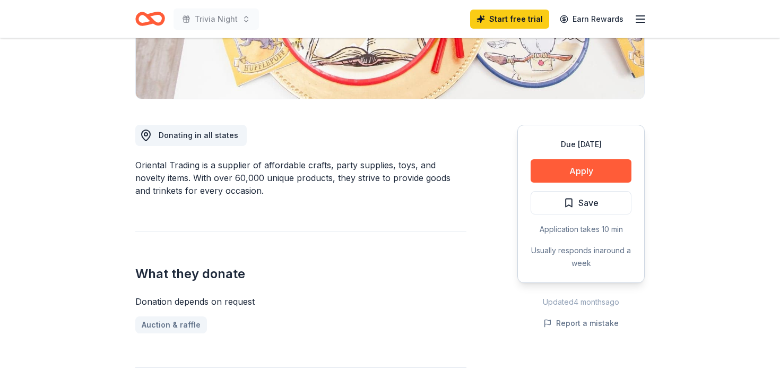
scroll to position [243, 0]
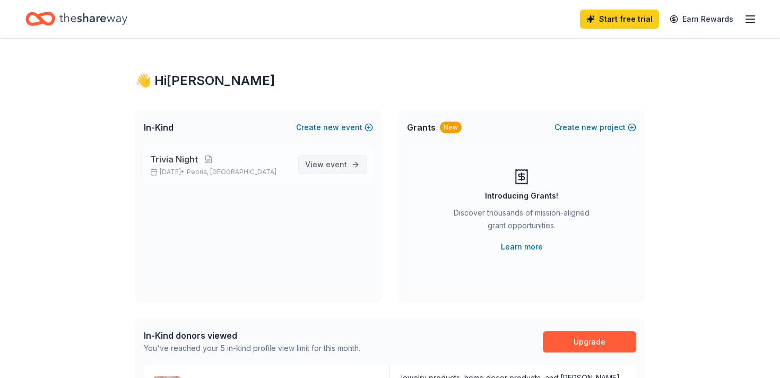
click at [323, 167] on span "View event" at bounding box center [326, 164] width 42 height 13
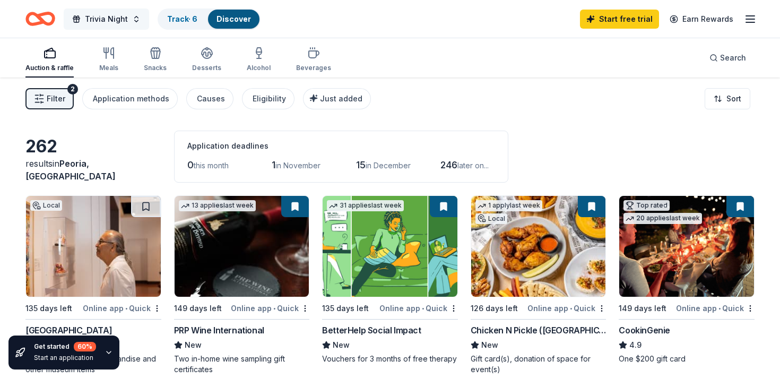
click at [113, 20] on span "Trivia Night" at bounding box center [106, 19] width 43 height 13
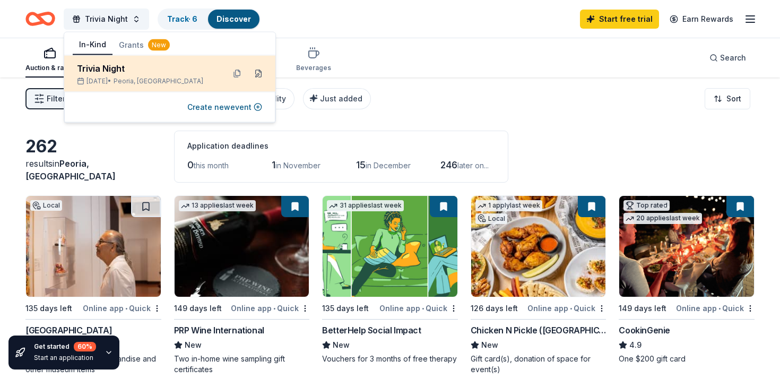
click at [258, 75] on button at bounding box center [258, 73] width 17 height 17
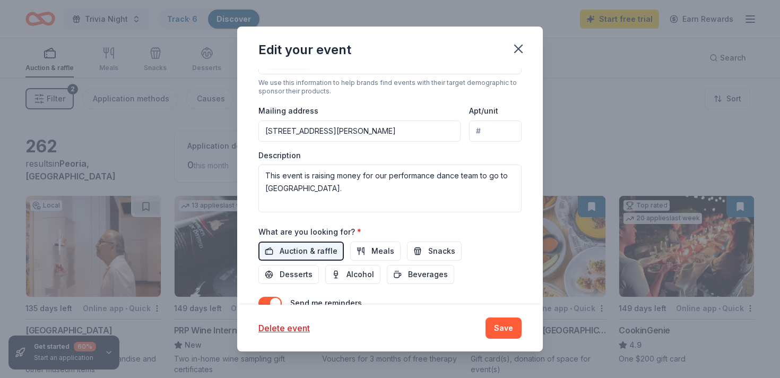
scroll to position [324, 0]
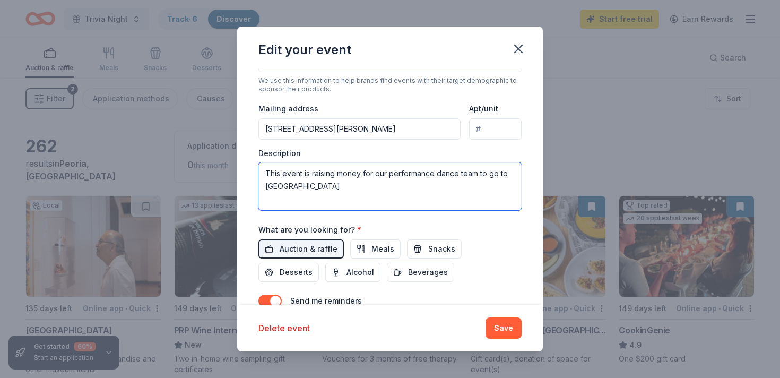
drag, startPoint x: 265, startPoint y: 174, endPoint x: 311, endPoint y: 190, distance: 48.4
click at [311, 190] on textarea "This event is raising money for our performance dance team to go to [GEOGRAPHIC…" at bounding box center [390, 186] width 263 height 48
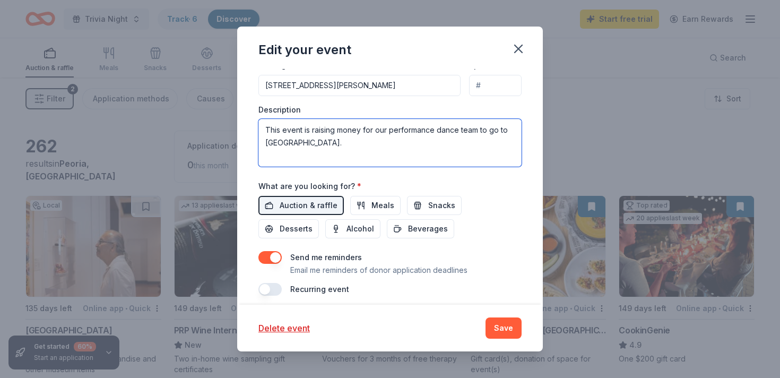
scroll to position [376, 0]
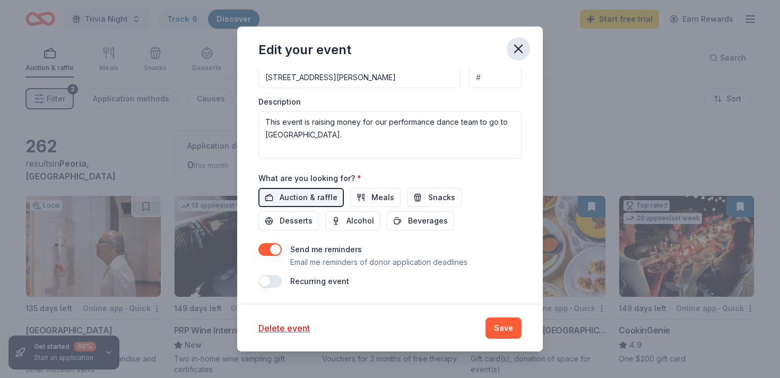
click at [519, 47] on icon "button" at bounding box center [518, 48] width 15 height 15
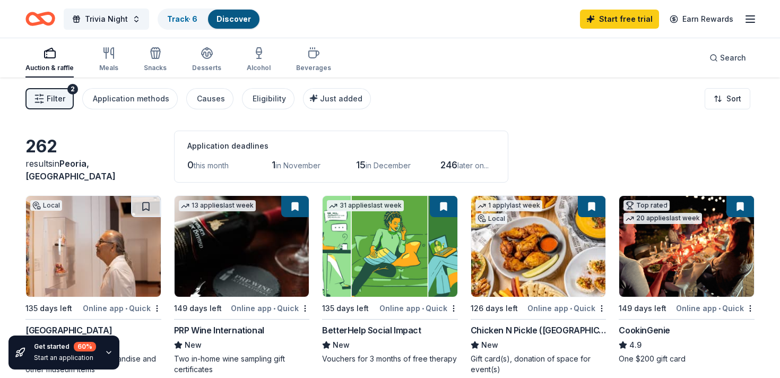
click at [462, 97] on div "Filter 2 Application methods Causes Eligibility Just added Sort" at bounding box center [390, 99] width 780 height 42
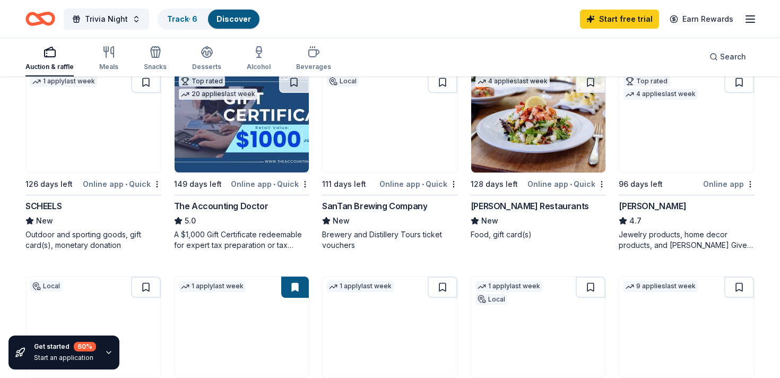
scroll to position [530, 0]
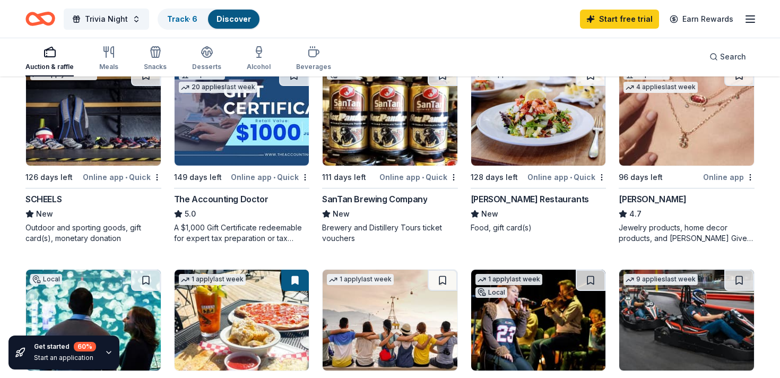
click at [434, 25] on div "Trivia Night Track · 6 Discover Start free trial Earn Rewards" at bounding box center [389, 18] width 729 height 25
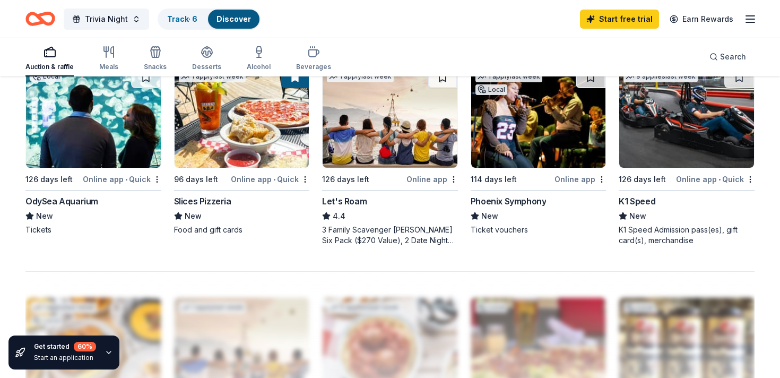
scroll to position [733, 0]
